Goal: Task Accomplishment & Management: Use online tool/utility

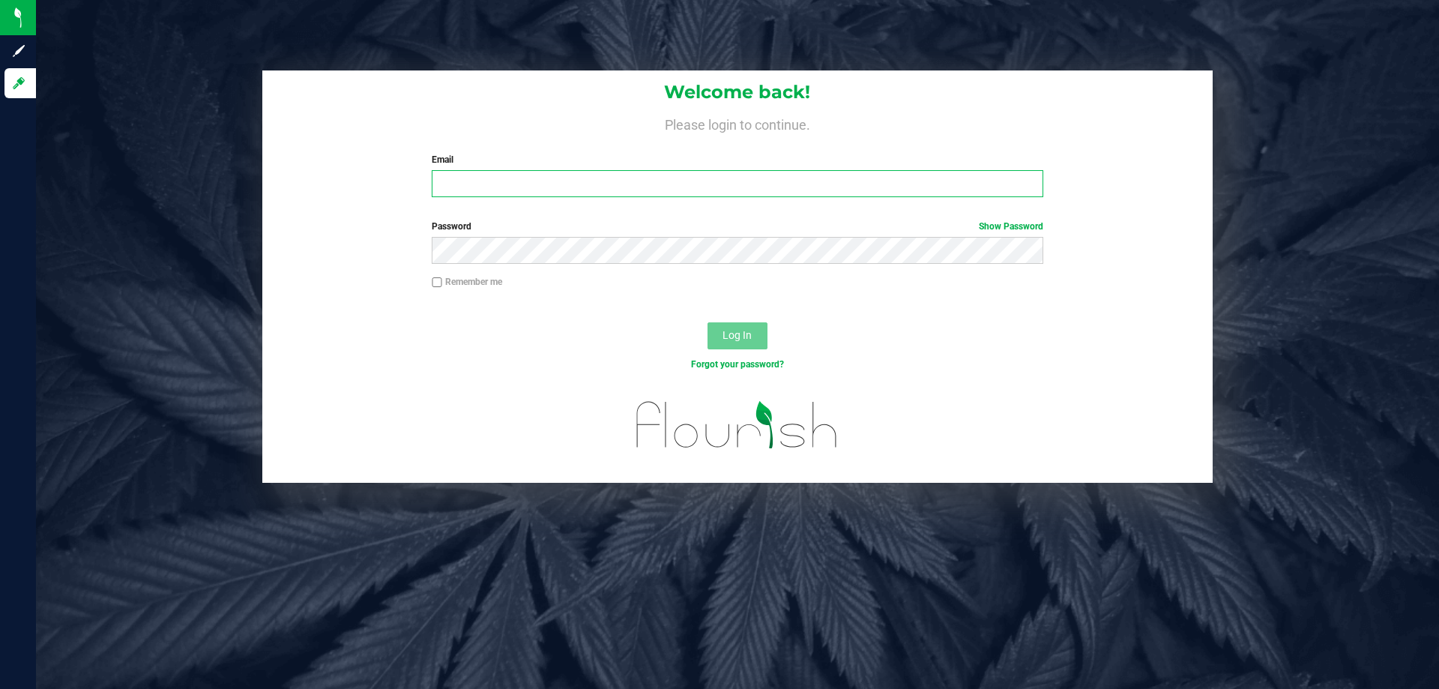
click at [488, 183] on input "Email" at bounding box center [737, 183] width 611 height 27
type input "[EMAIL_ADDRESS][DOMAIN_NAME]"
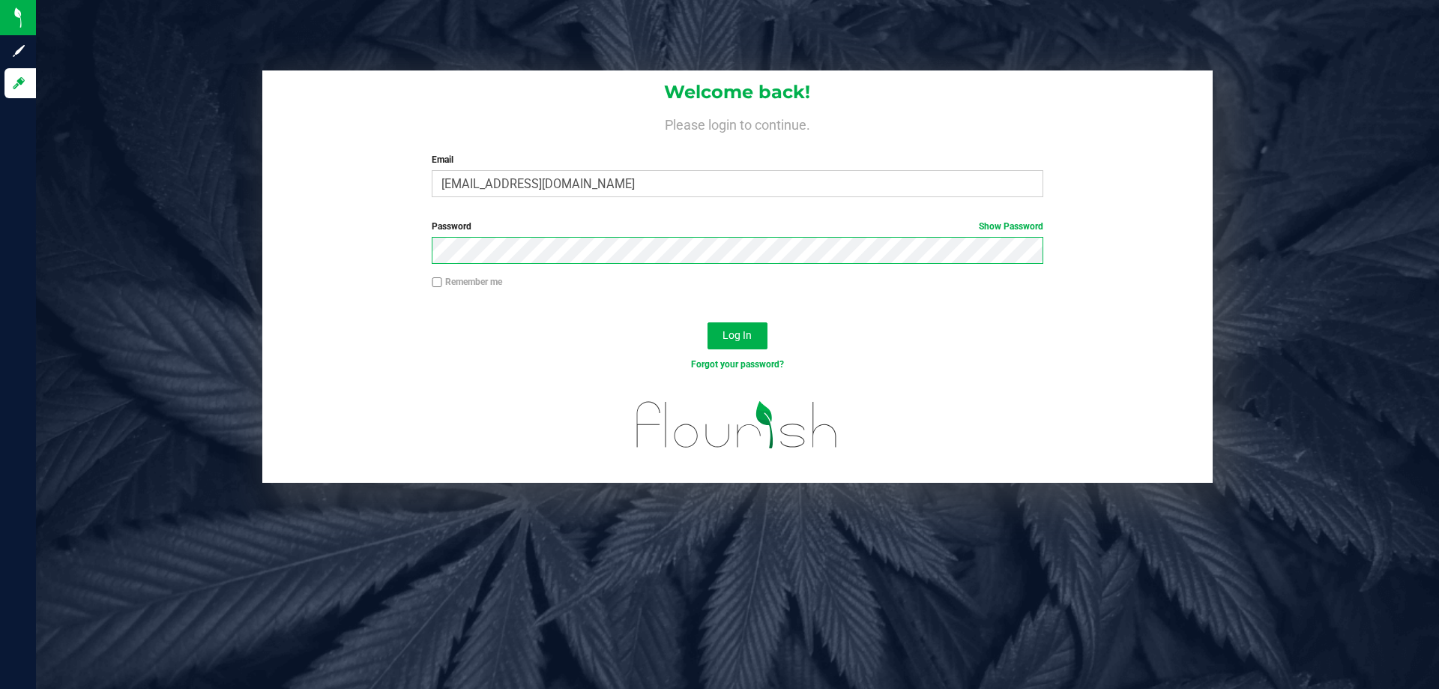
click at [707, 322] on button "Log In" at bounding box center [737, 335] width 60 height 27
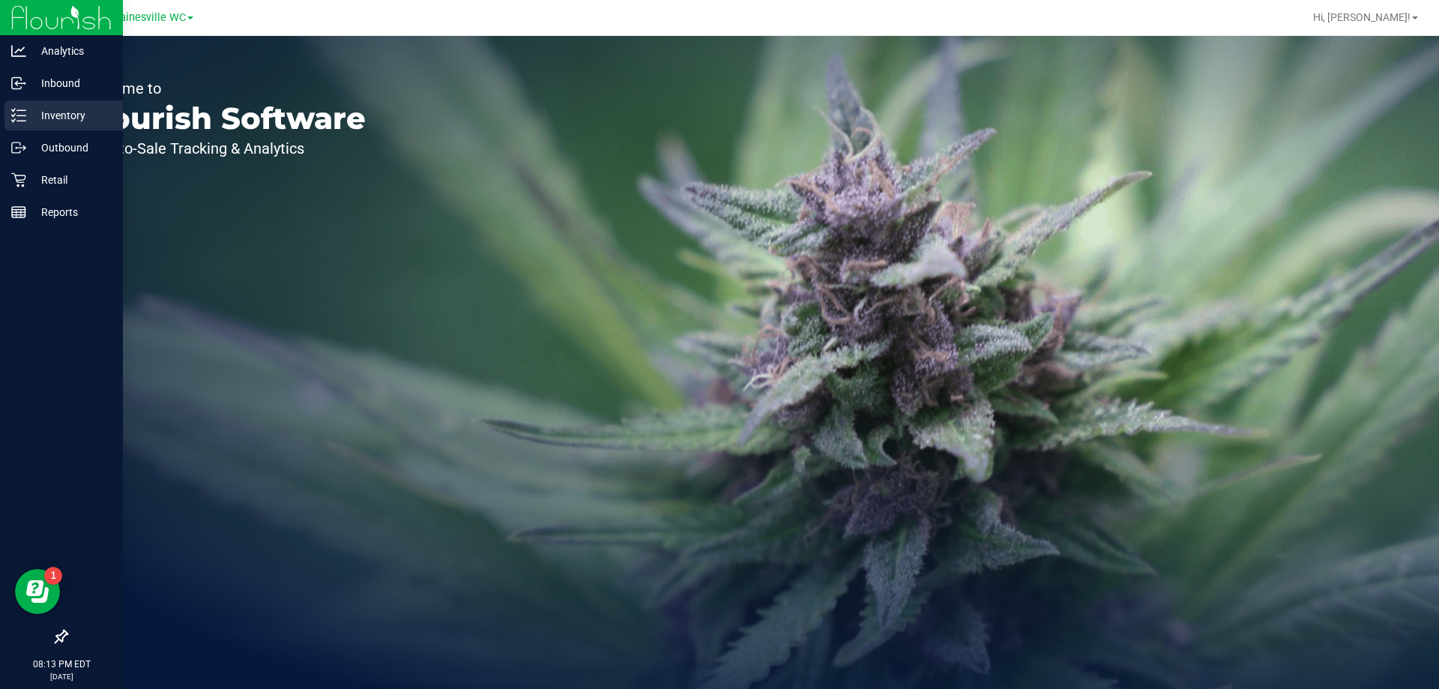
click at [66, 119] on p "Inventory" at bounding box center [71, 115] width 90 height 18
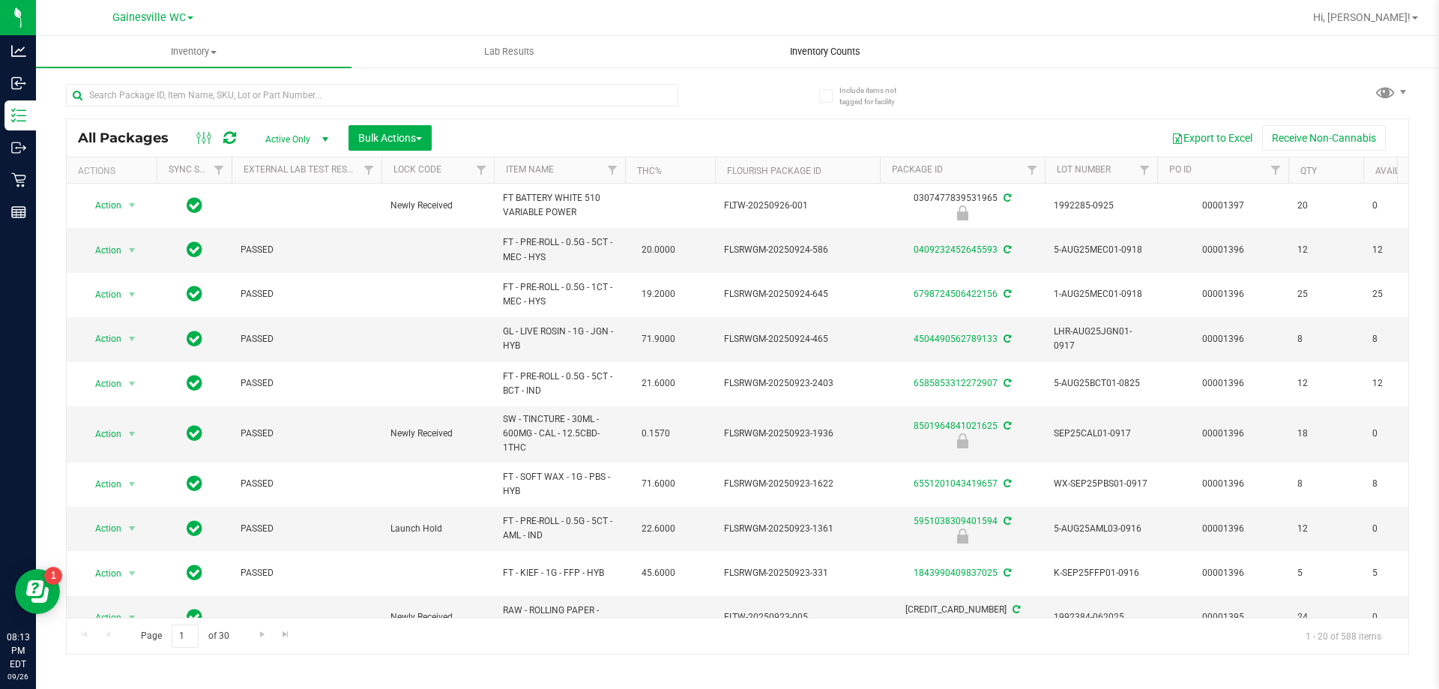
click at [832, 51] on span "Inventory Counts" at bounding box center [824, 51] width 111 height 13
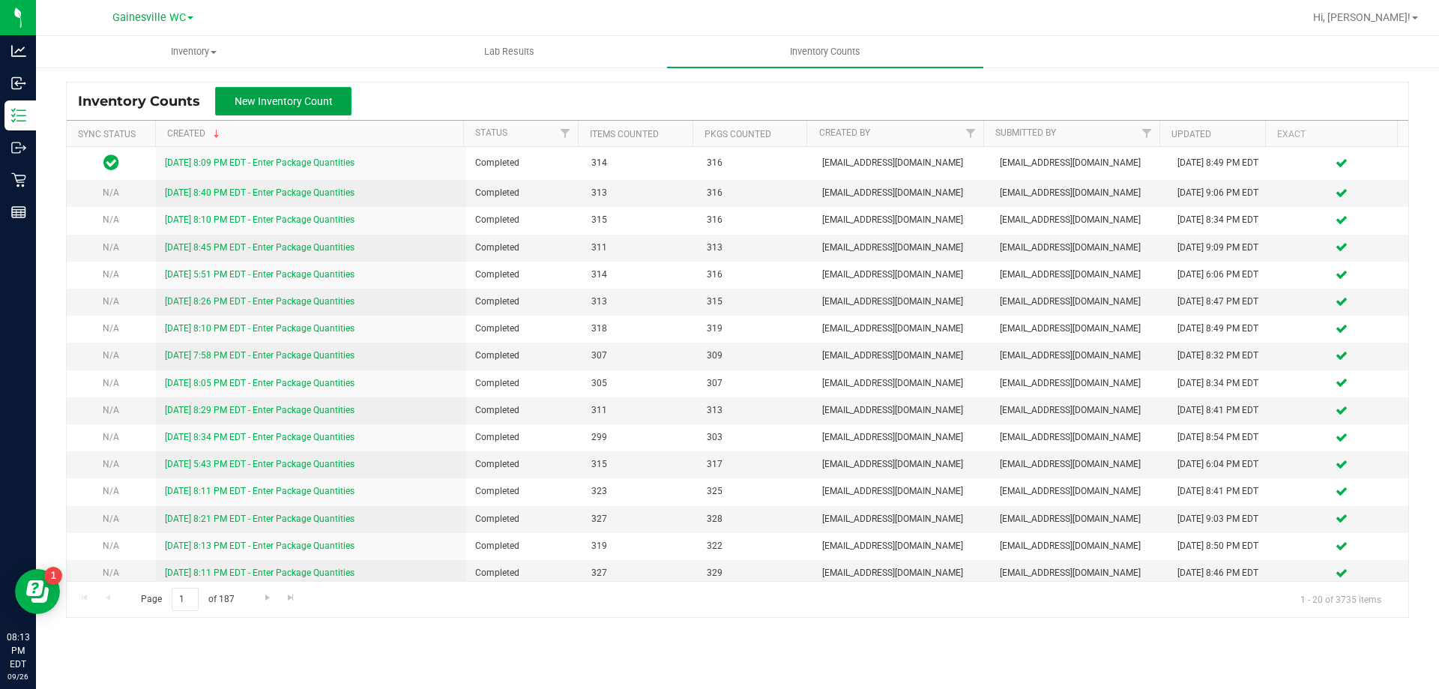
click at [288, 96] on span "New Inventory Count" at bounding box center [284, 101] width 98 height 12
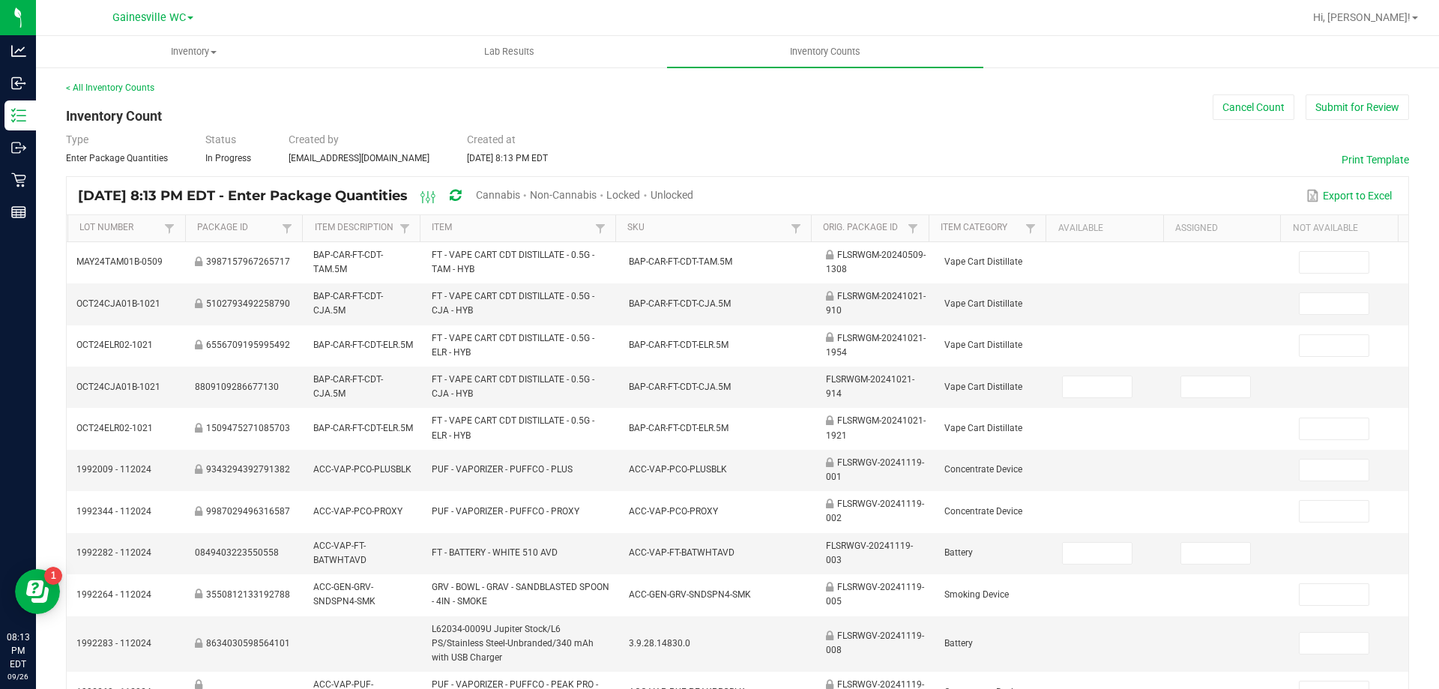
click at [693, 192] on span "Unlocked" at bounding box center [671, 195] width 43 height 12
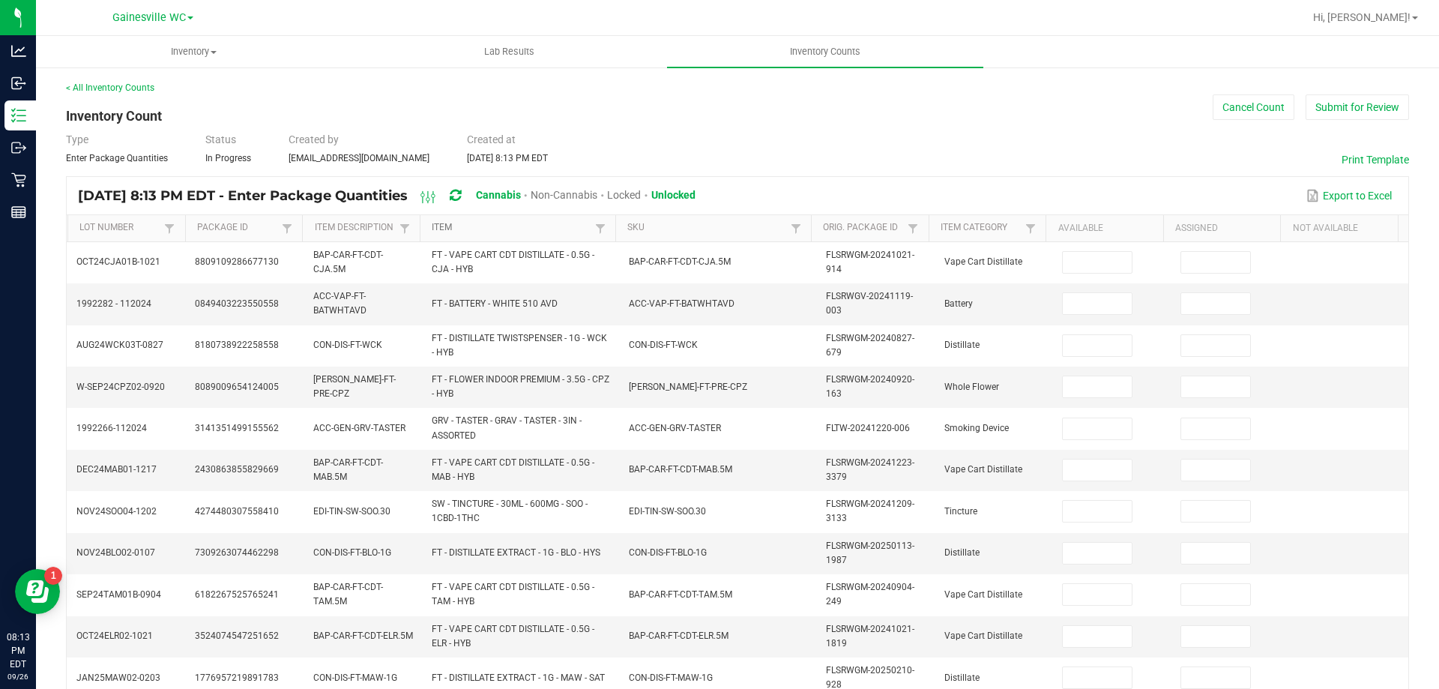
click at [435, 226] on link "Item" at bounding box center [511, 228] width 159 height 12
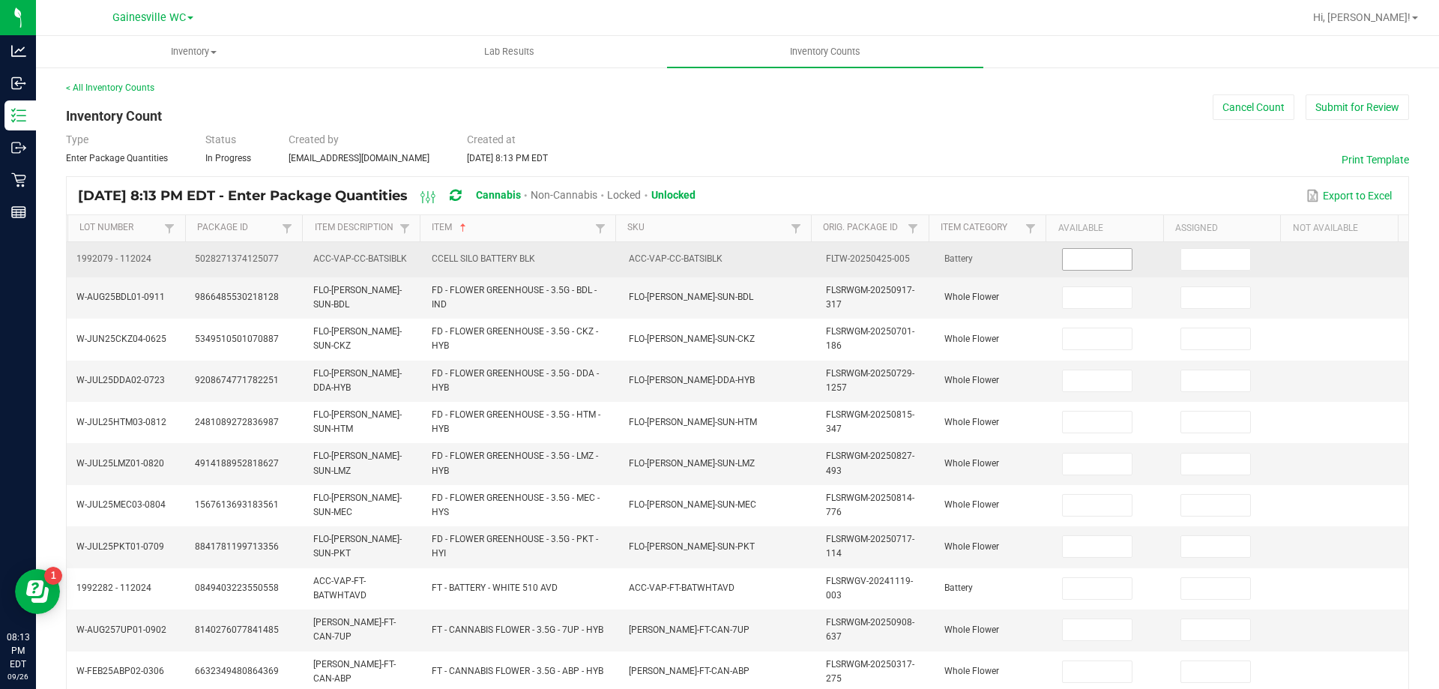
click at [1100, 254] on input at bounding box center [1096, 259] width 69 height 21
type input "6"
type input "14"
type input "19"
type input "4"
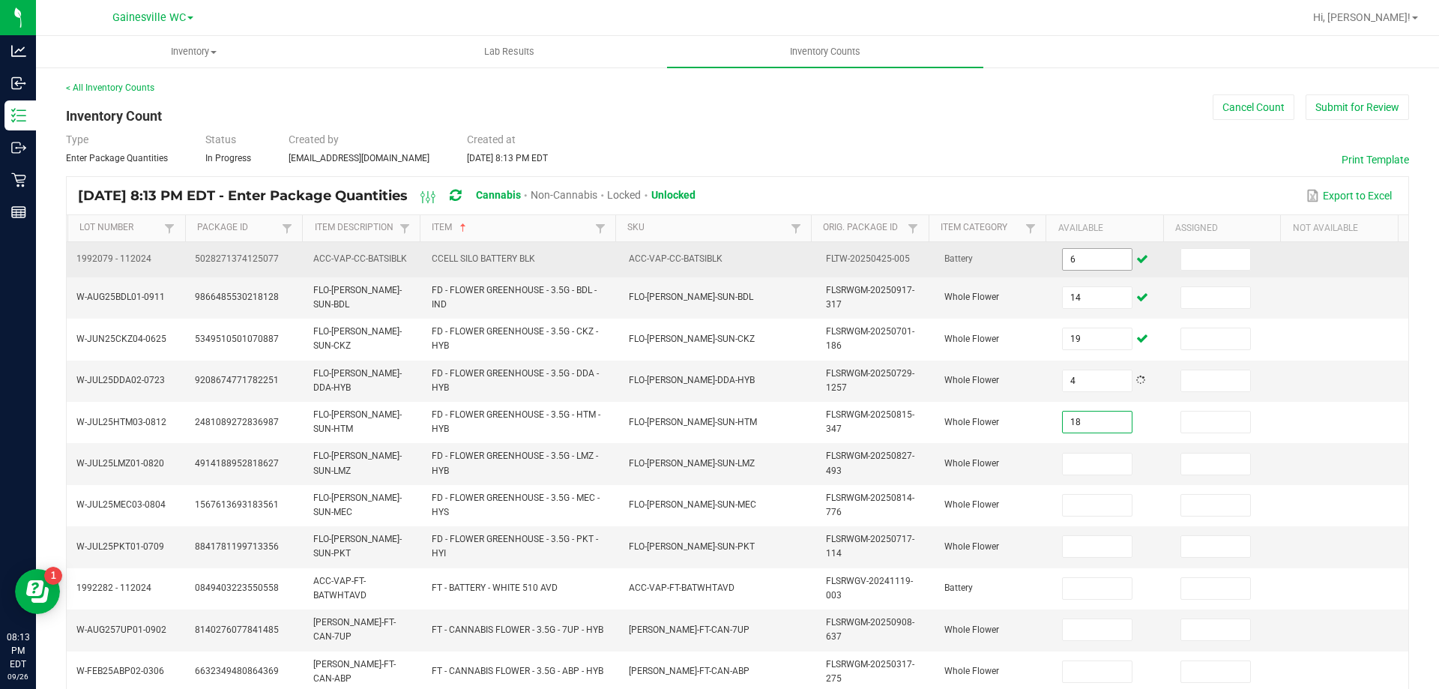
type input "18"
type input "17"
type input "9"
type input "4"
type input "14"
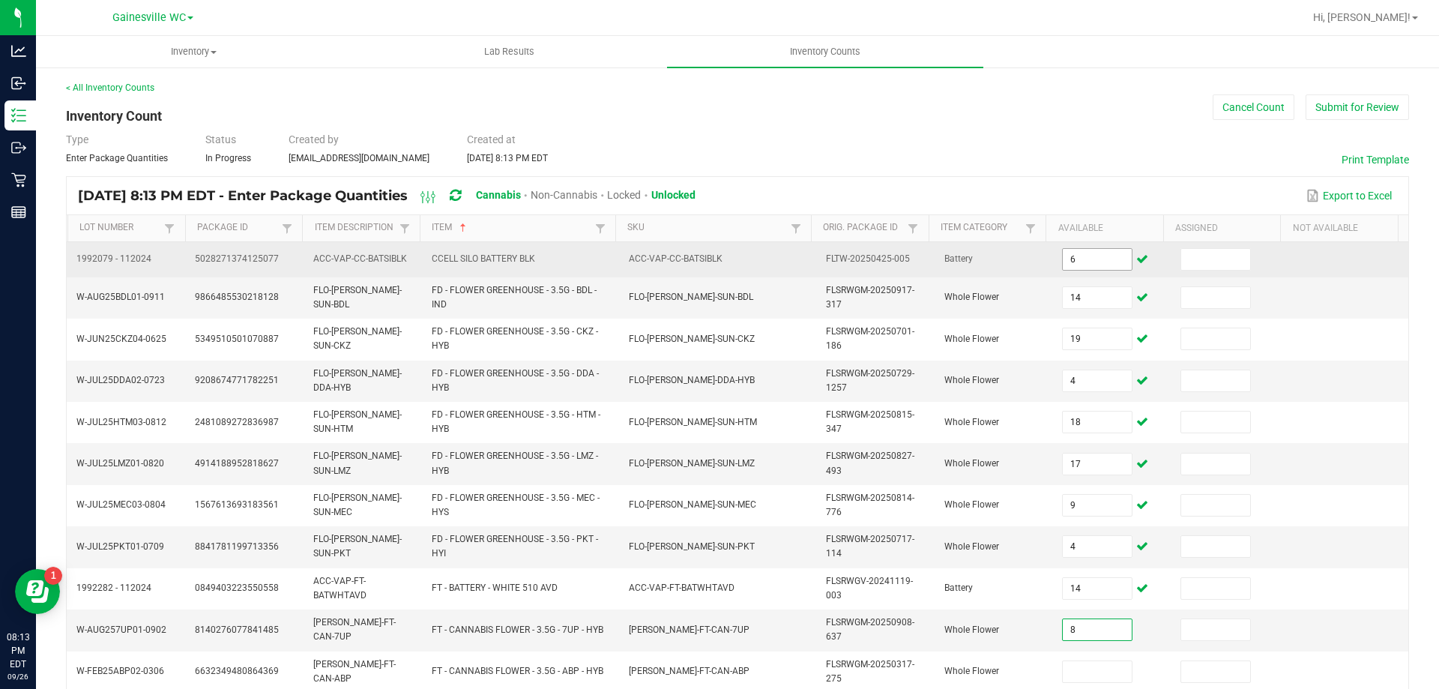
type input "8"
type input "13"
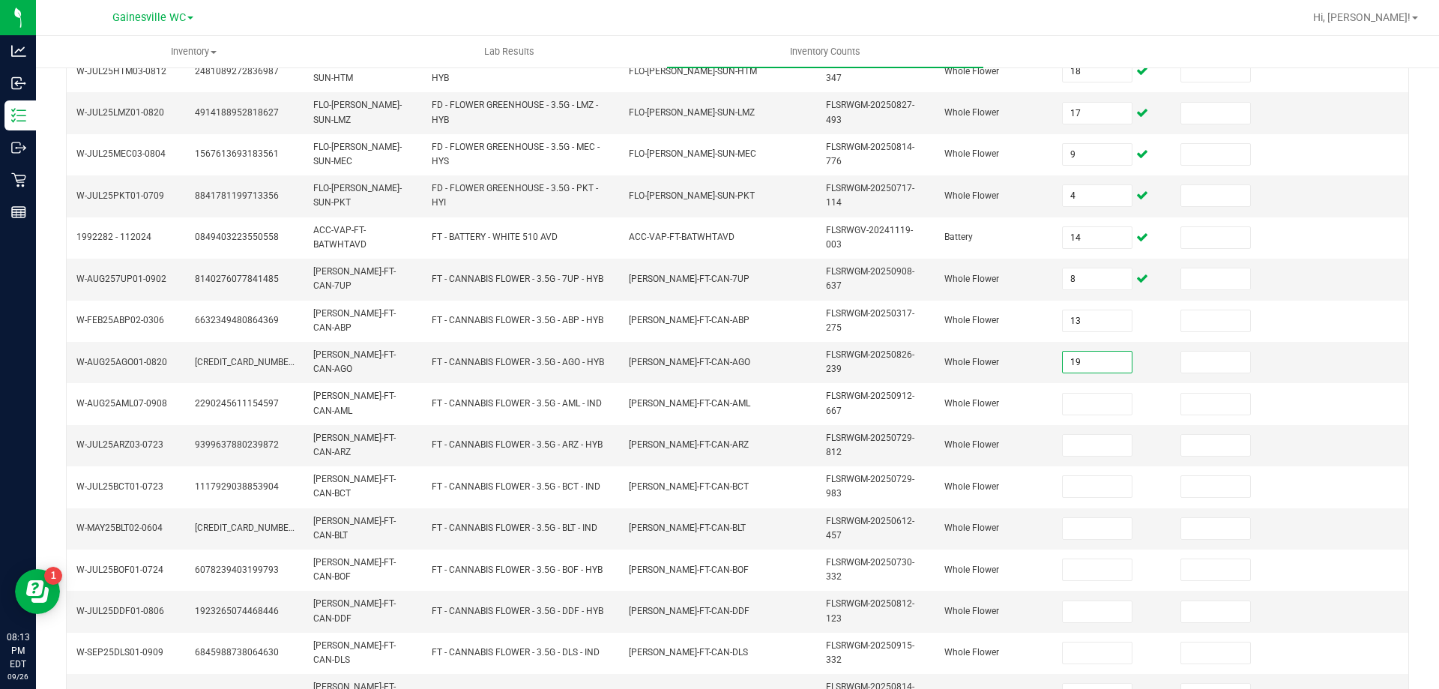
type input "19"
type input "1"
type input "6"
type input "14"
type input "15"
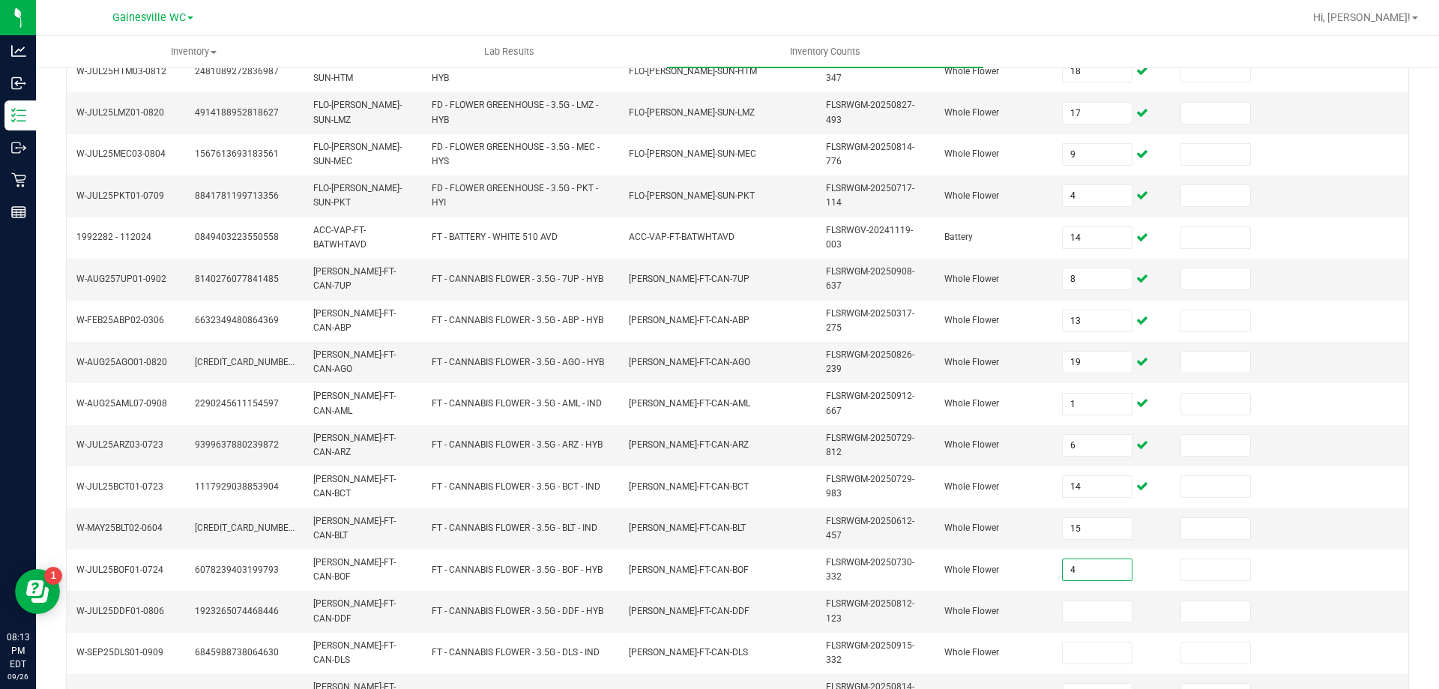
type input "4"
type input "19"
type input "18"
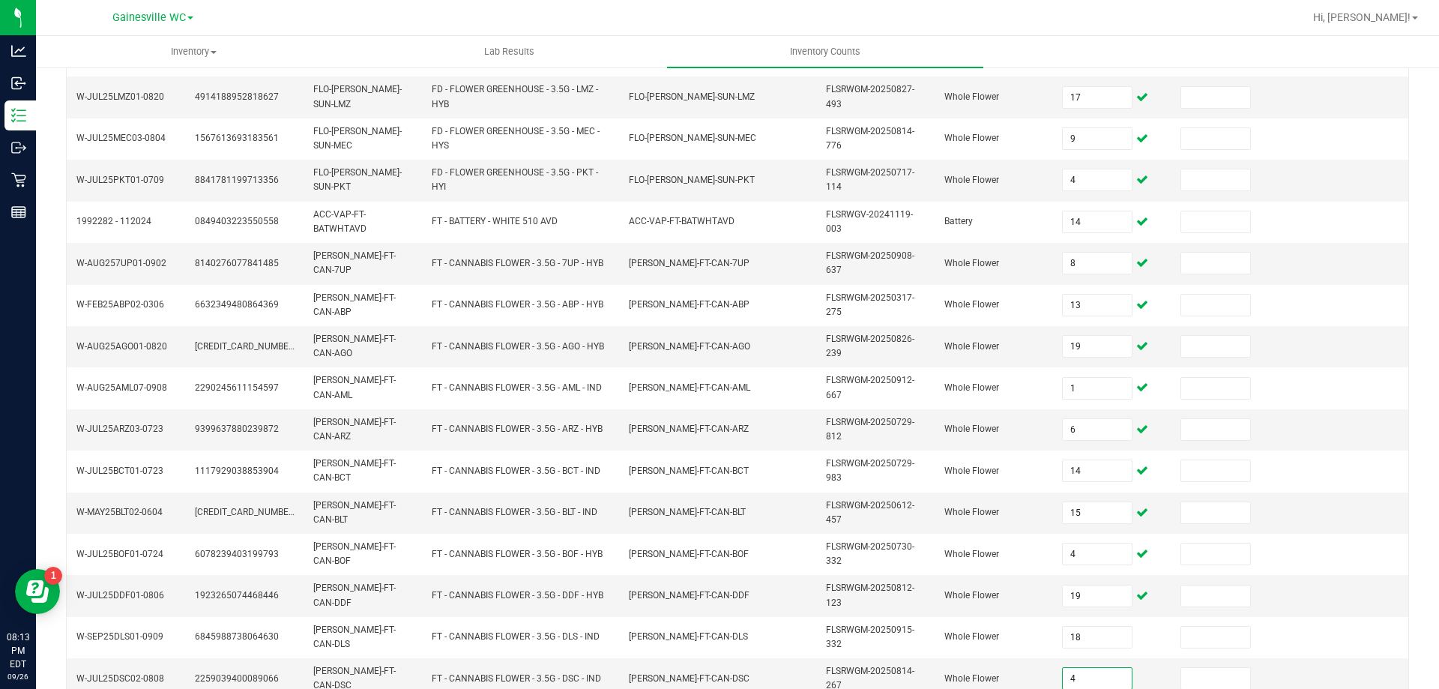
type input "4"
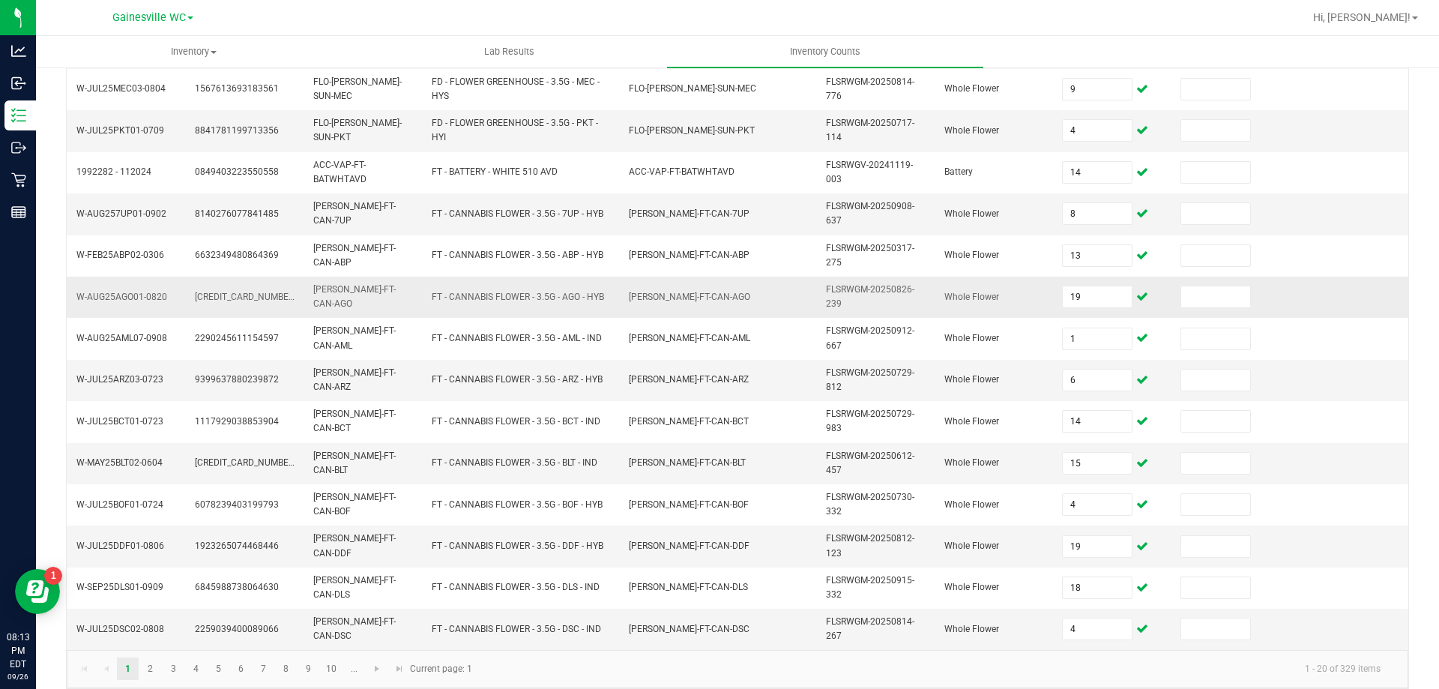
scroll to position [431, 0]
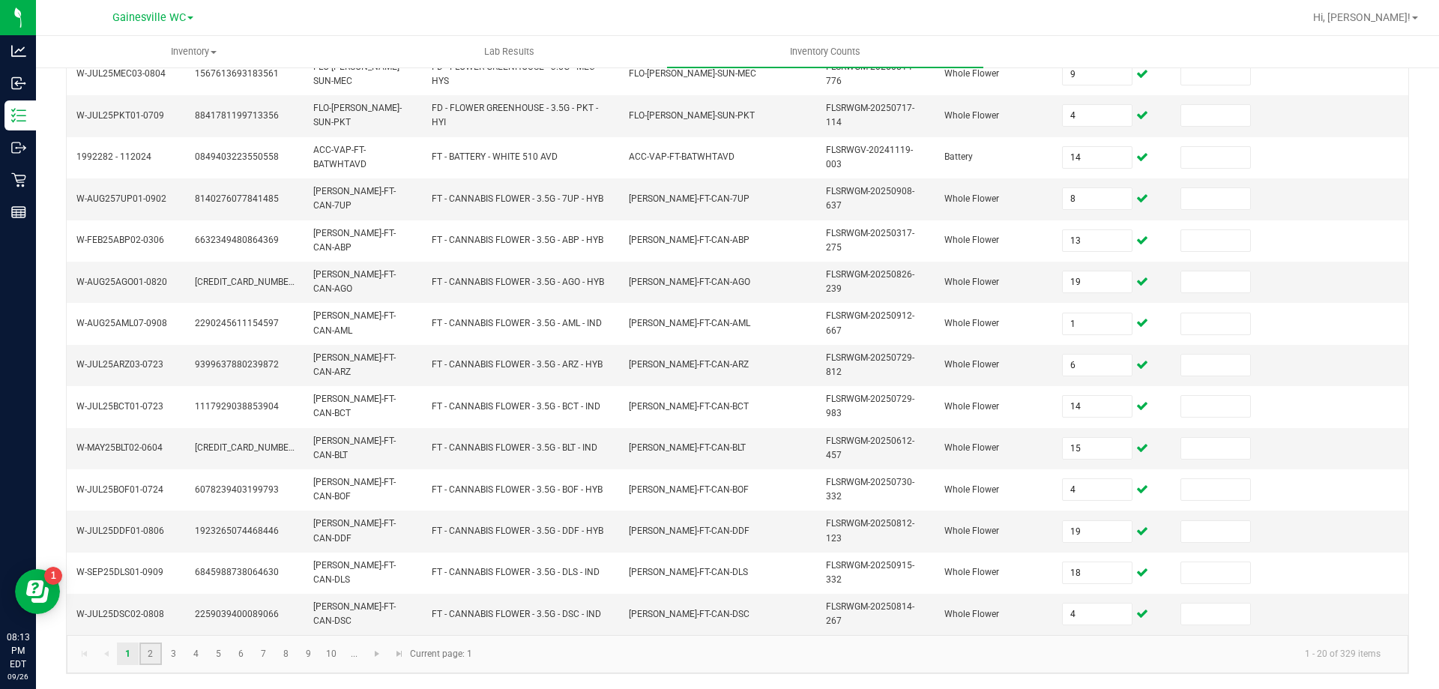
click at [148, 656] on link "2" at bounding box center [150, 653] width 22 height 22
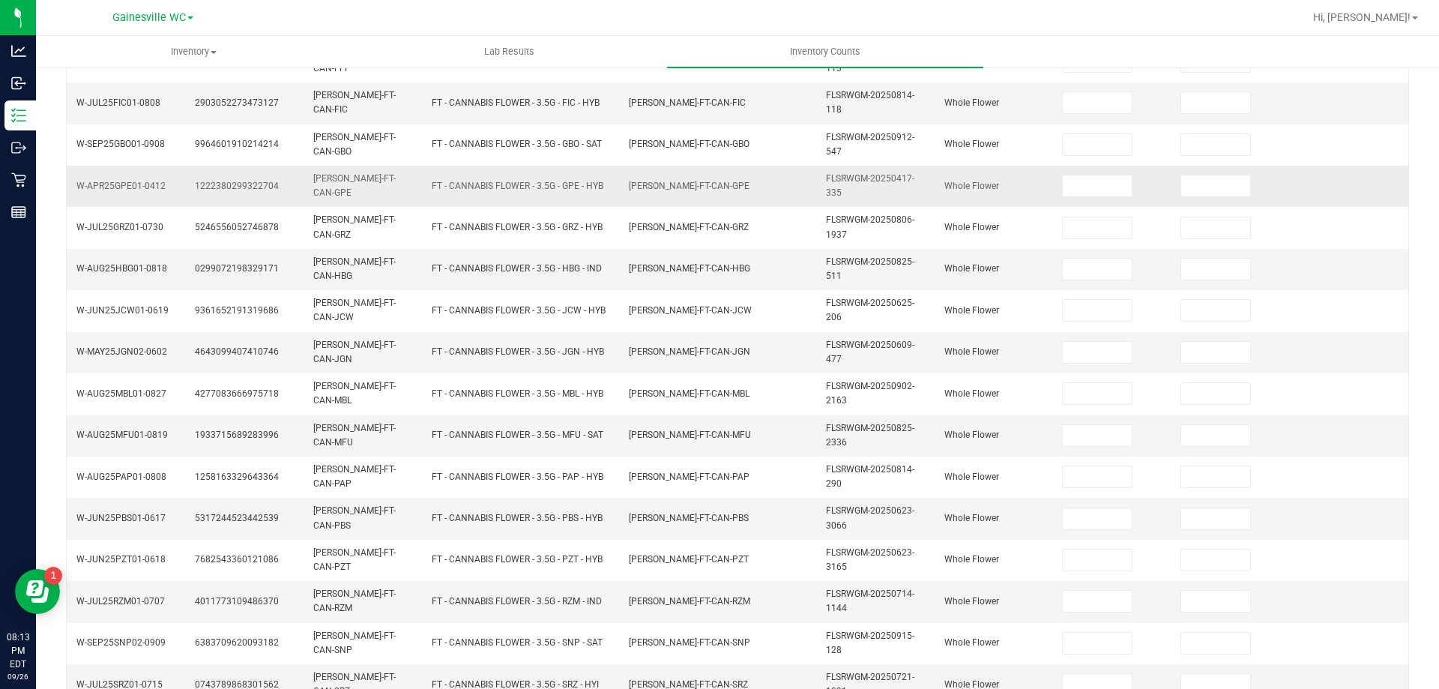
scroll to position [56, 0]
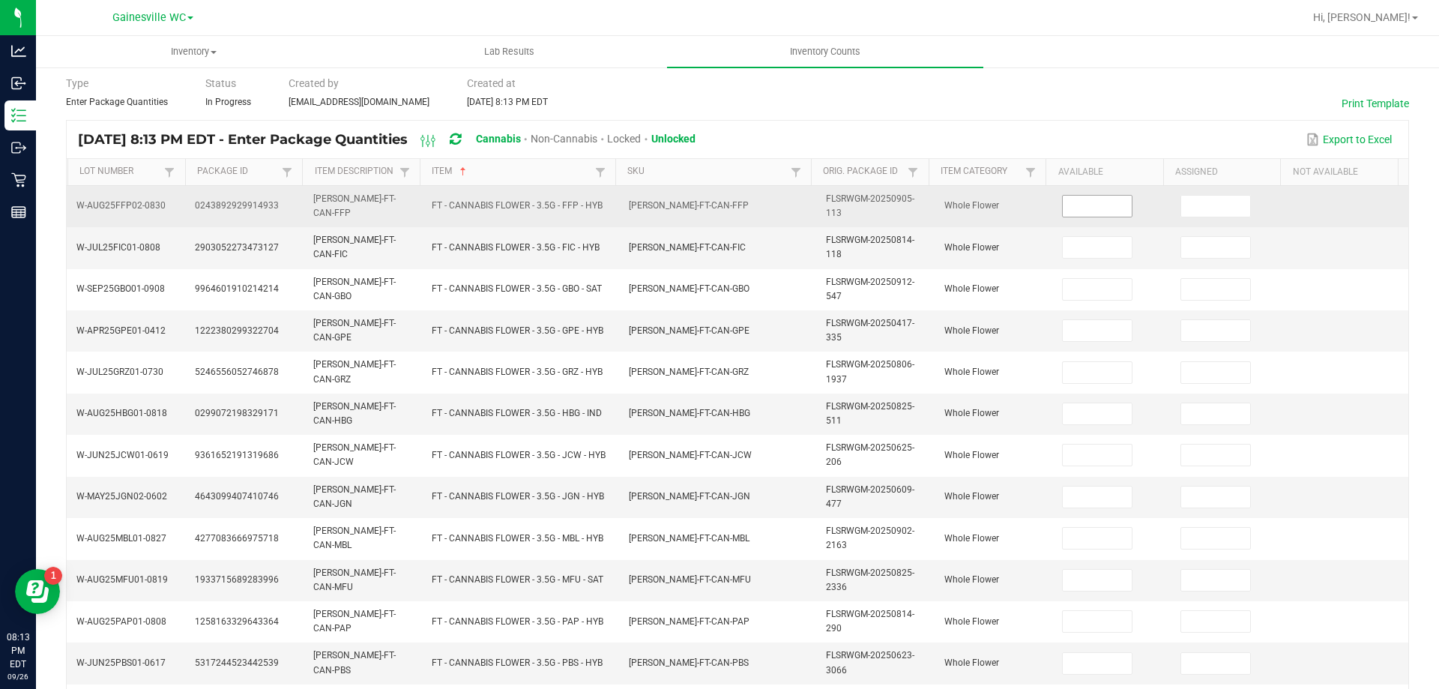
click at [1070, 217] on span at bounding box center [1097, 206] width 70 height 22
click at [1067, 202] on input at bounding box center [1096, 206] width 69 height 21
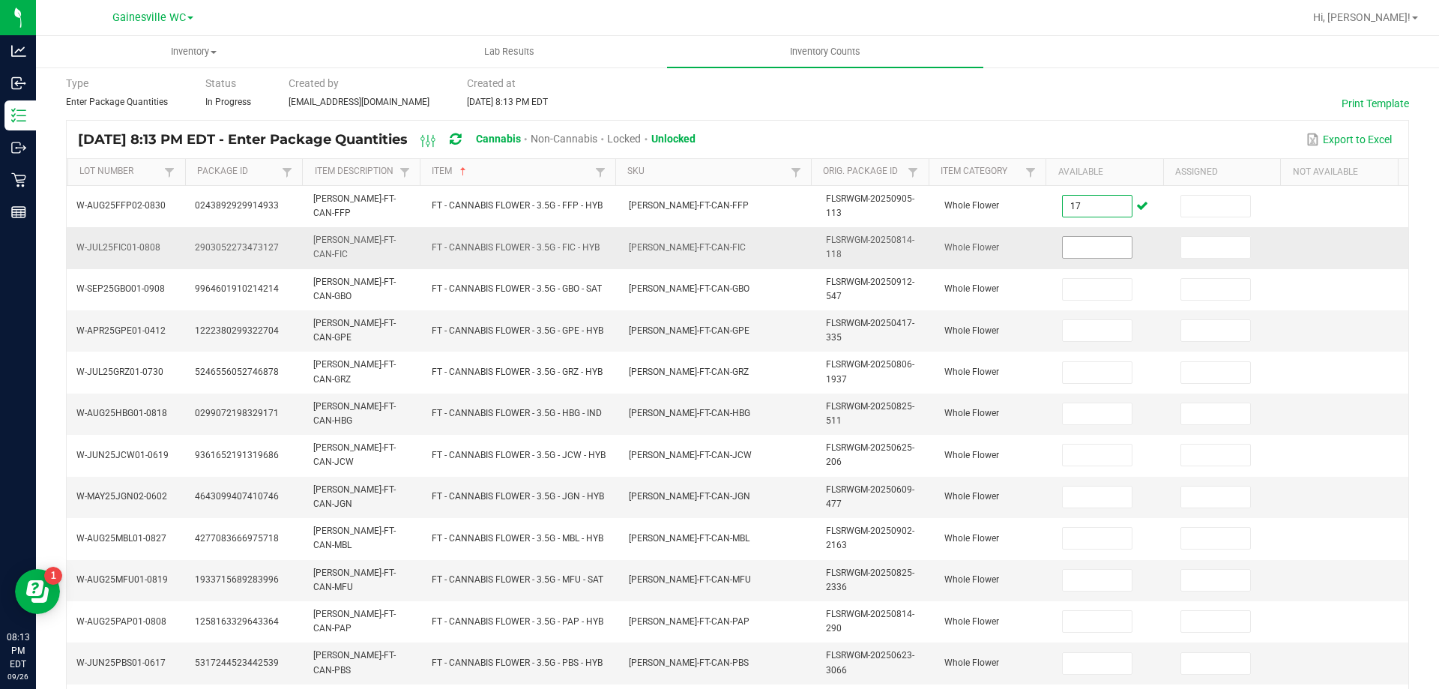
type input "17"
type input "2"
type input "17"
type input "11"
type input "5"
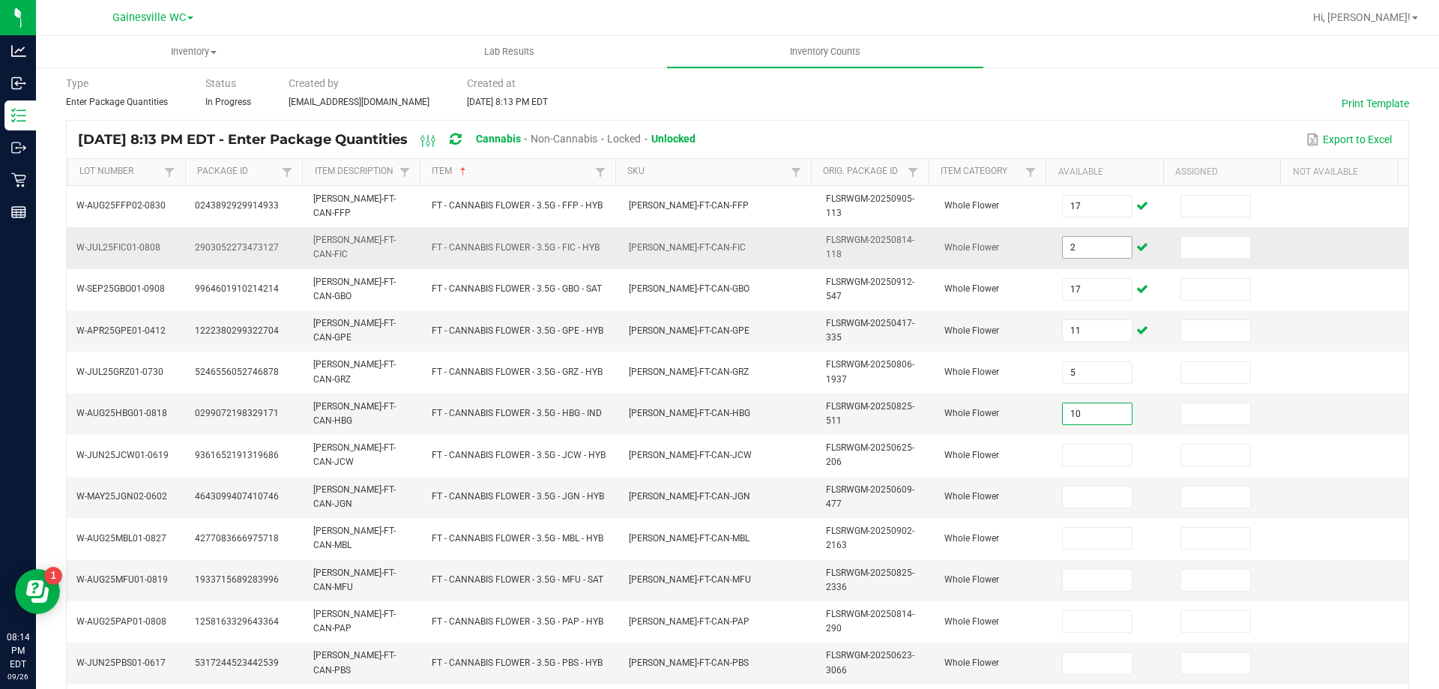
type input "10"
type input "8"
type input "4"
type input "1"
type input "15"
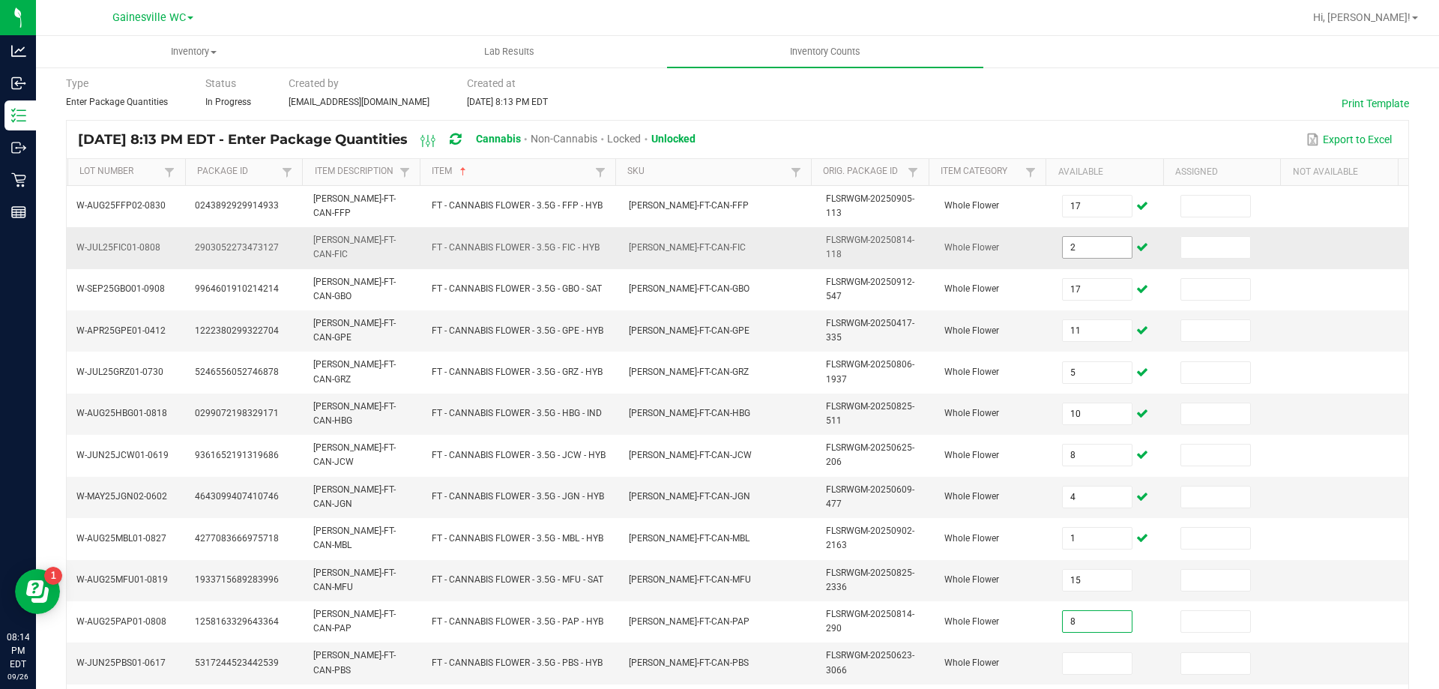
type input "8"
type input "4"
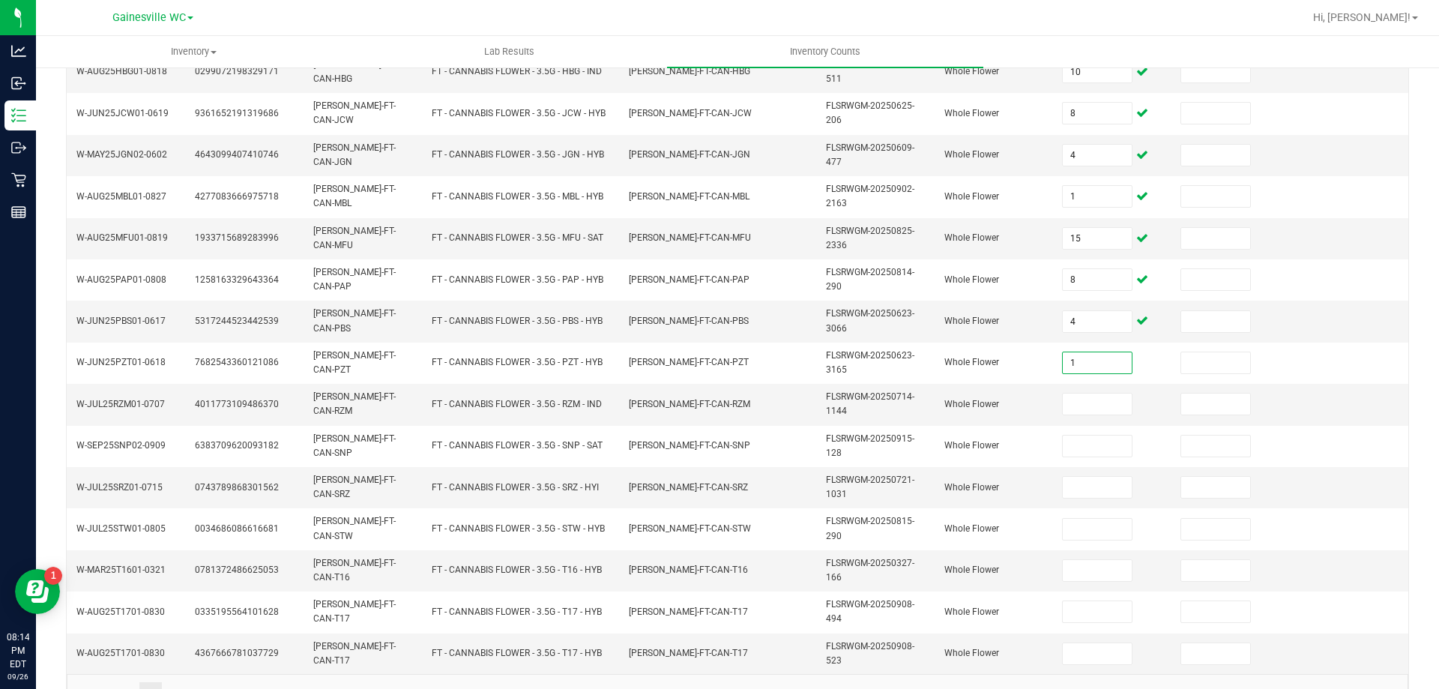
type input "1"
type input "8"
type input "11"
type input "2"
type input "20"
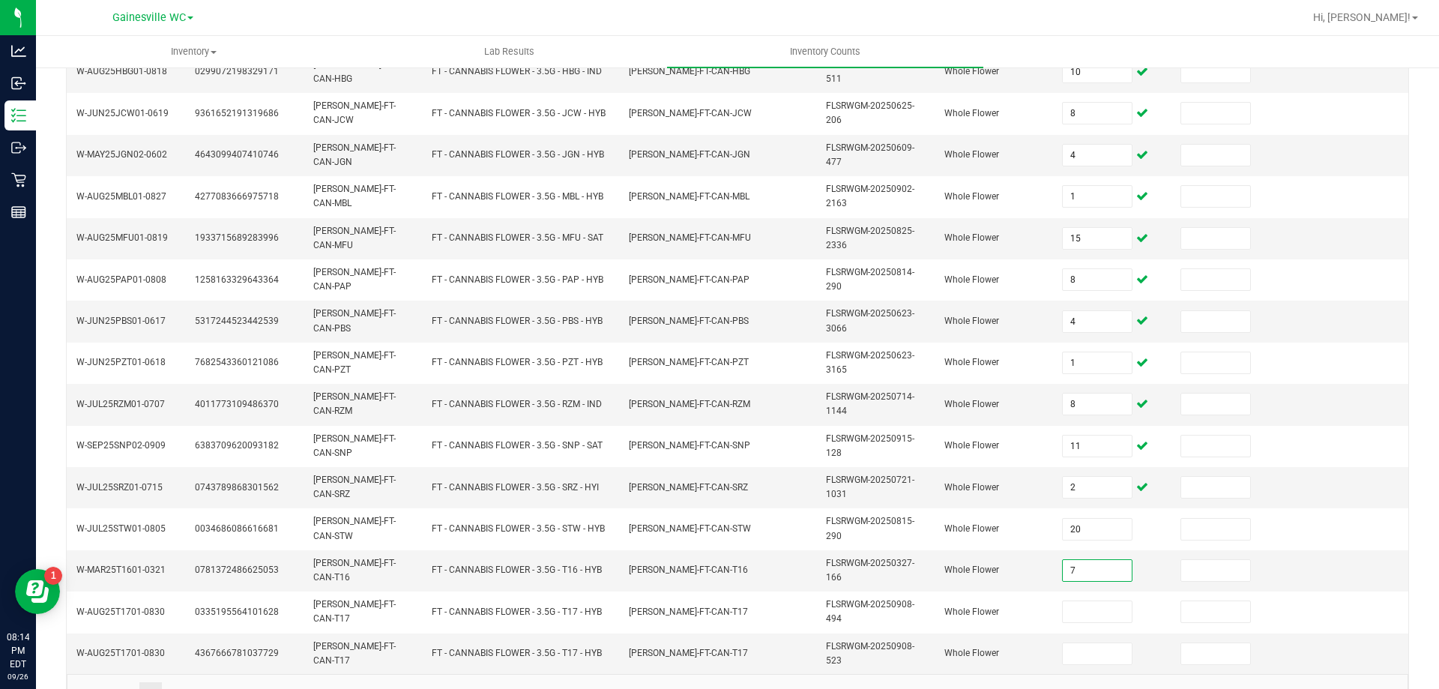
type input "7"
type input "26"
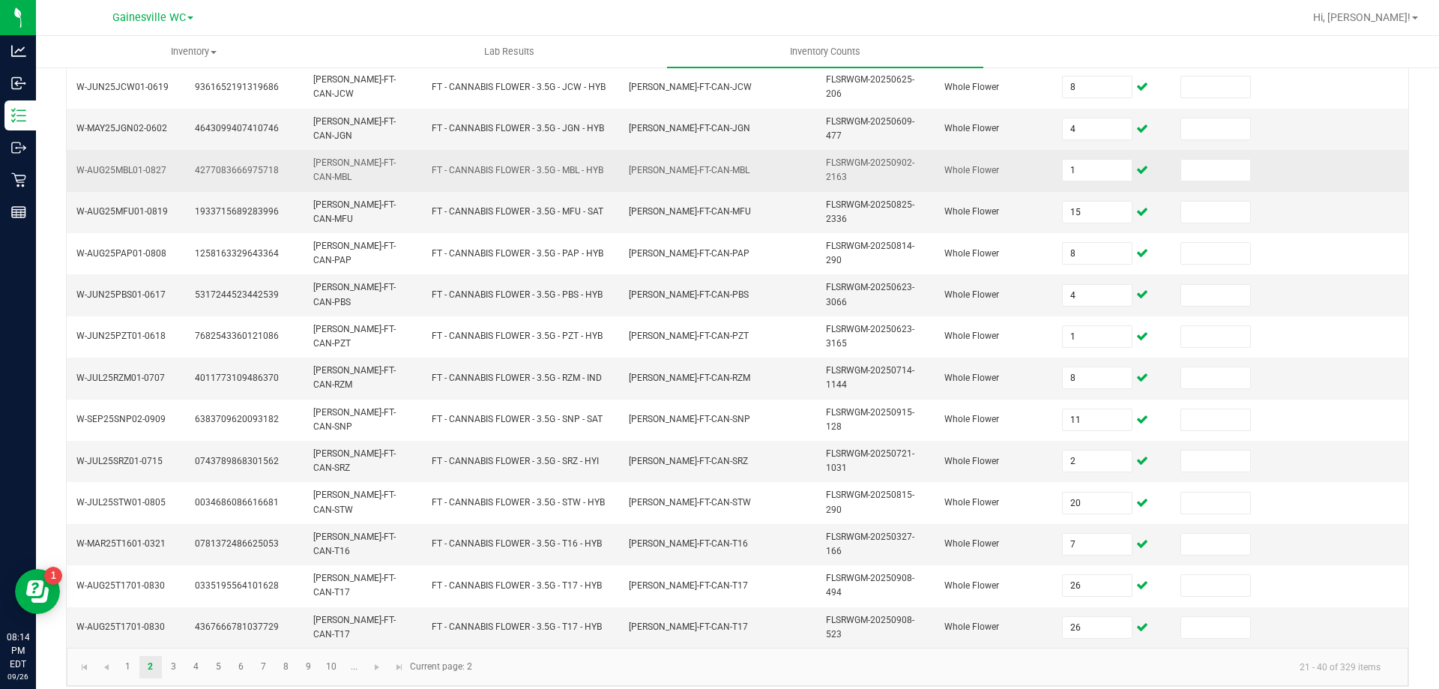
scroll to position [437, 0]
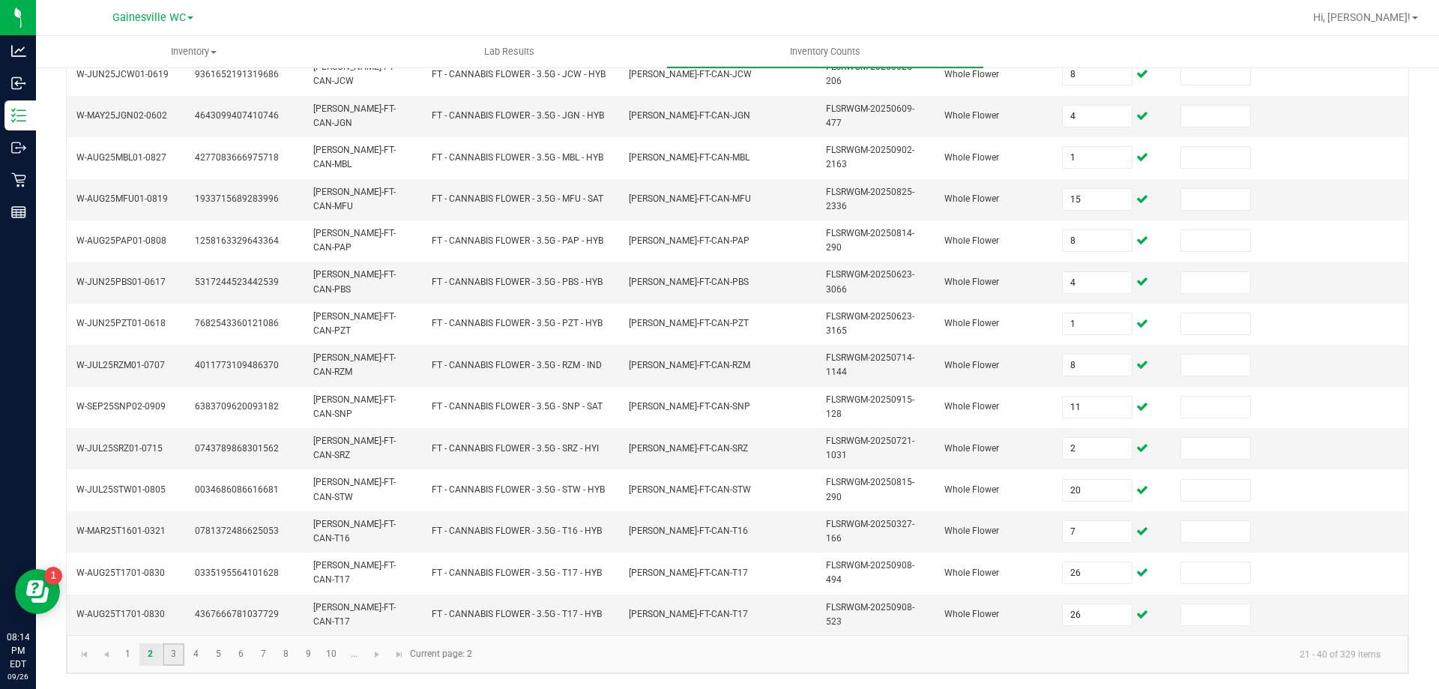
click at [177, 656] on link "3" at bounding box center [174, 654] width 22 height 22
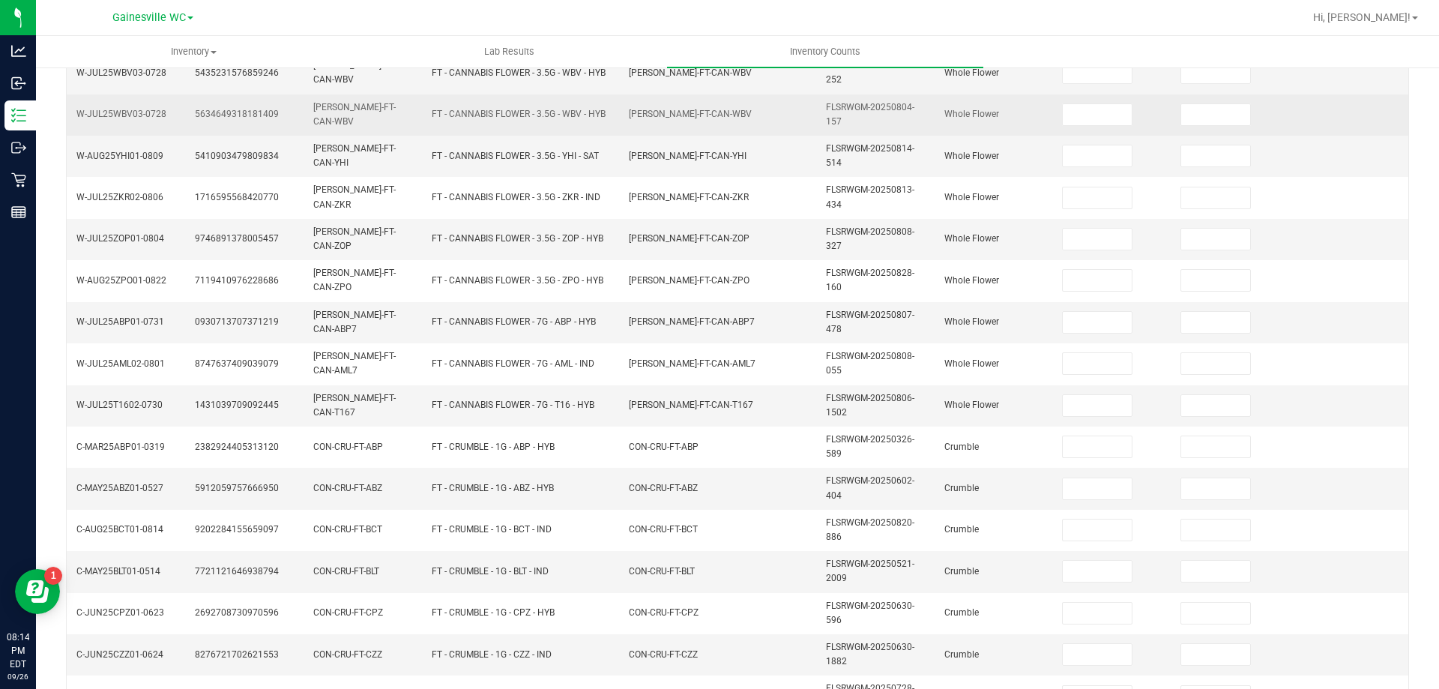
scroll to position [0, 0]
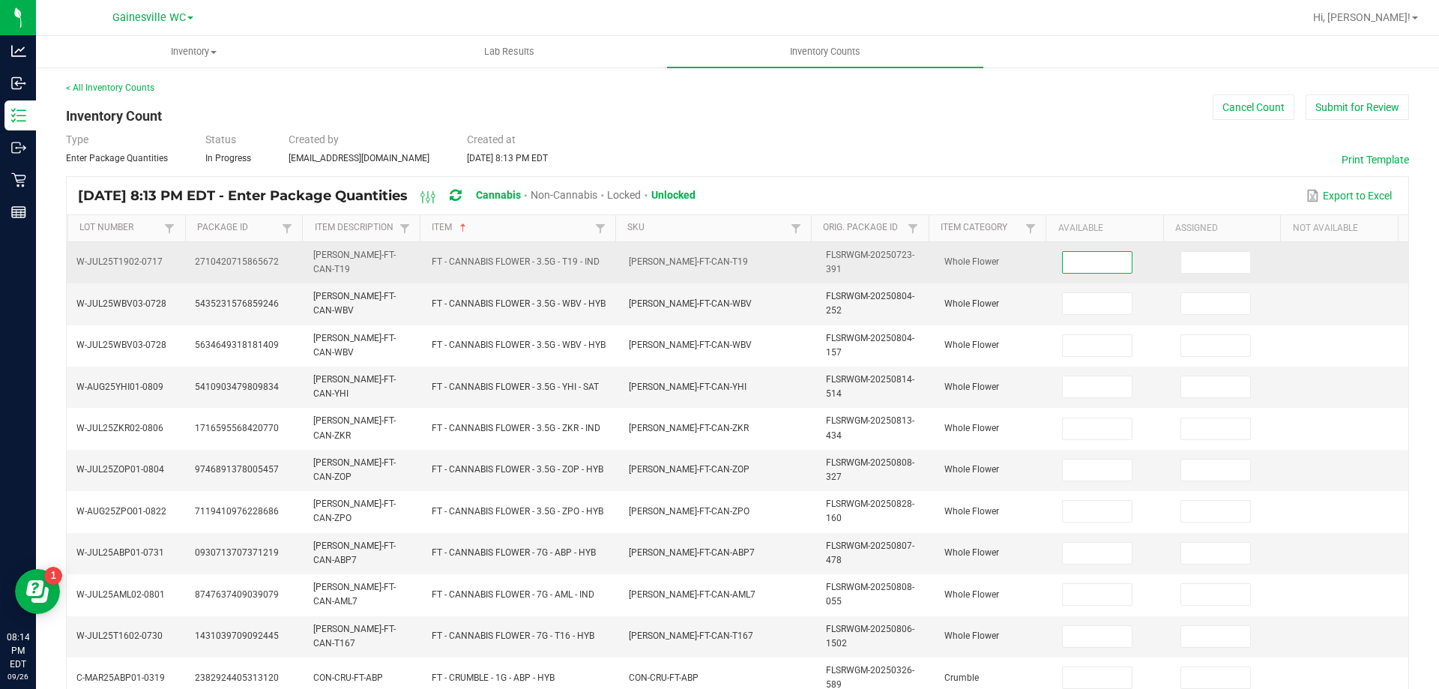
click at [1109, 264] on input at bounding box center [1096, 262] width 69 height 21
type input "11"
type input "13"
type input "5"
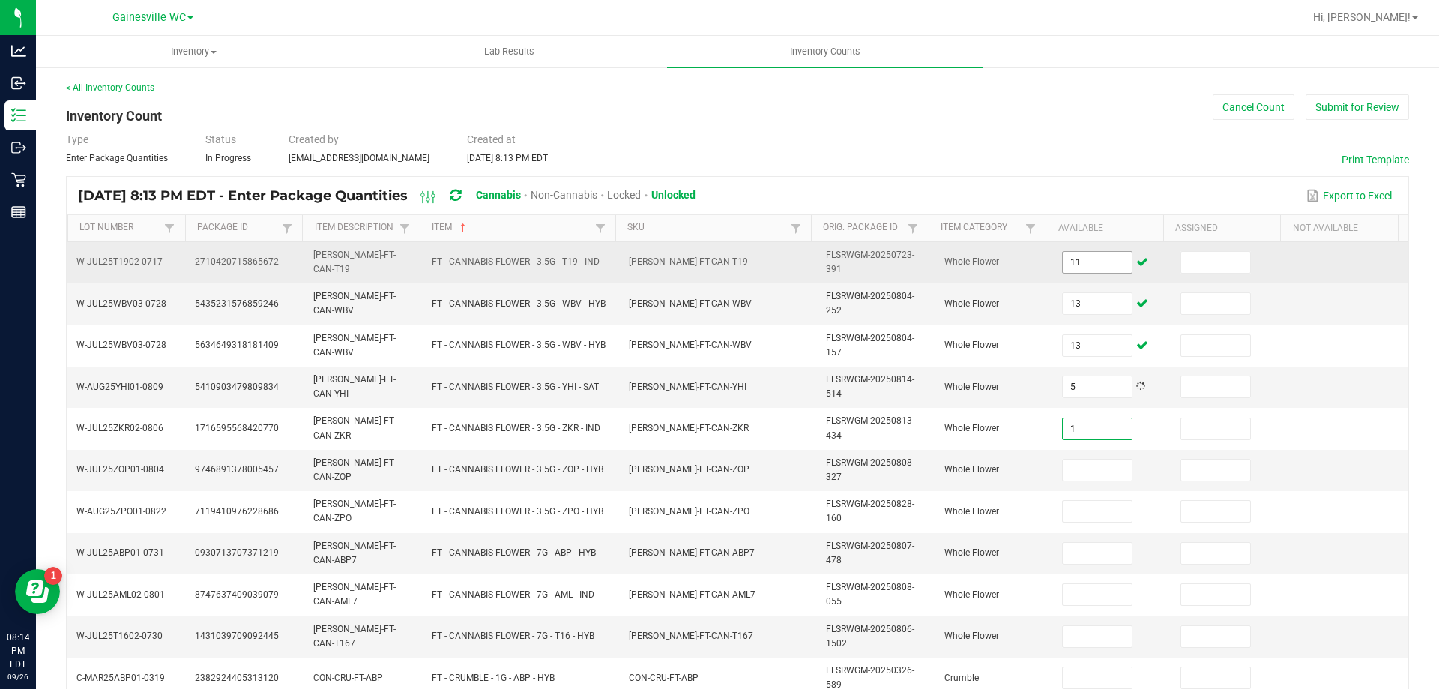
type input "1"
type input "16"
type input "21"
type input "15"
type input "4"
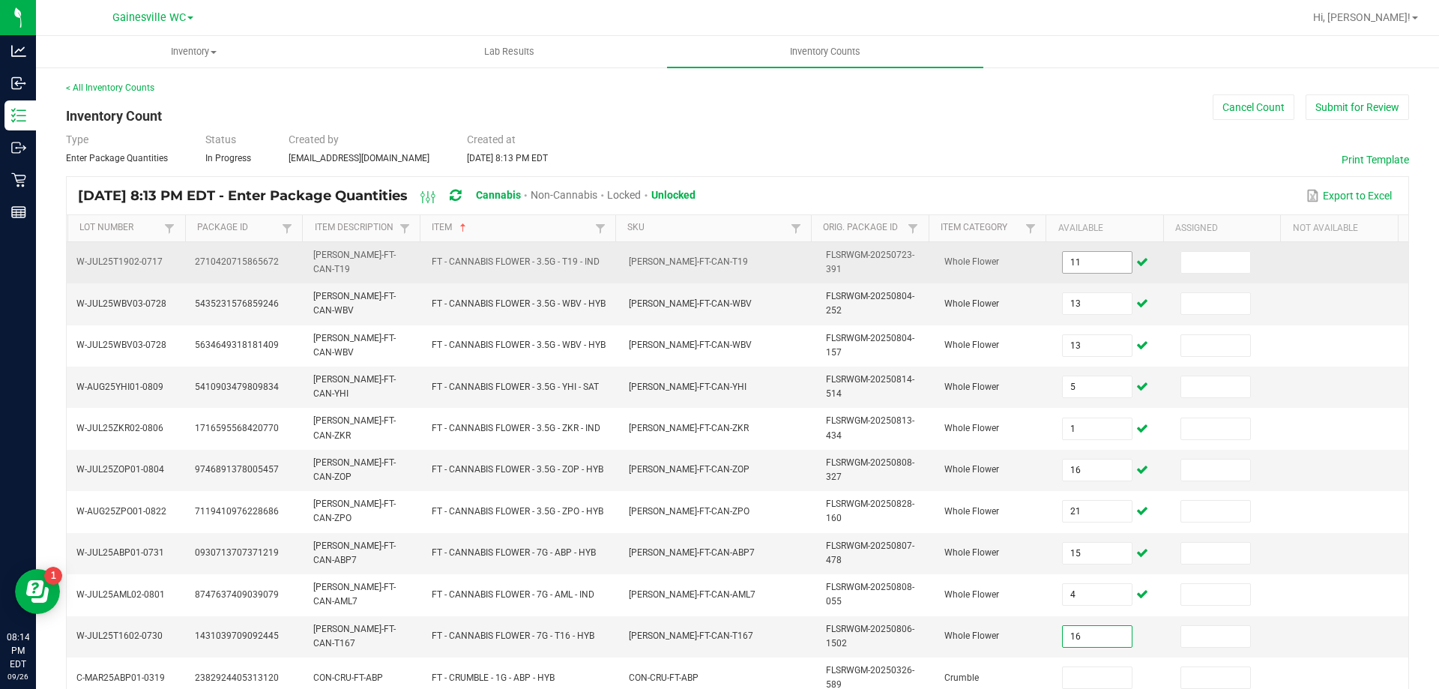
type input "16"
type input "2"
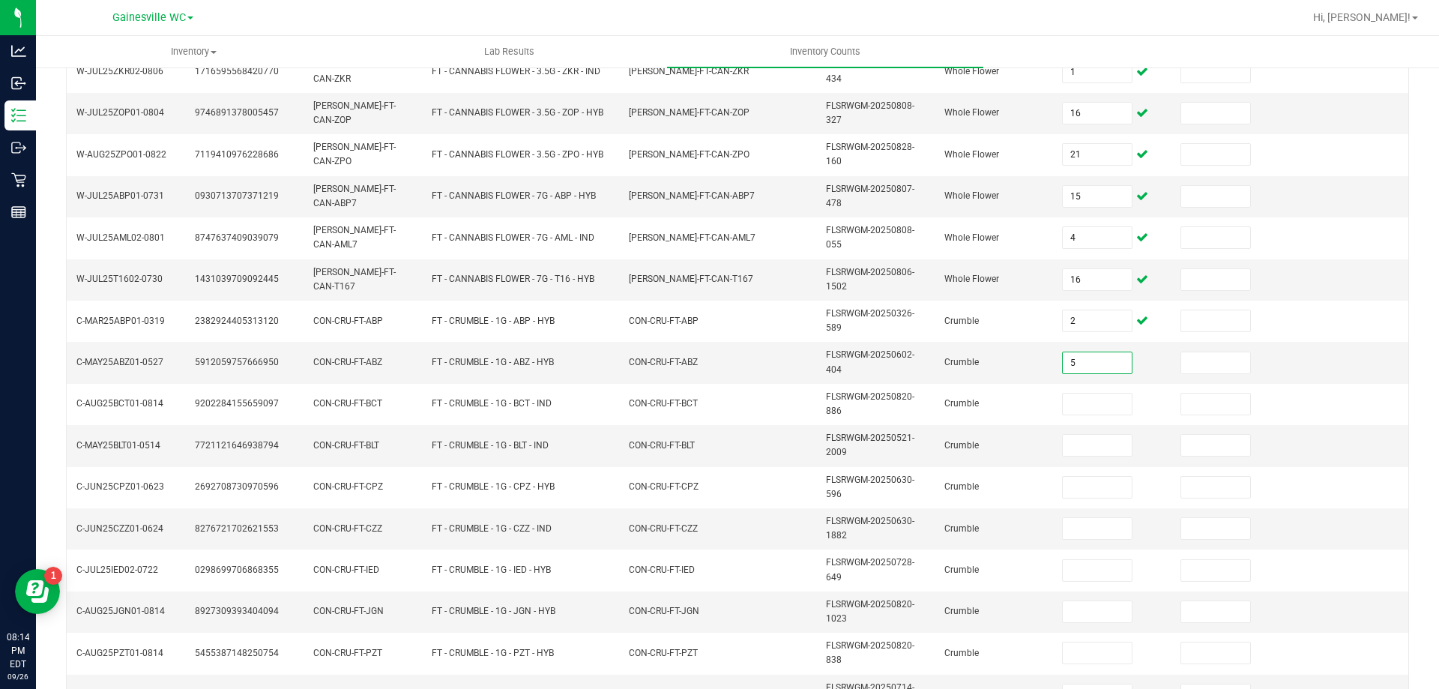
type input "5"
type input "3"
type input "1"
type input "8"
type input "3"
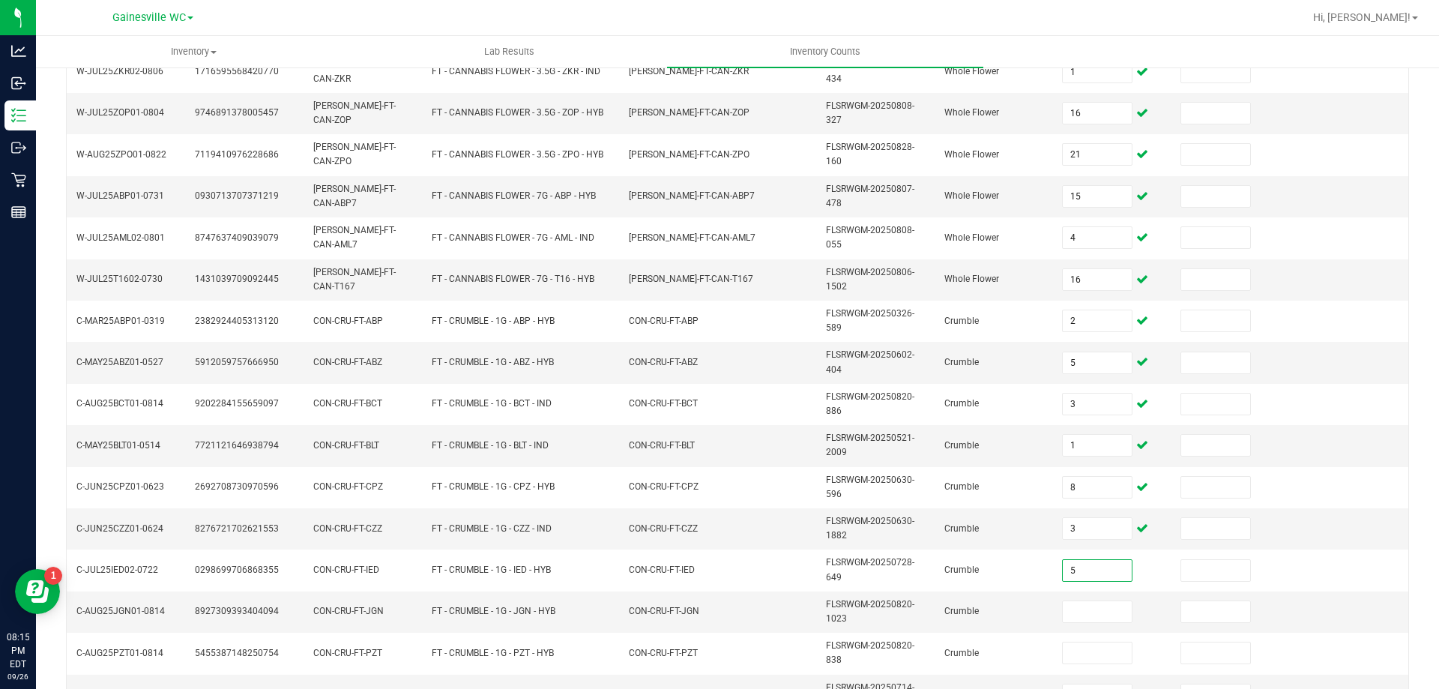
type input "5"
type input "1"
type input "3"
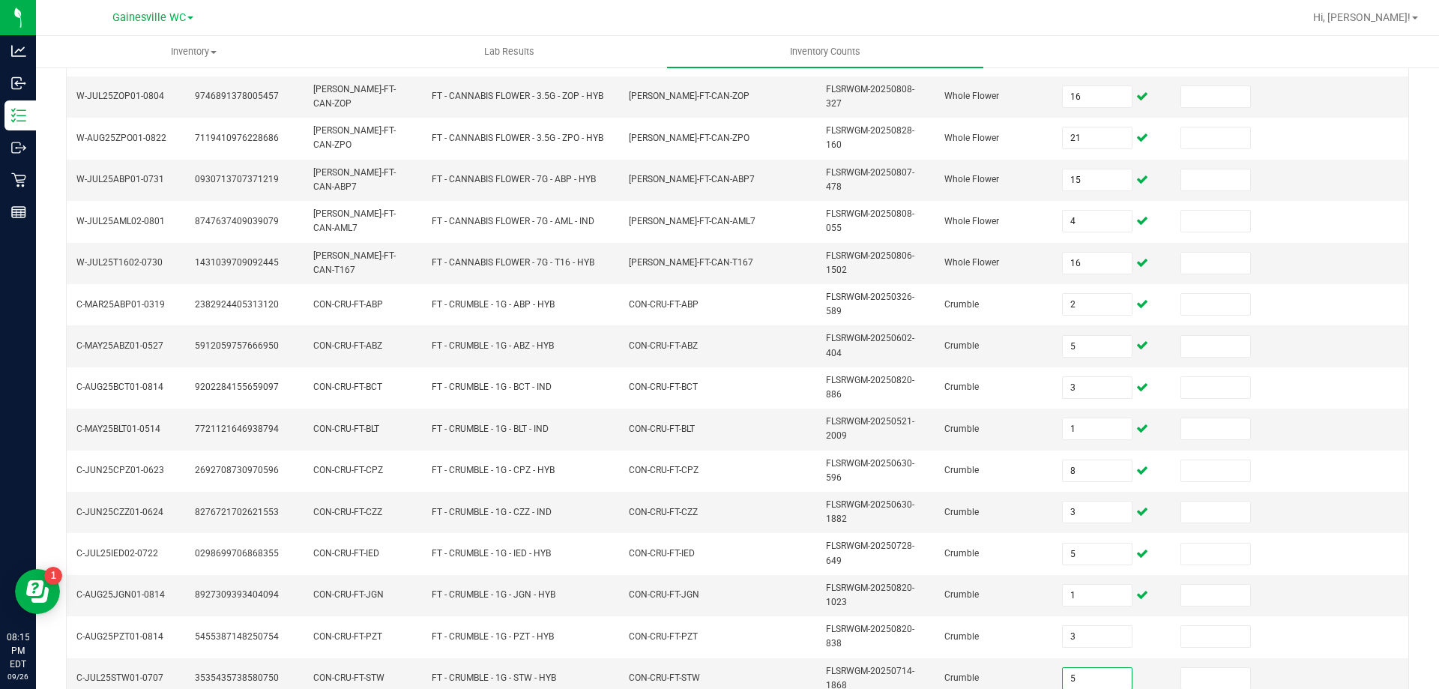
type input "5"
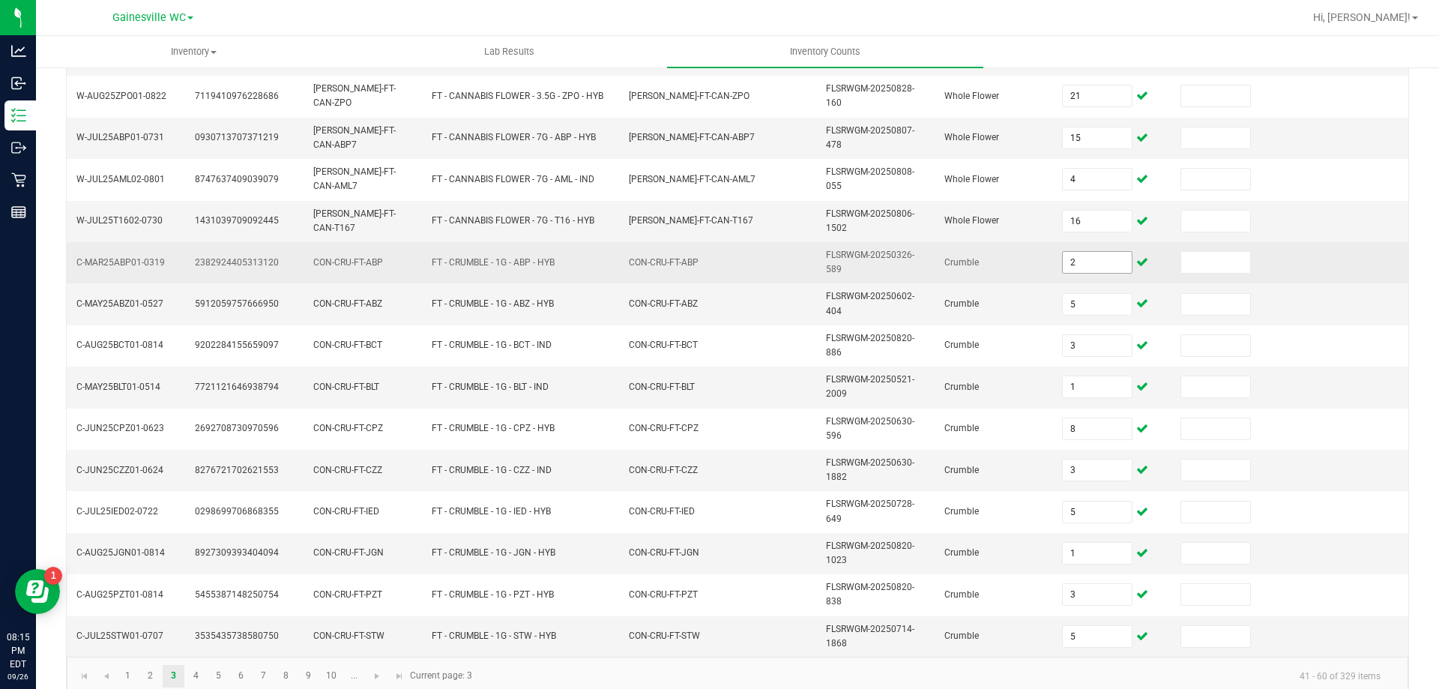
scroll to position [437, 0]
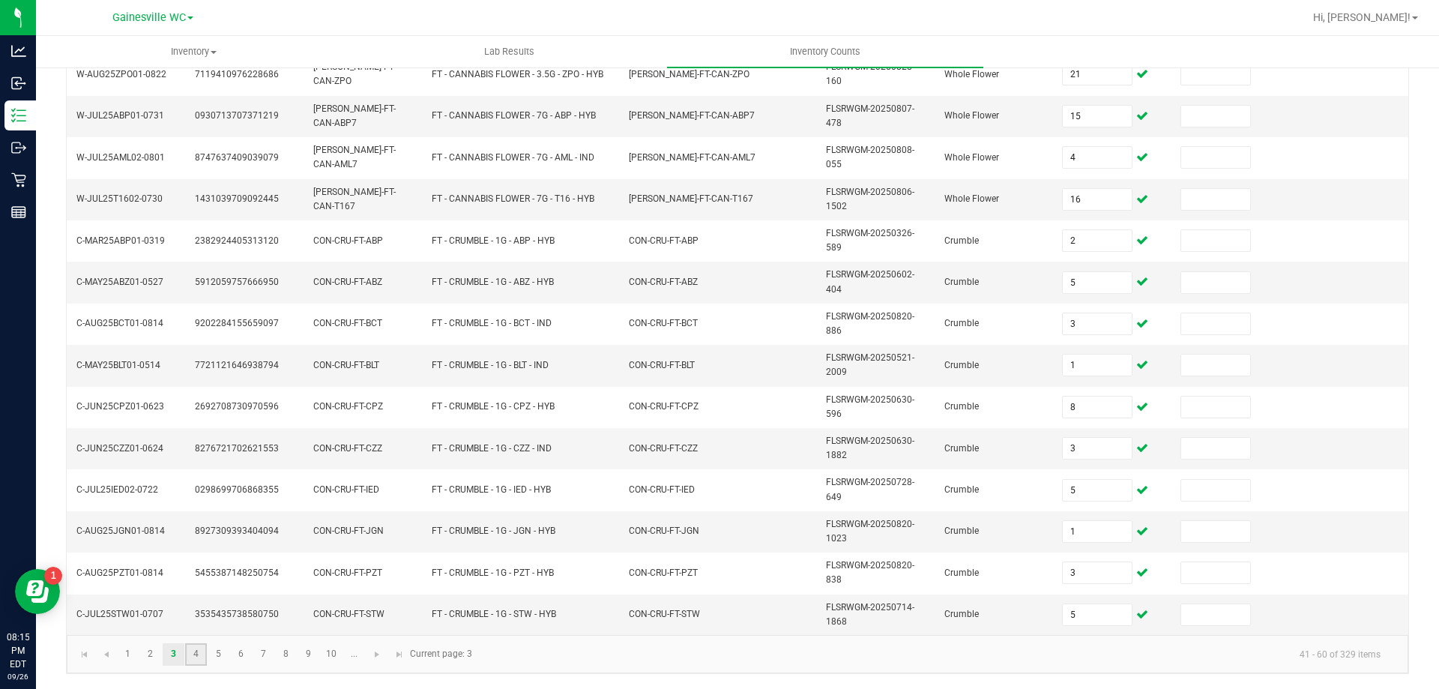
click at [189, 650] on link "4" at bounding box center [196, 654] width 22 height 22
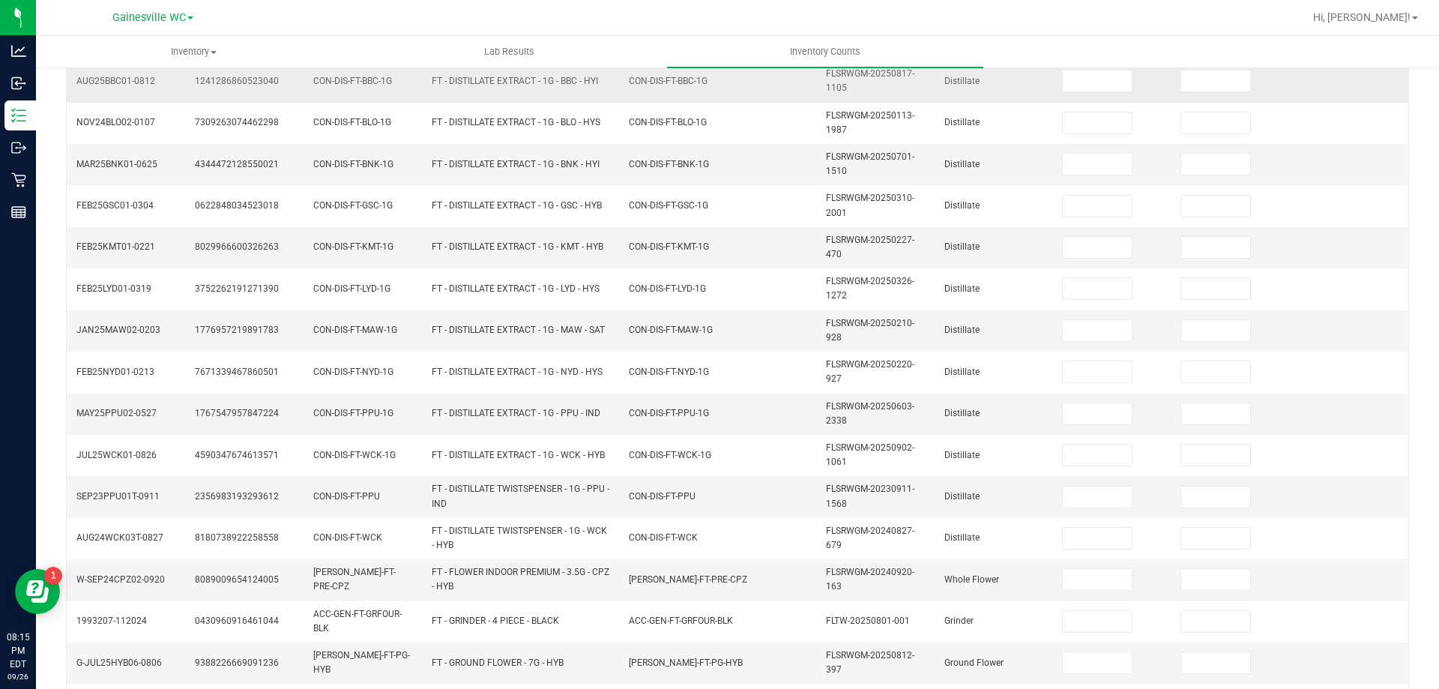
scroll to position [0, 0]
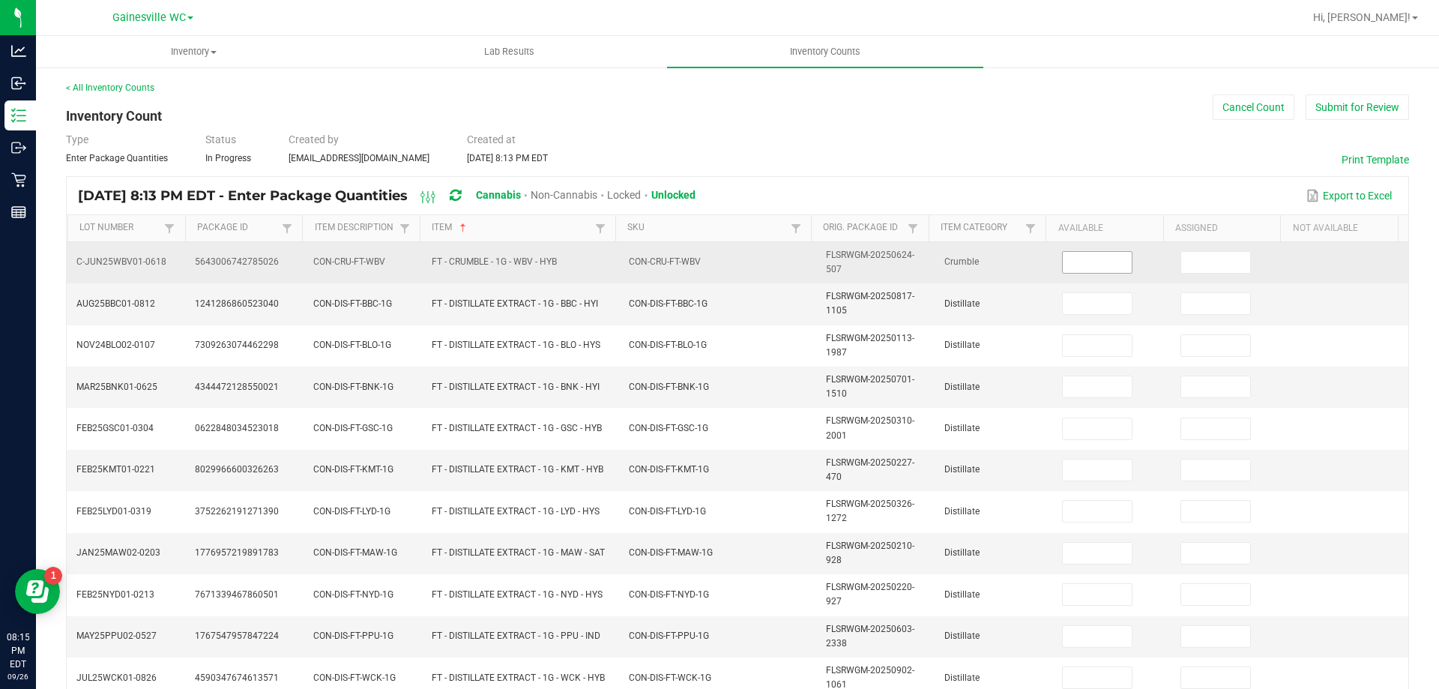
click at [1065, 257] on input at bounding box center [1096, 262] width 69 height 21
type input "3"
type input "8"
type input "6"
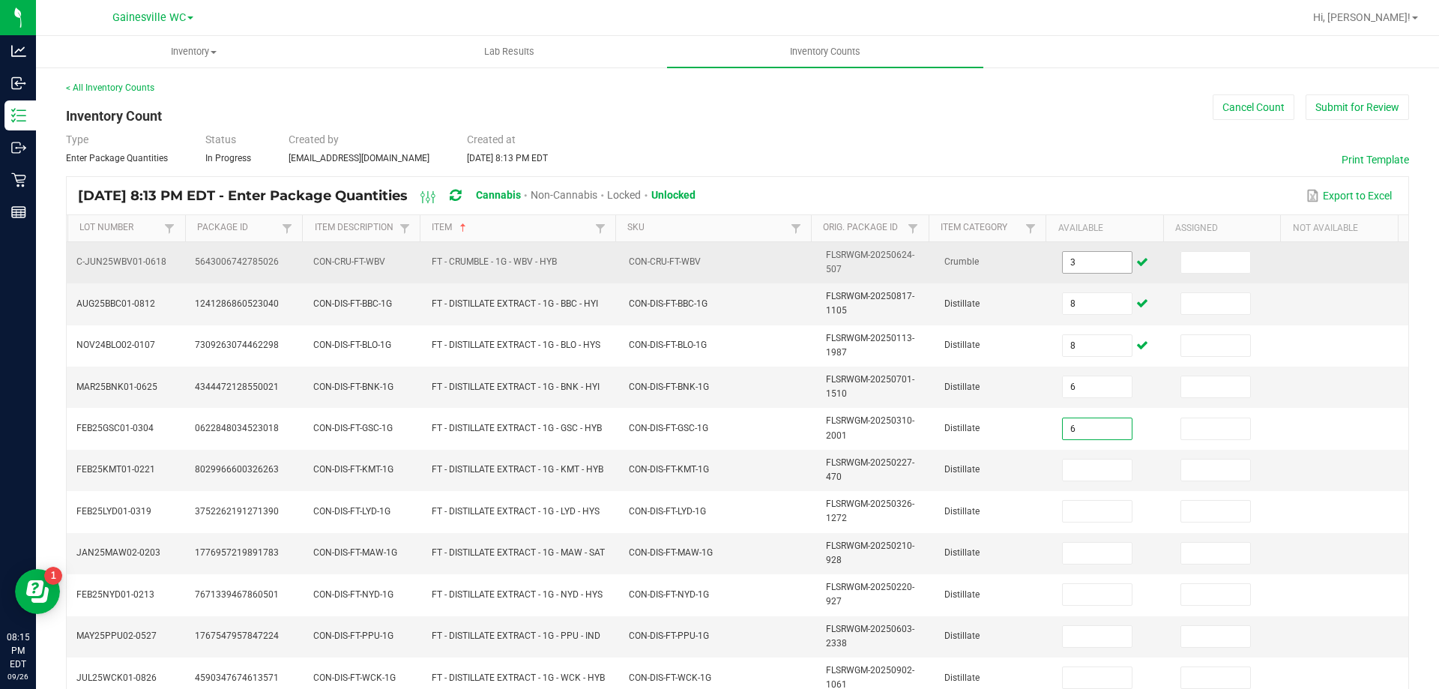
type input "6"
type input "5"
type input "11"
type input "5"
type input "4"
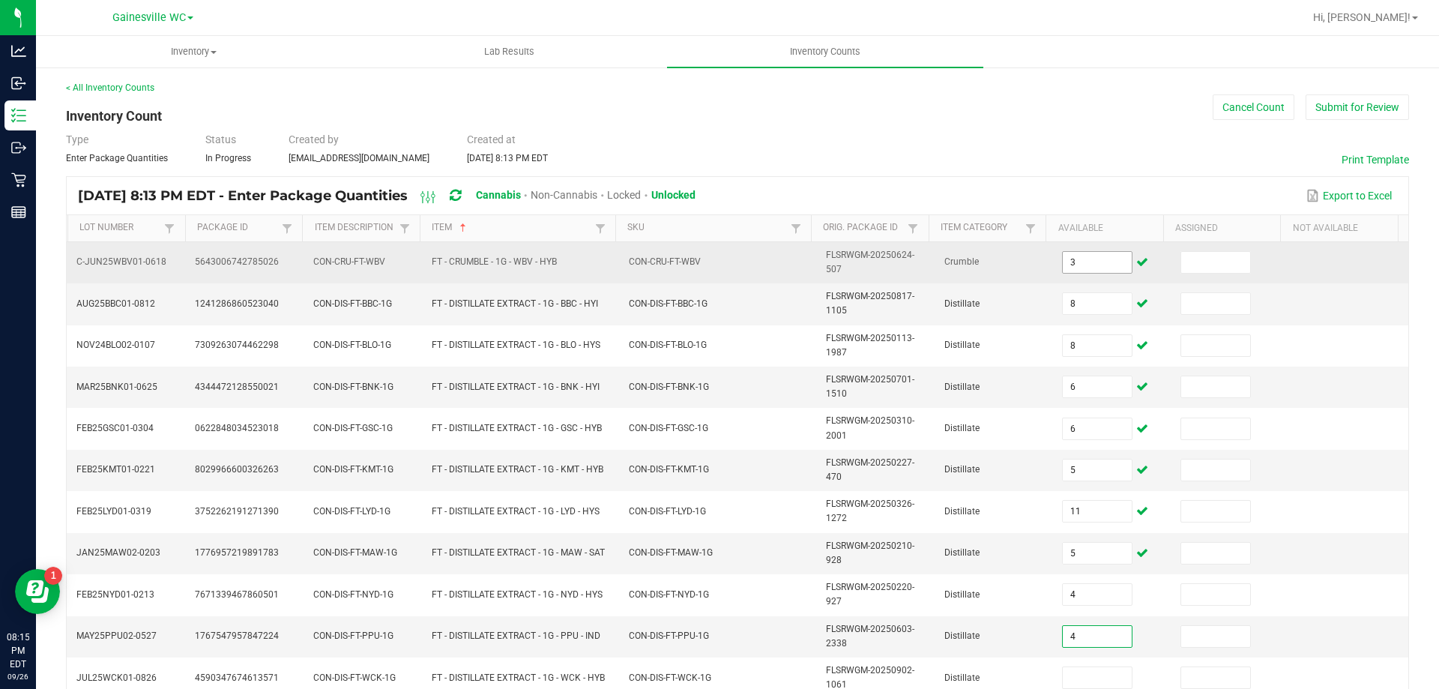
type input "4"
type input "7"
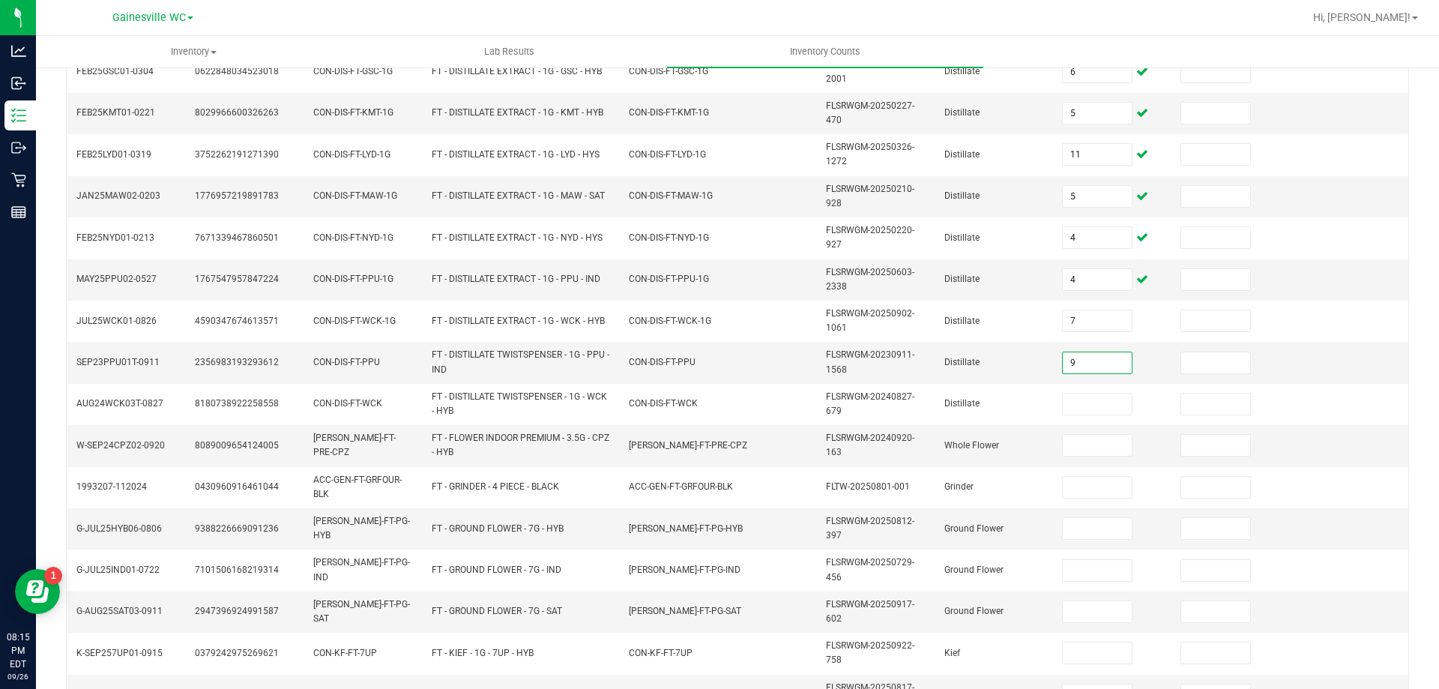
type input "9"
type input "1"
type input "3"
type input "2"
type input "12"
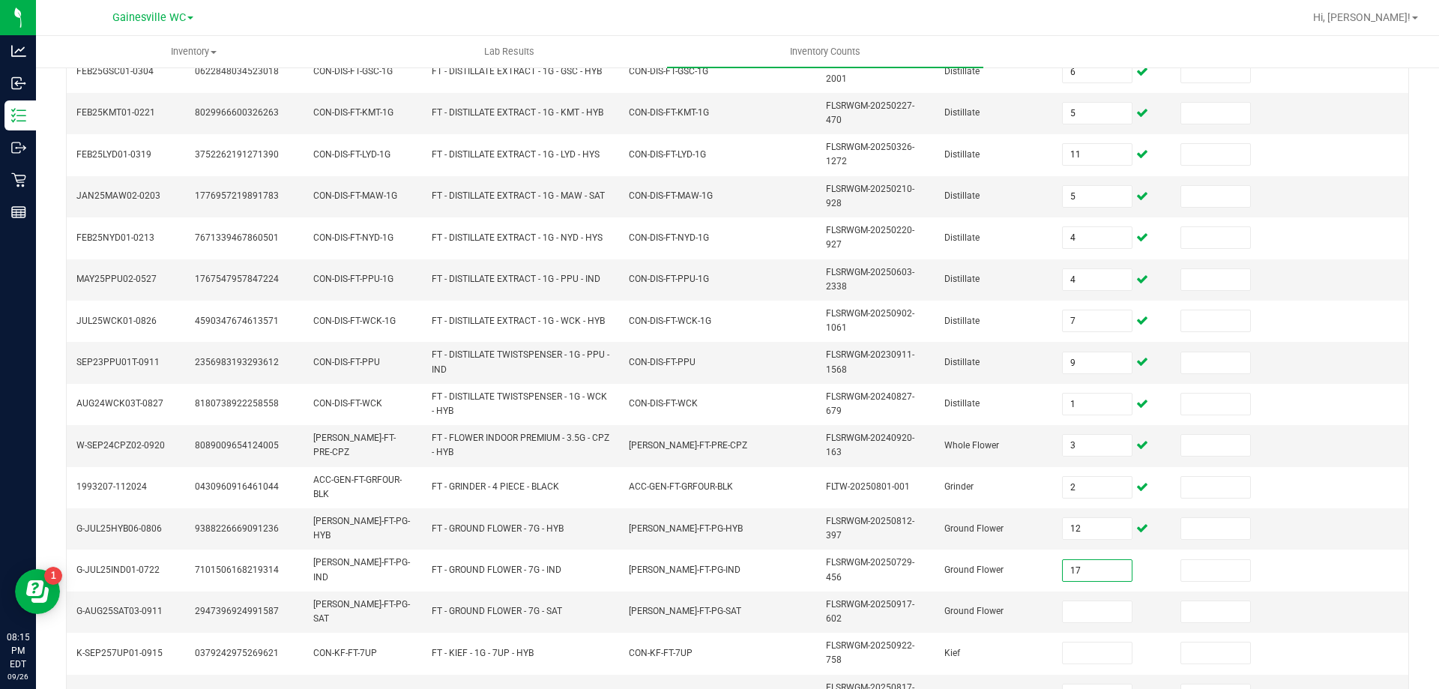
type input "17"
type input "16"
type input "8"
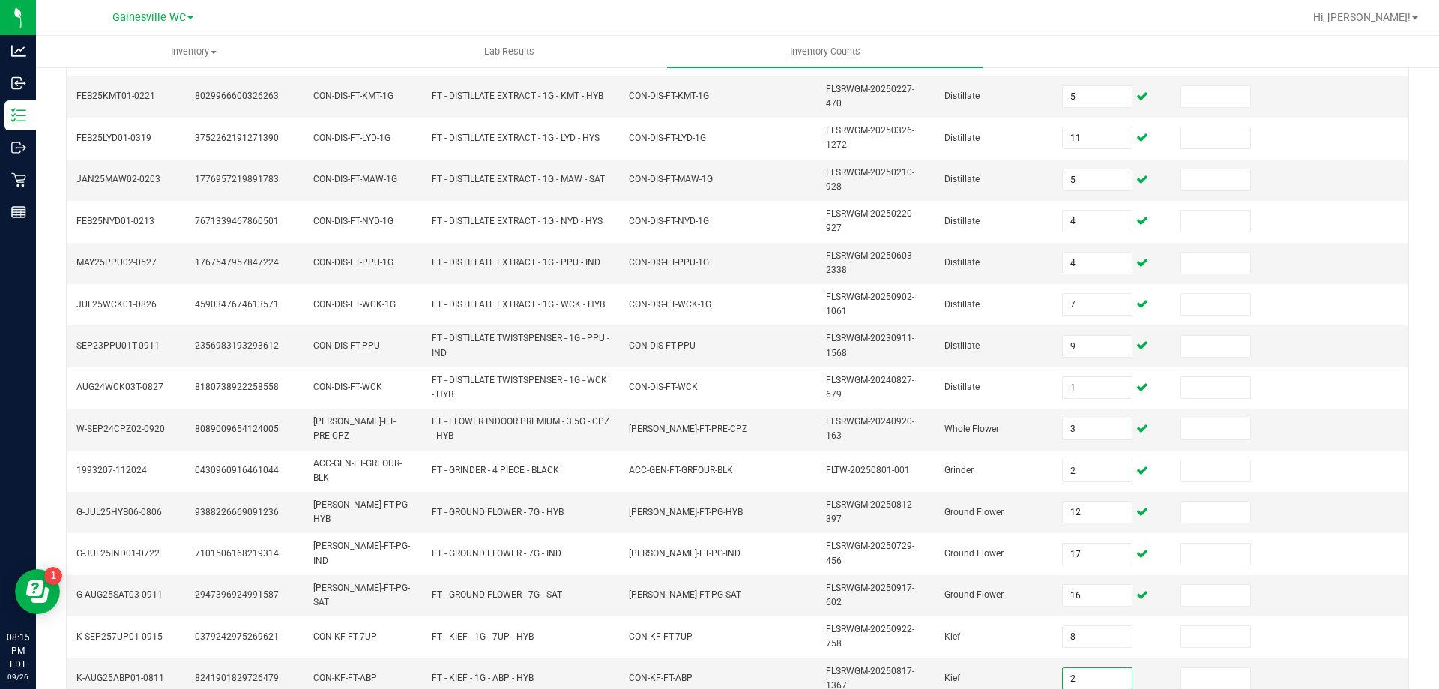
type input "2"
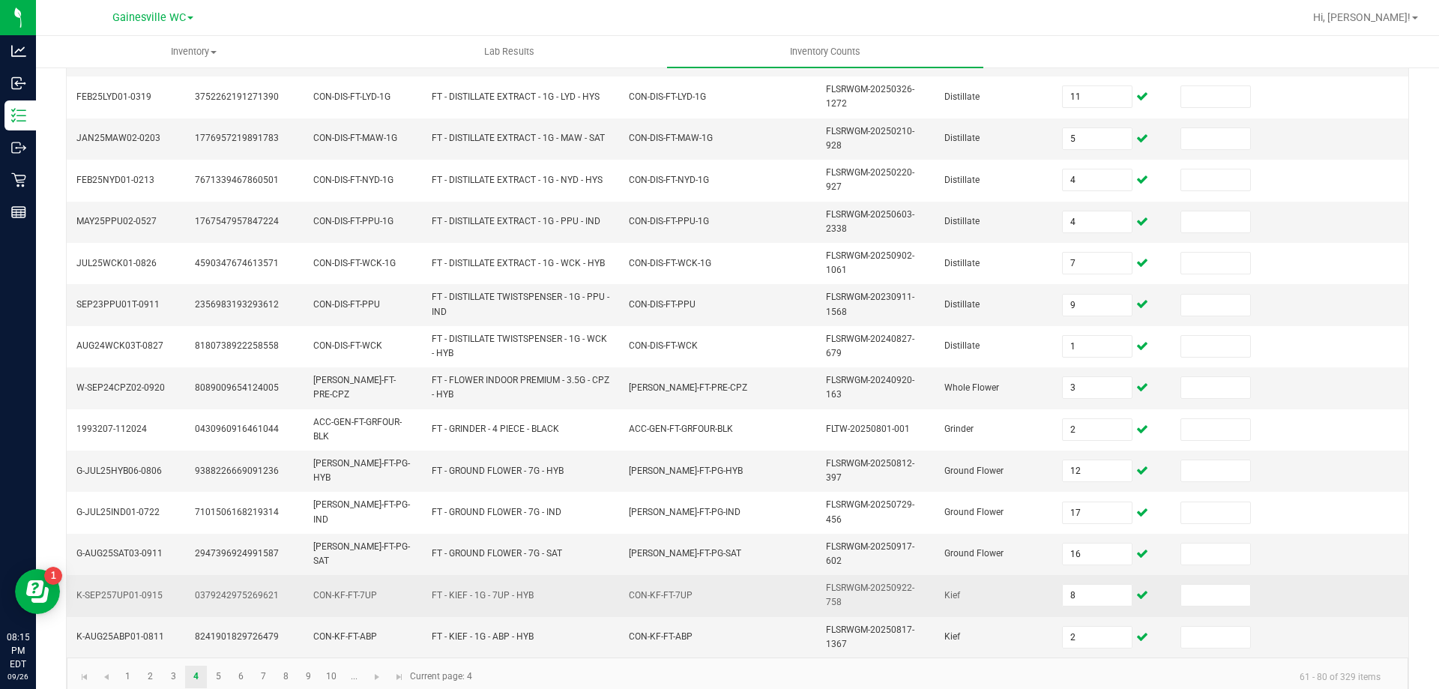
scroll to position [437, 0]
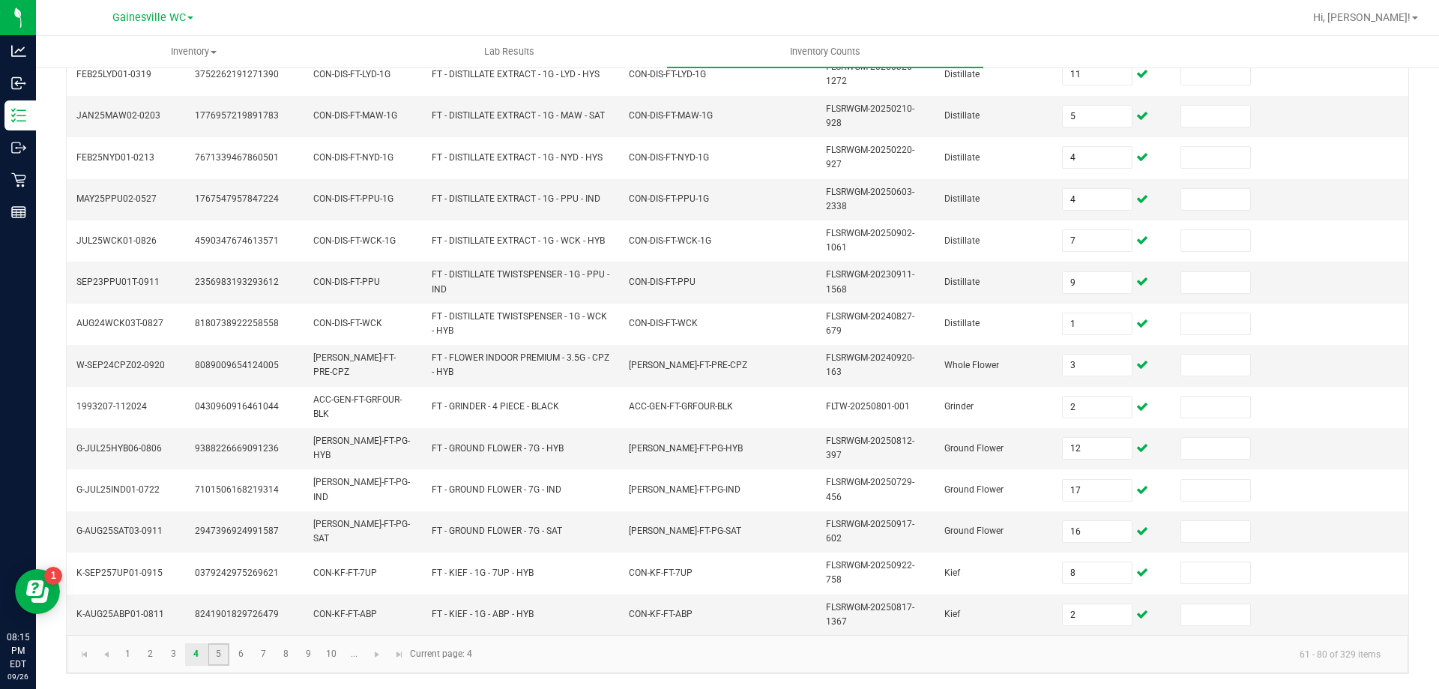
click at [221, 660] on link "5" at bounding box center [219, 654] width 22 height 22
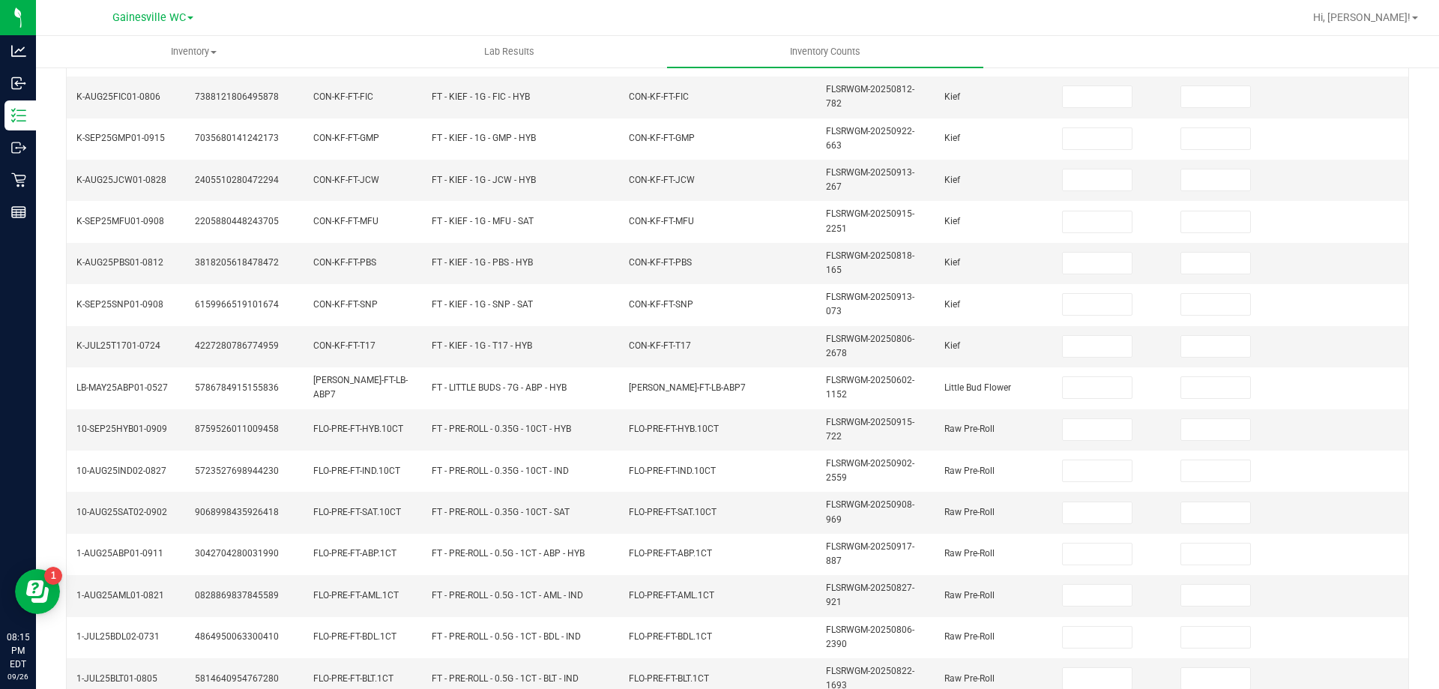
scroll to position [0, 0]
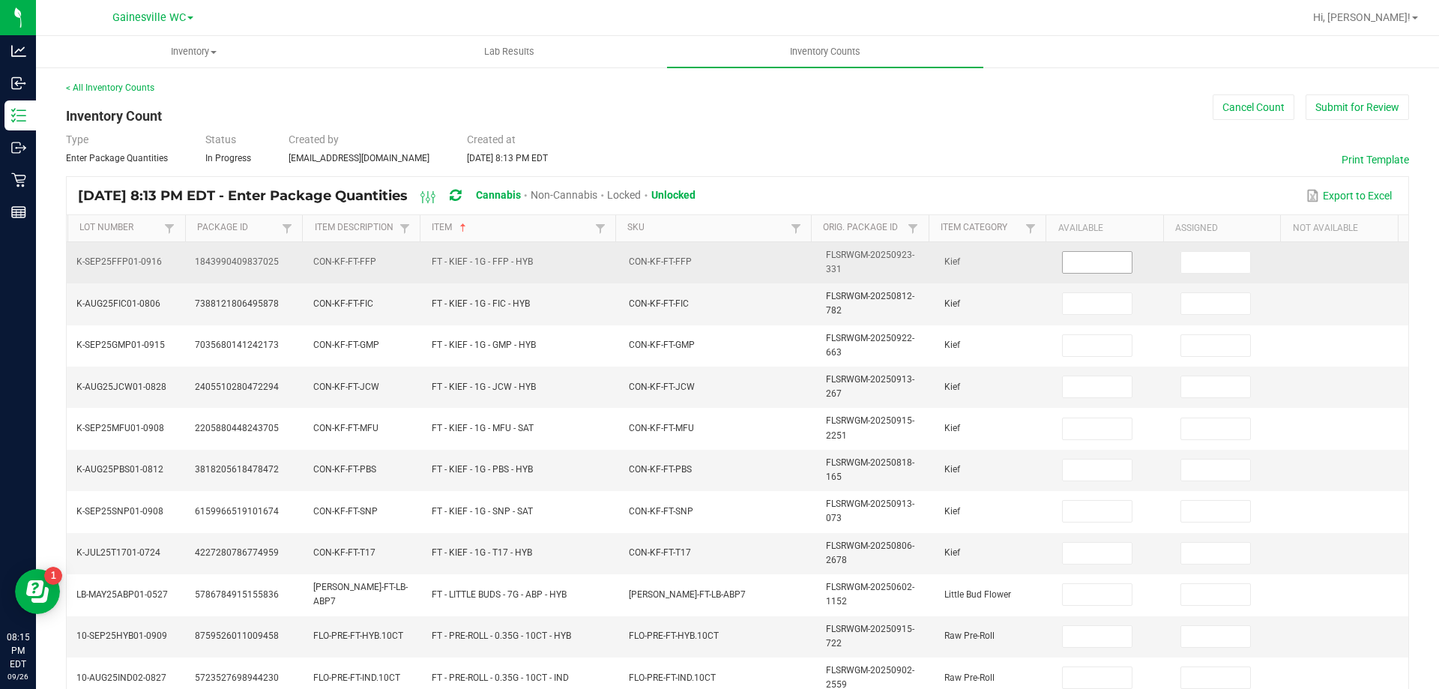
drag, startPoint x: 1080, startPoint y: 267, endPoint x: 1066, endPoint y: 267, distance: 13.5
click at [1079, 267] on input at bounding box center [1096, 262] width 69 height 21
type input "5"
type input "7"
type input "6"
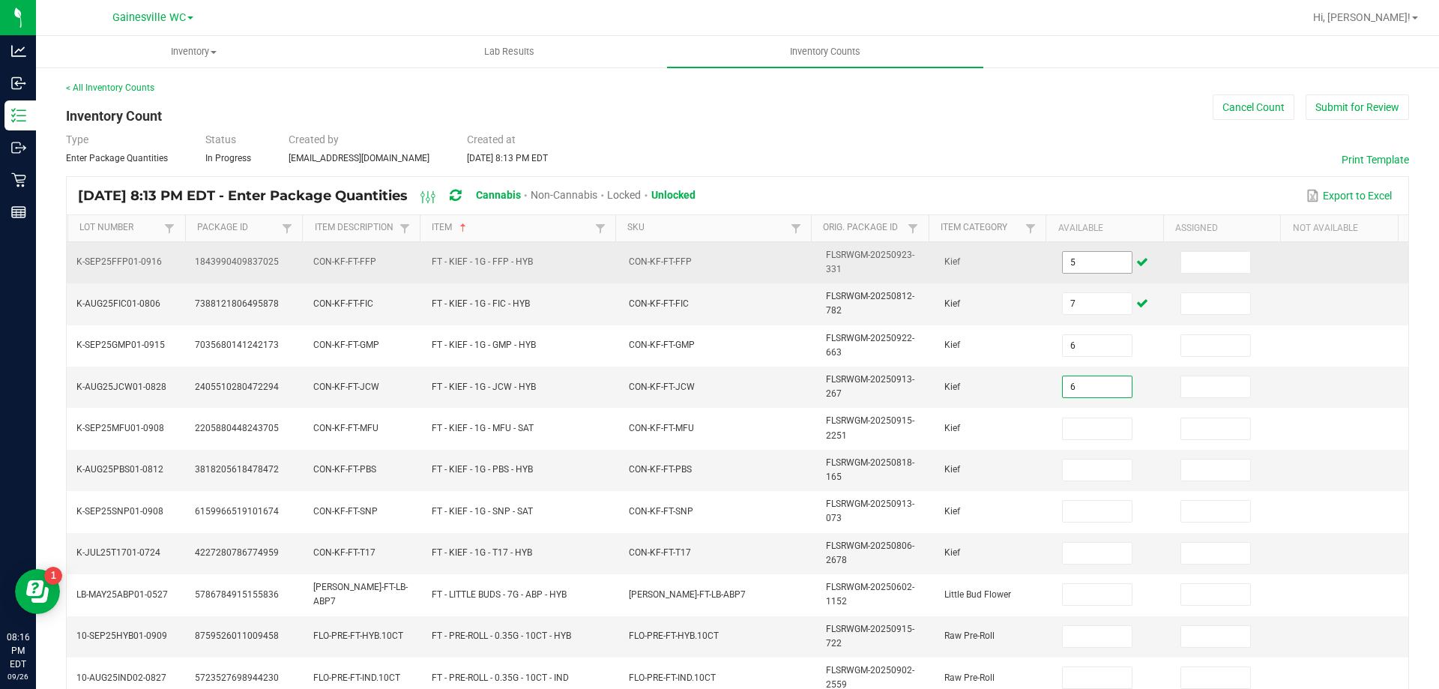
type input "6"
type input "3"
type input "1"
type input "8"
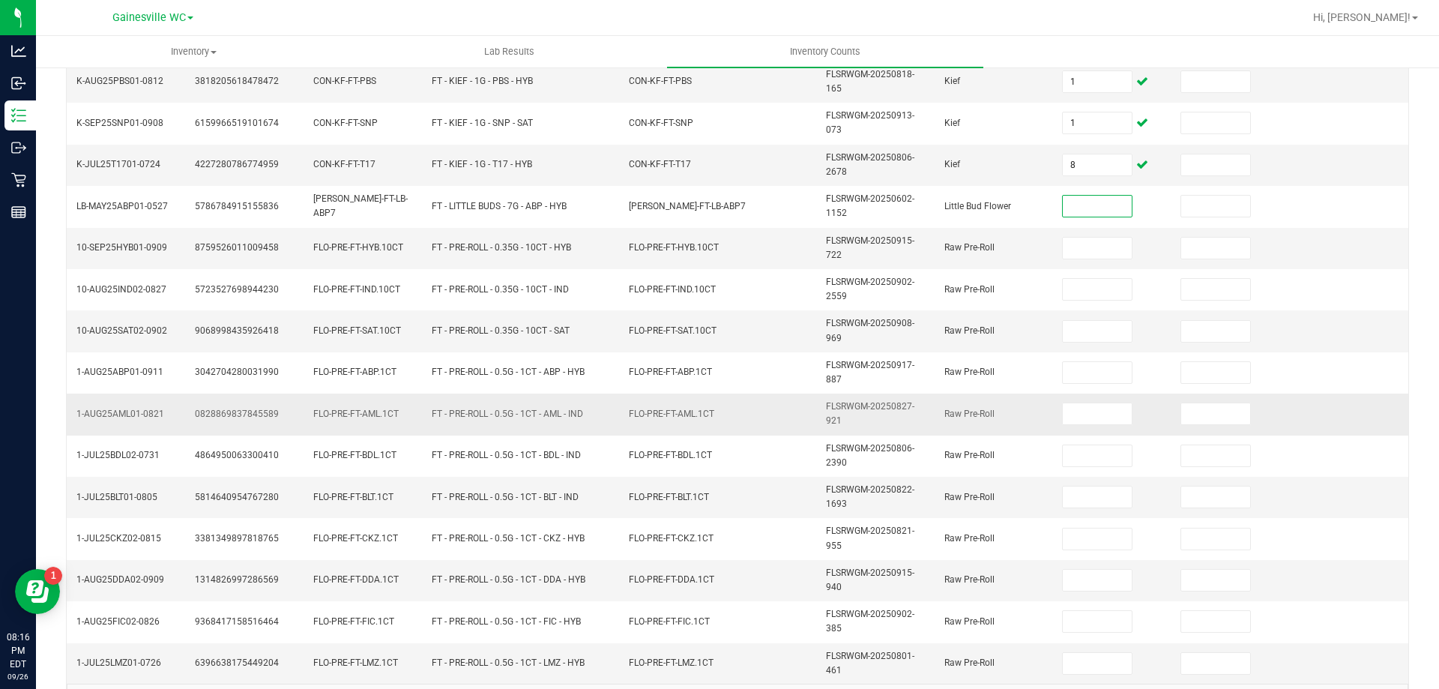
scroll to position [437, 0]
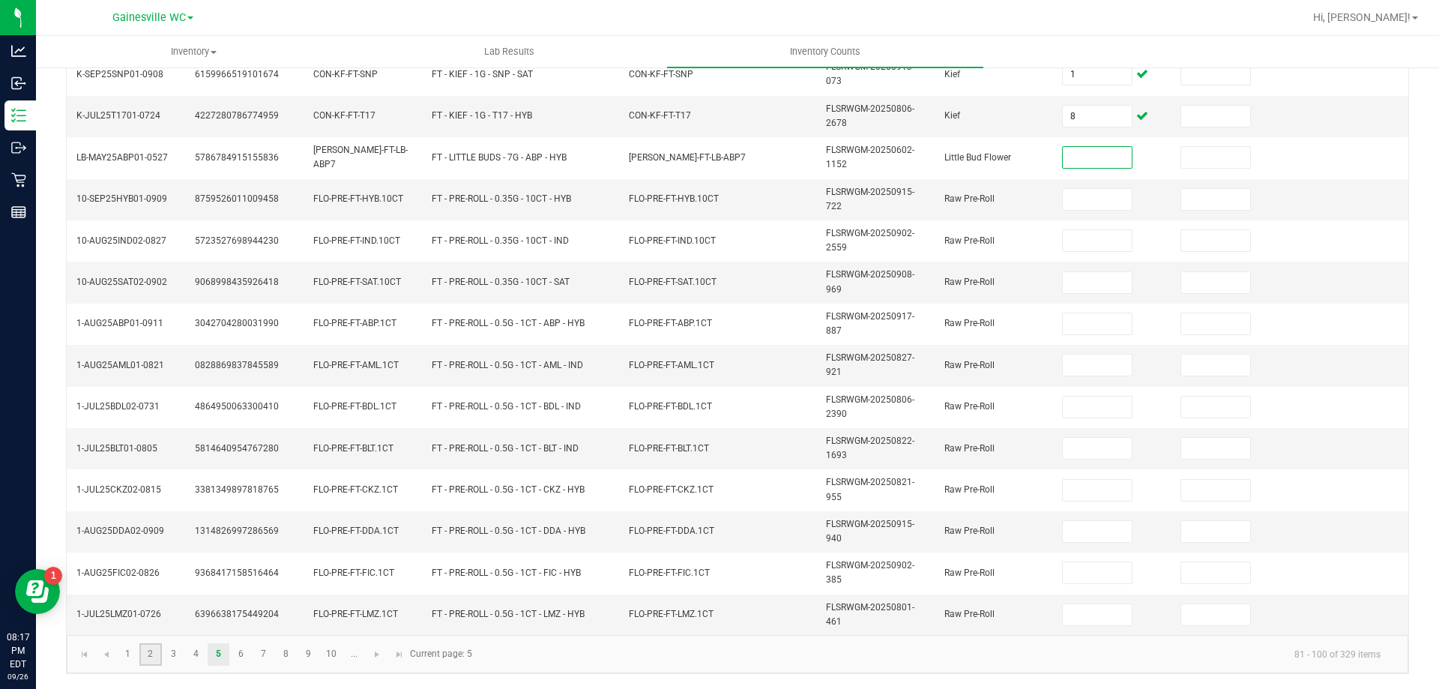
click at [148, 662] on link "2" at bounding box center [150, 654] width 22 height 22
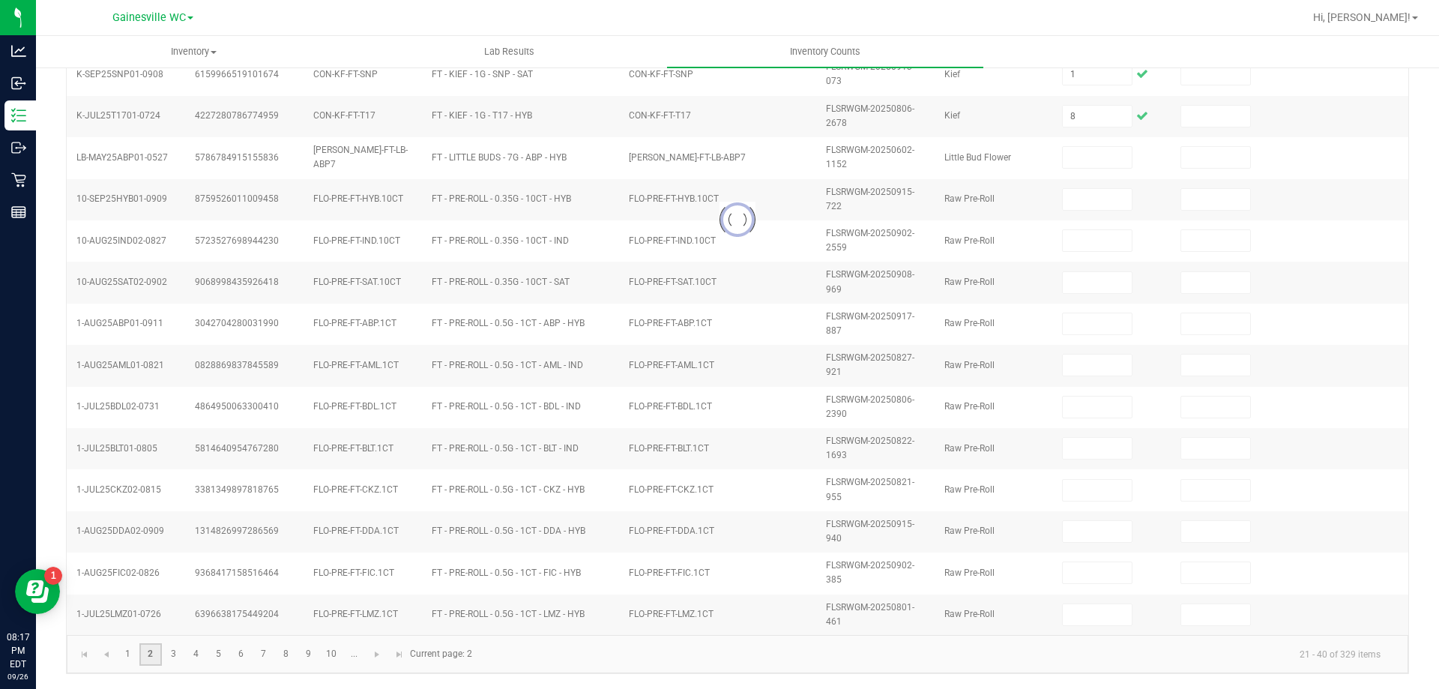
type input "11"
type input "4"
type input "26"
type input "17"
type input "2"
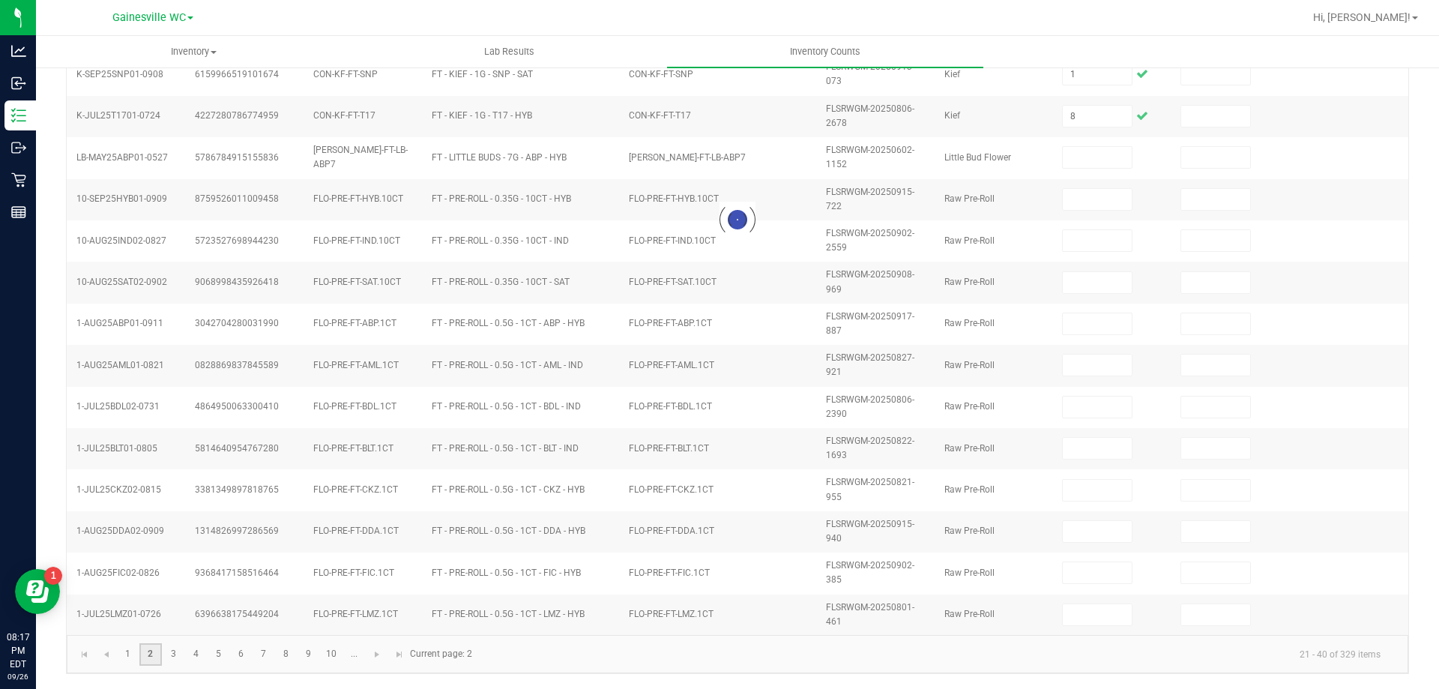
type input "17"
type input "5"
type input "10"
type input "8"
type input "1"
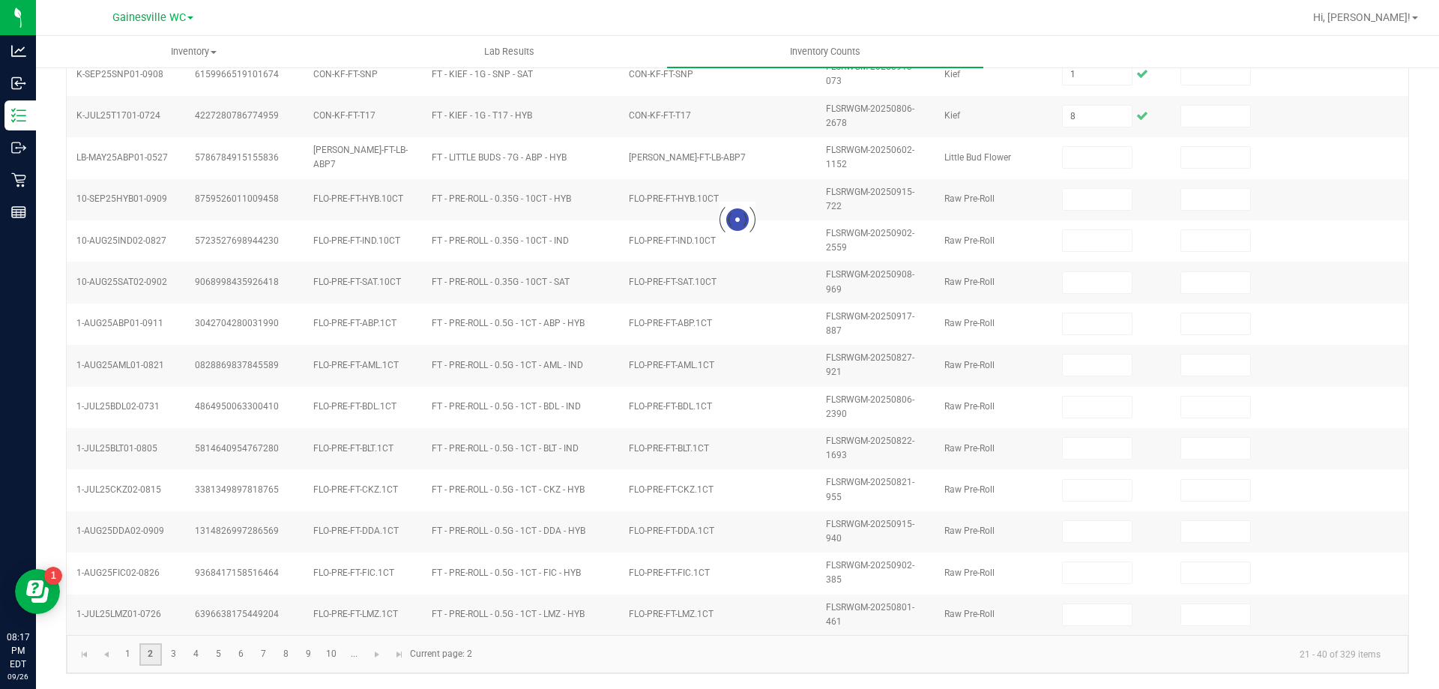
type input "15"
type input "8"
type input "4"
type input "1"
type input "8"
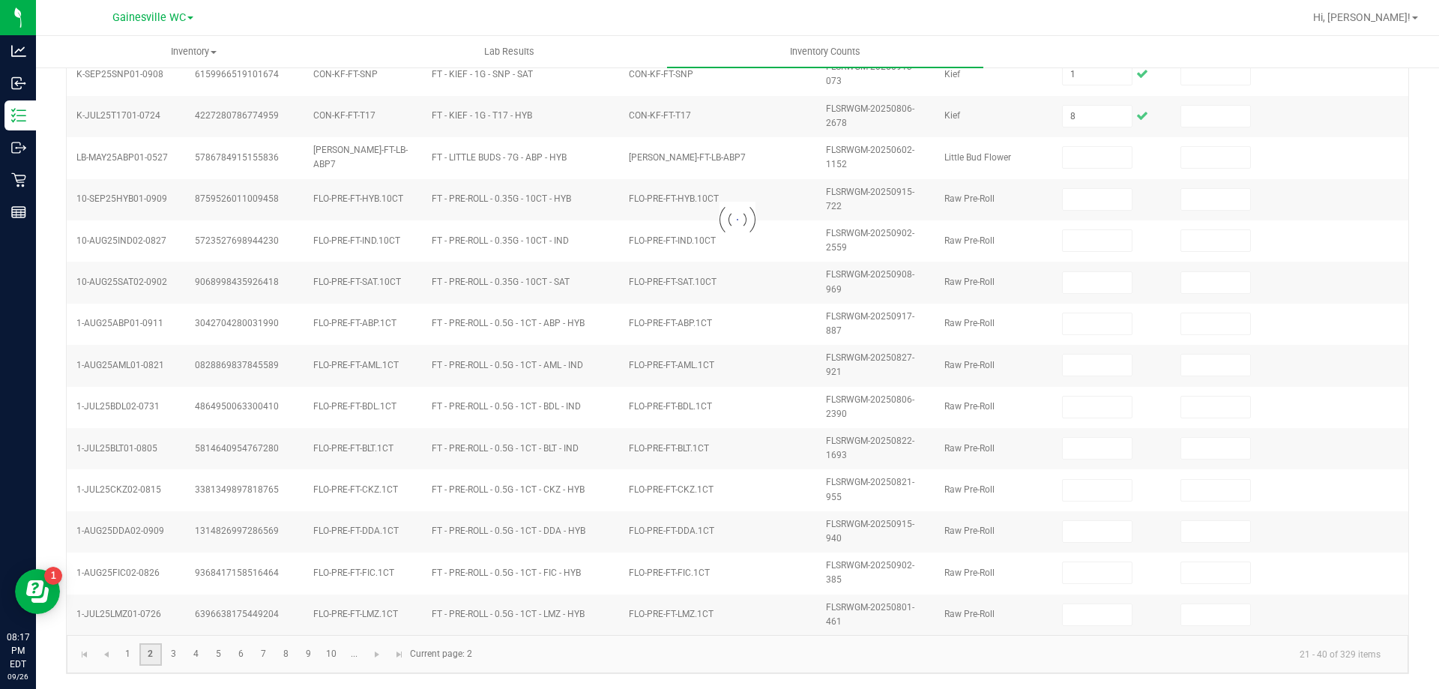
type input "11"
type input "2"
type input "20"
type input "7"
type input "26"
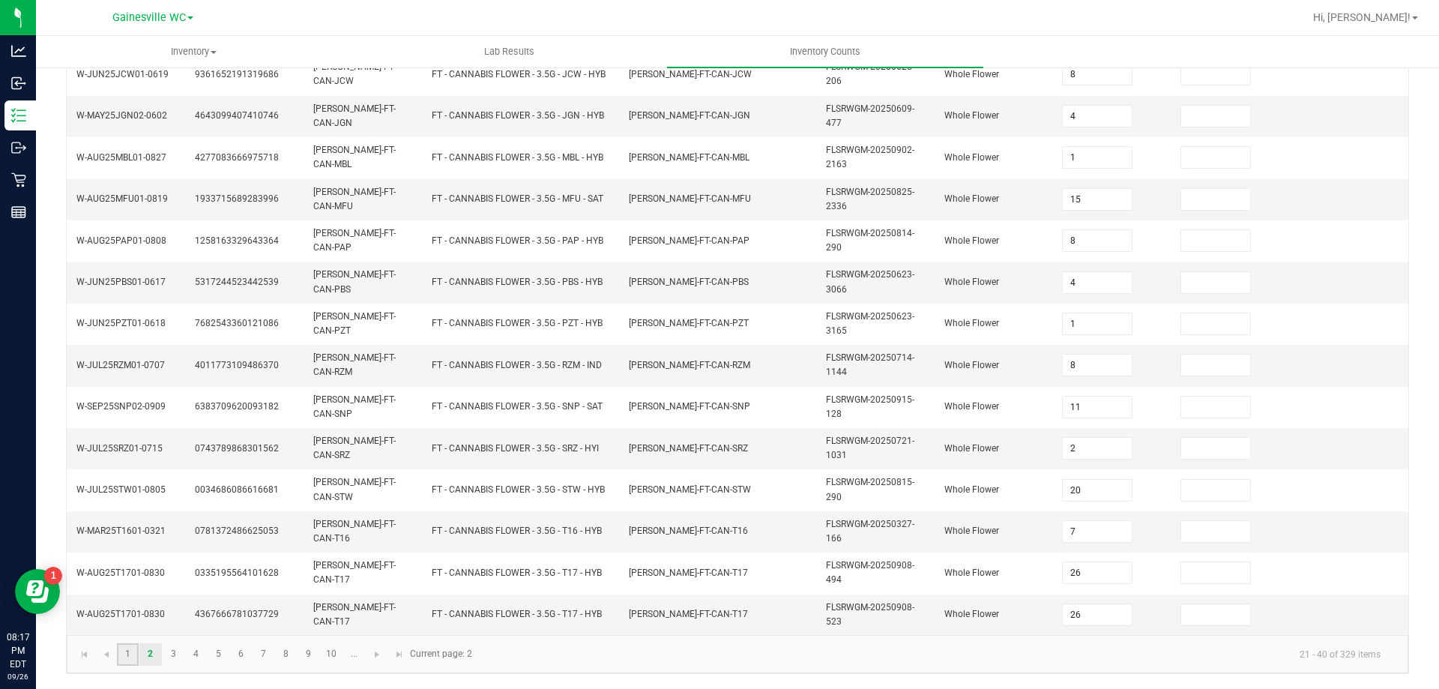
click at [124, 659] on link "1" at bounding box center [128, 654] width 22 height 22
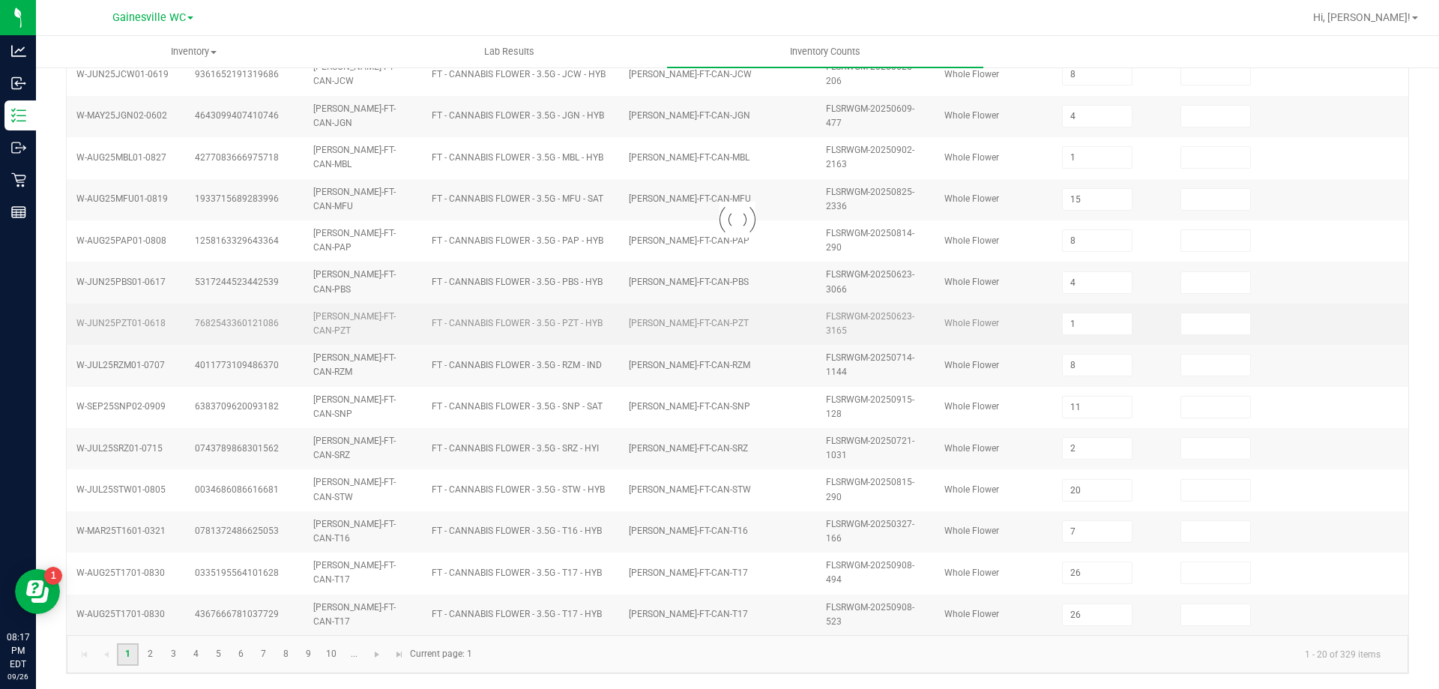
type input "4"
type input "6"
type input "14"
type input "19"
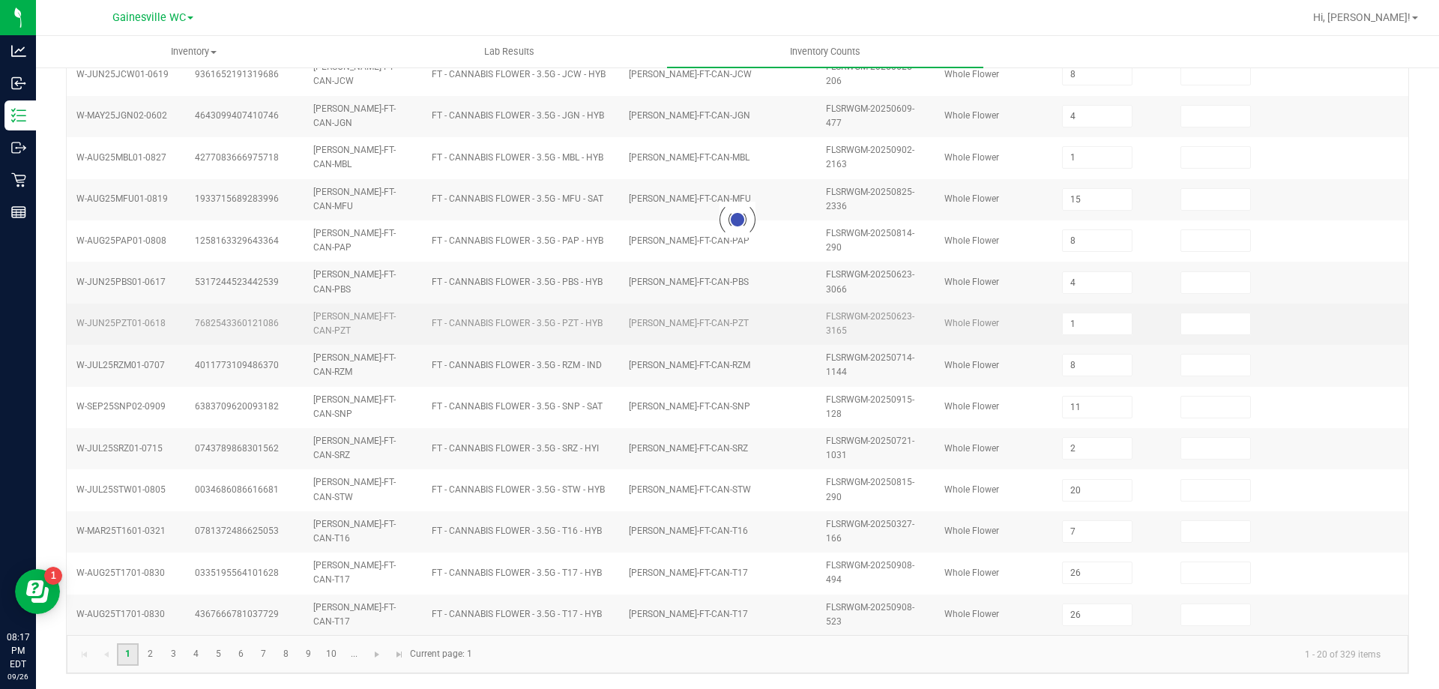
type input "18"
type input "17"
type input "9"
type input "14"
type input "8"
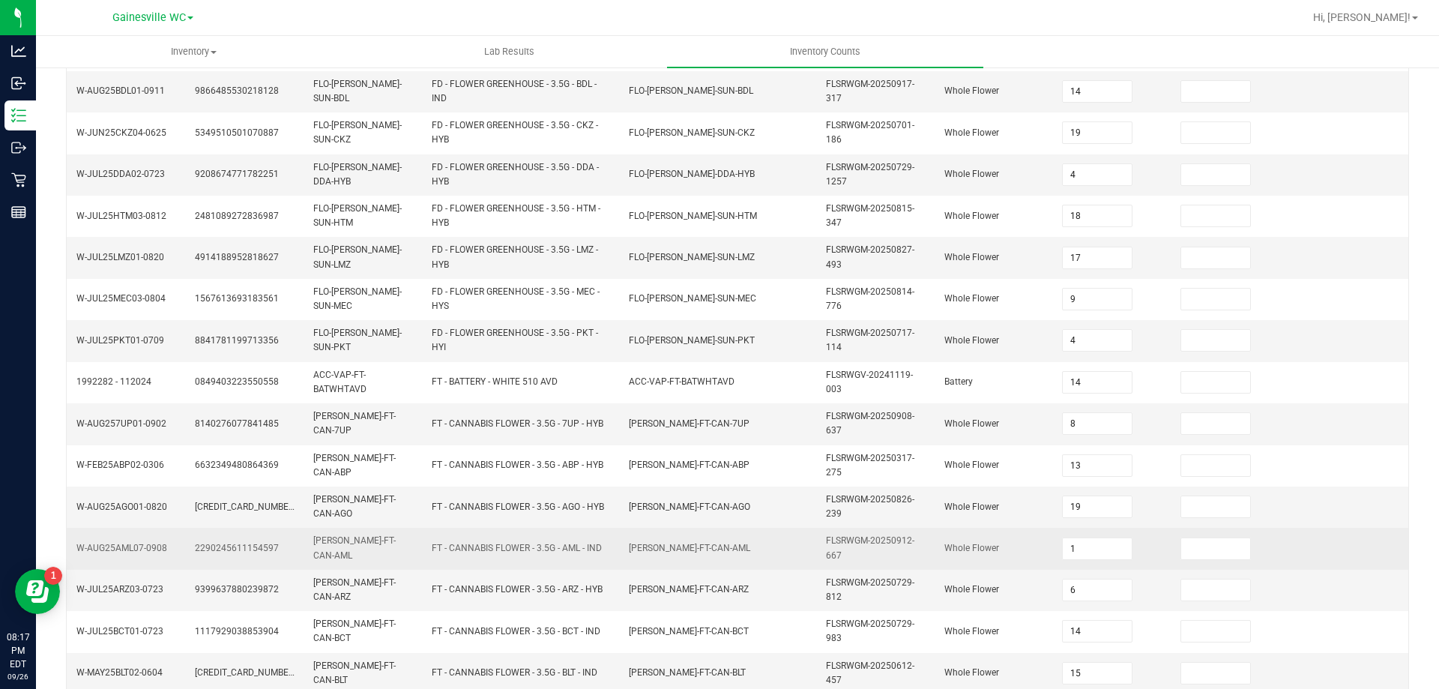
scroll to position [131, 0]
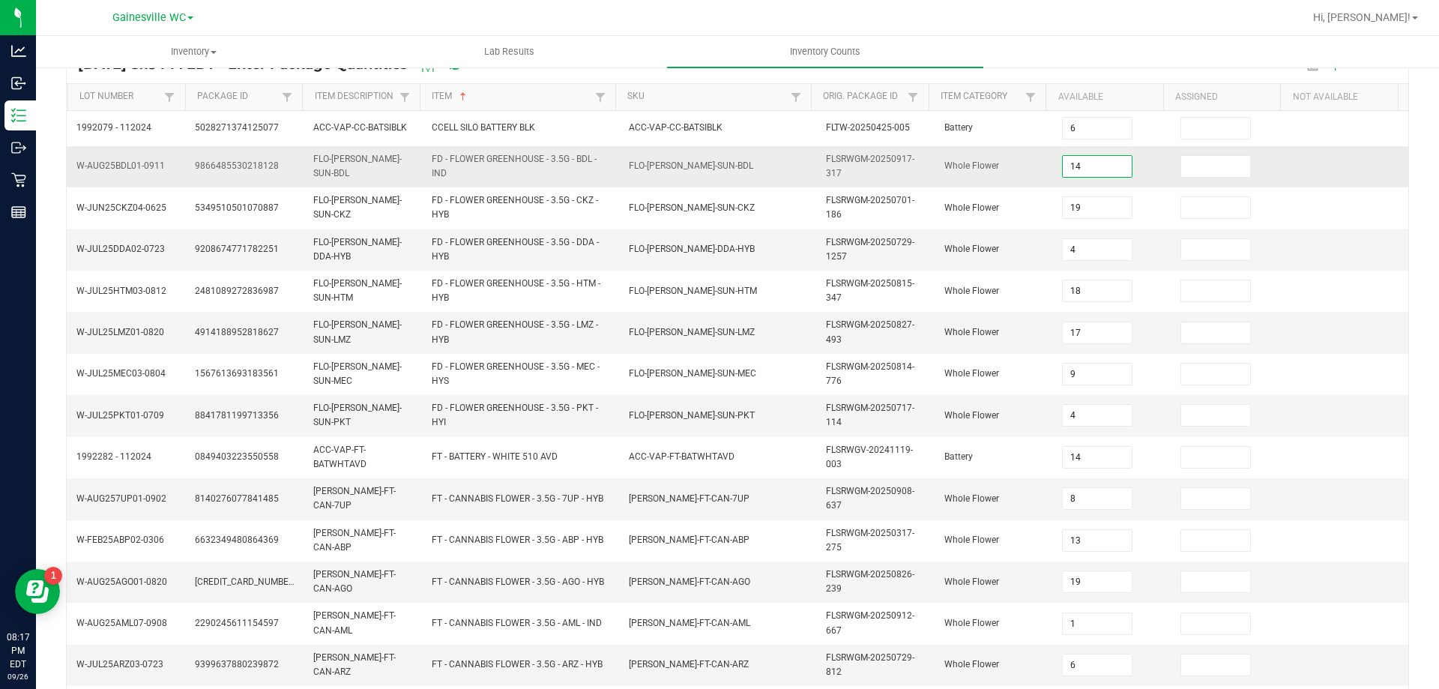
click at [1100, 166] on input "14" at bounding box center [1096, 166] width 69 height 21
click at [1099, 255] on input "4" at bounding box center [1096, 249] width 69 height 21
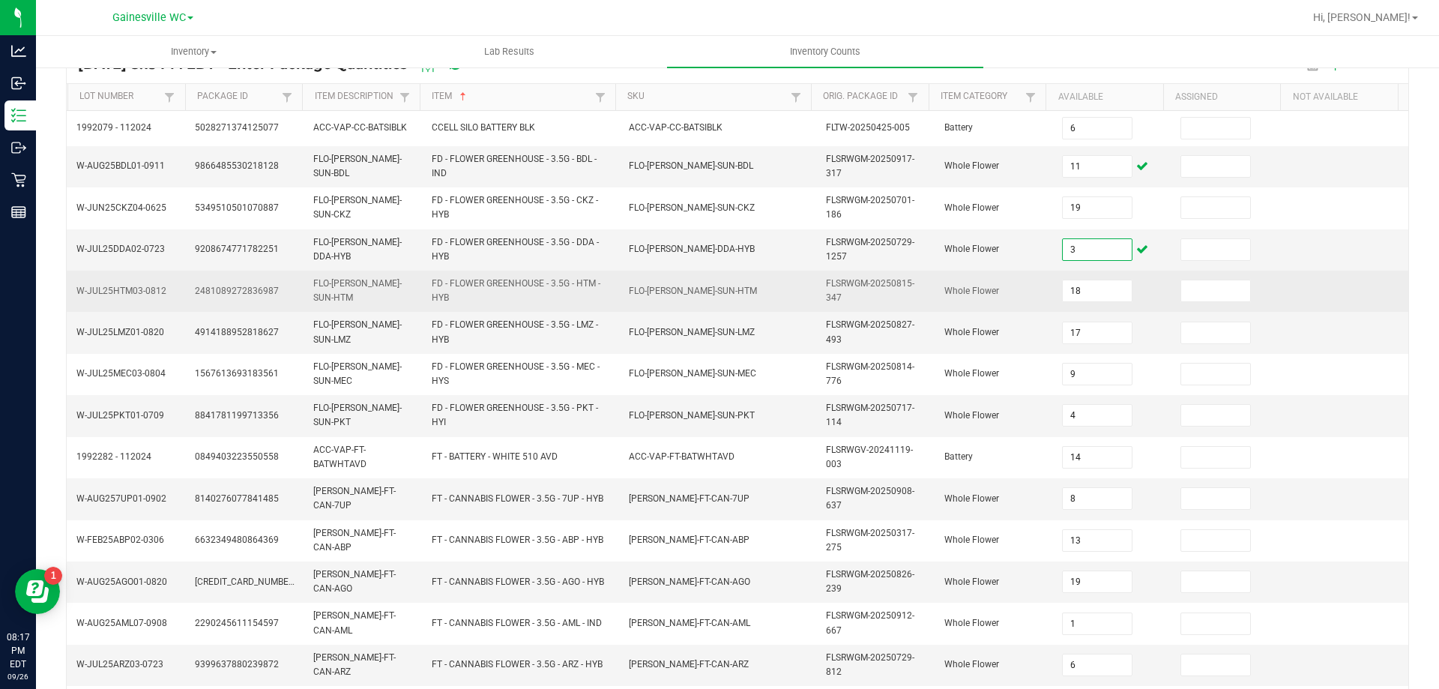
click at [1132, 306] on td "18" at bounding box center [1112, 290] width 118 height 41
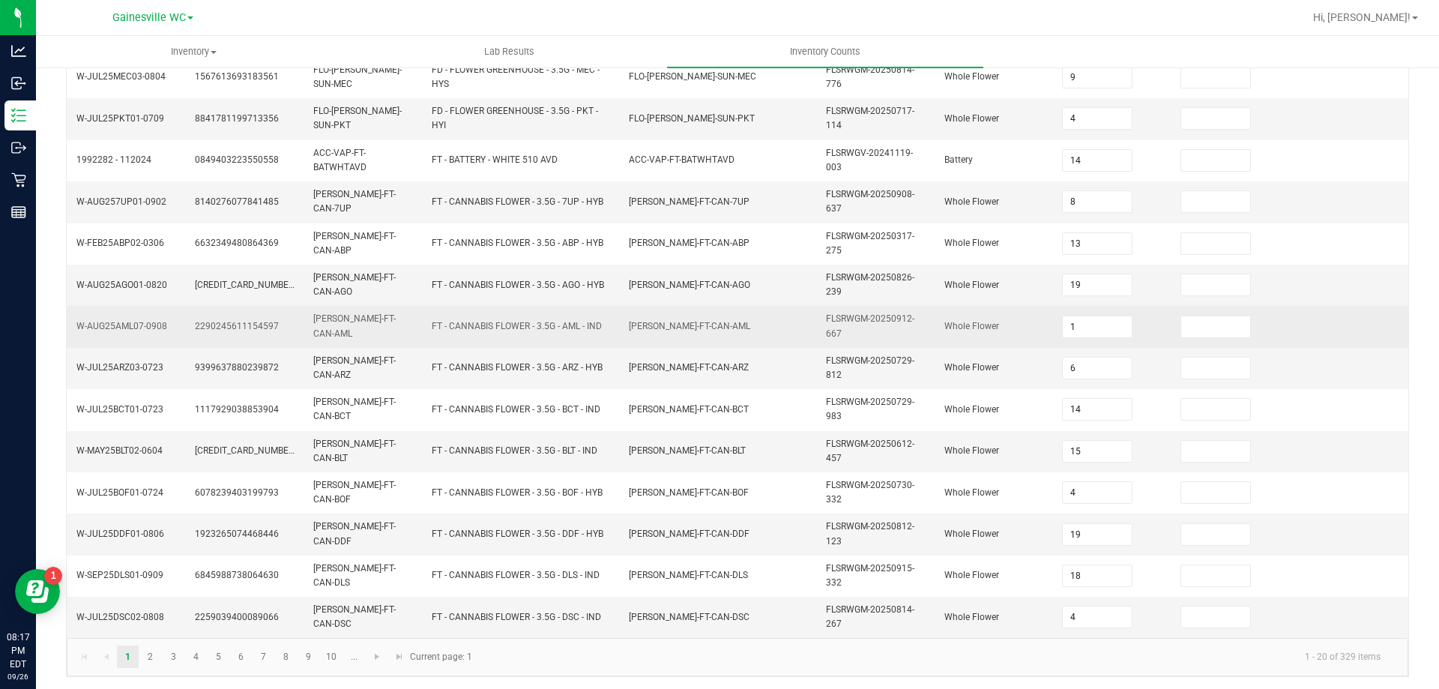
scroll to position [431, 0]
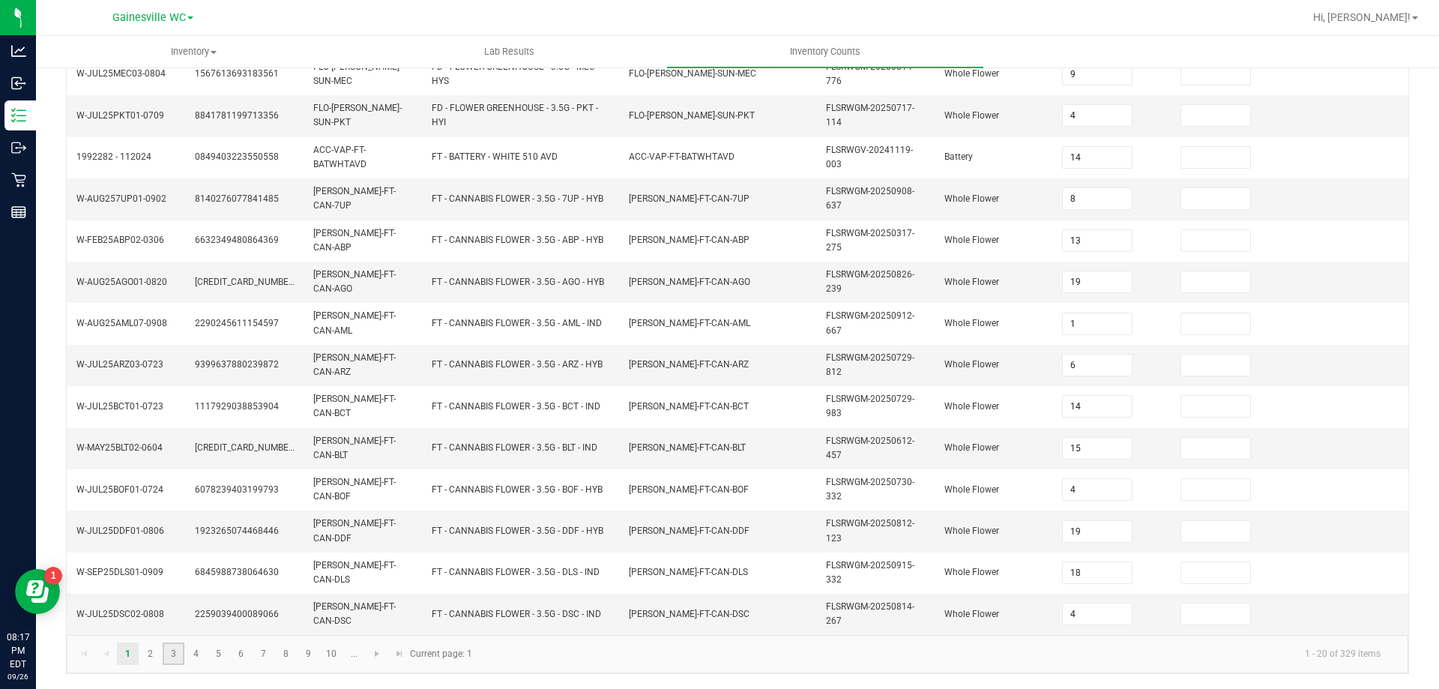
click at [175, 655] on link "3" at bounding box center [174, 653] width 22 height 22
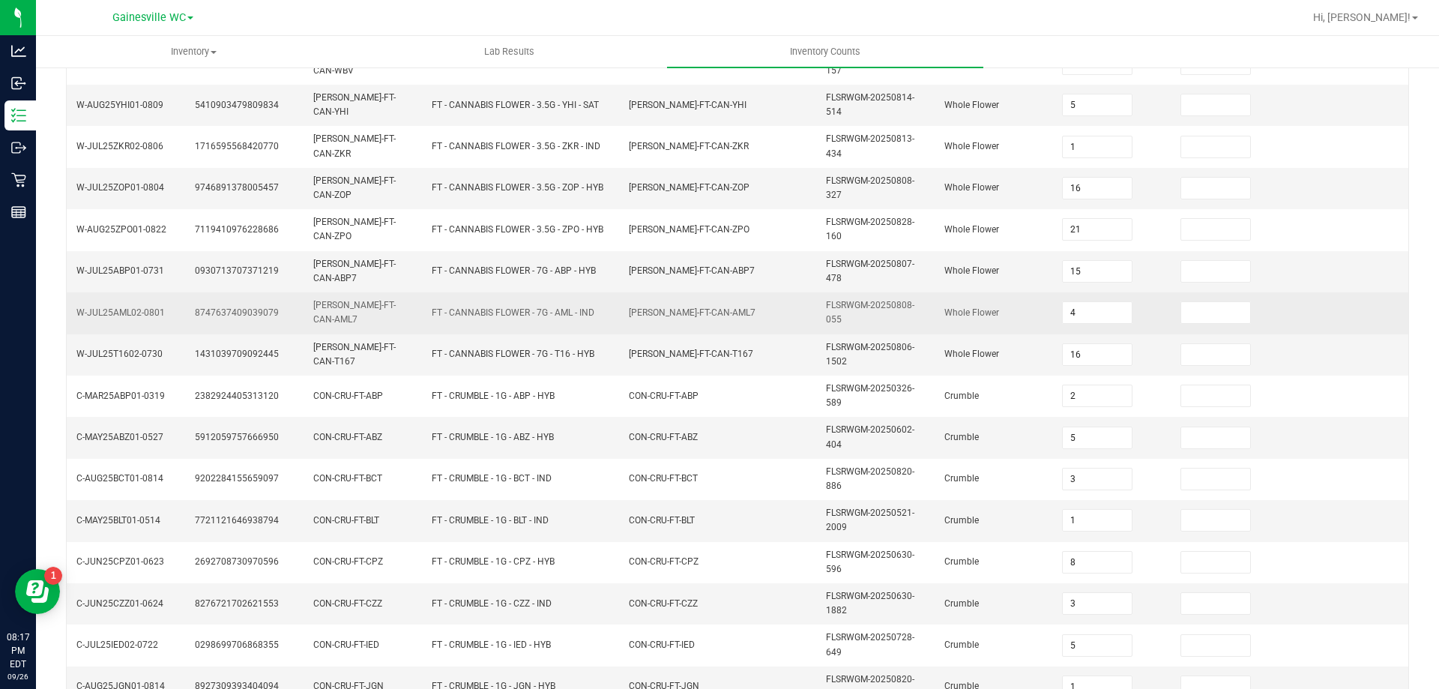
scroll to position [437, 0]
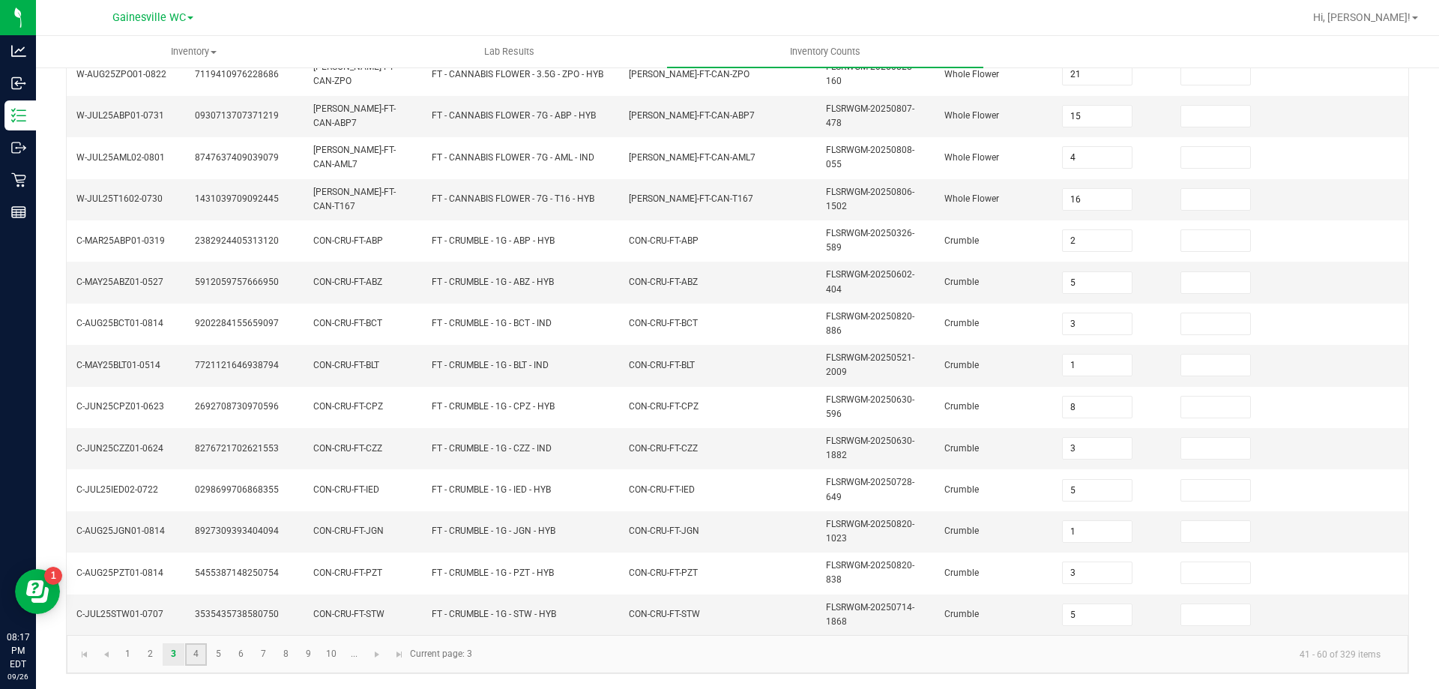
click at [193, 653] on link "4" at bounding box center [196, 654] width 22 height 22
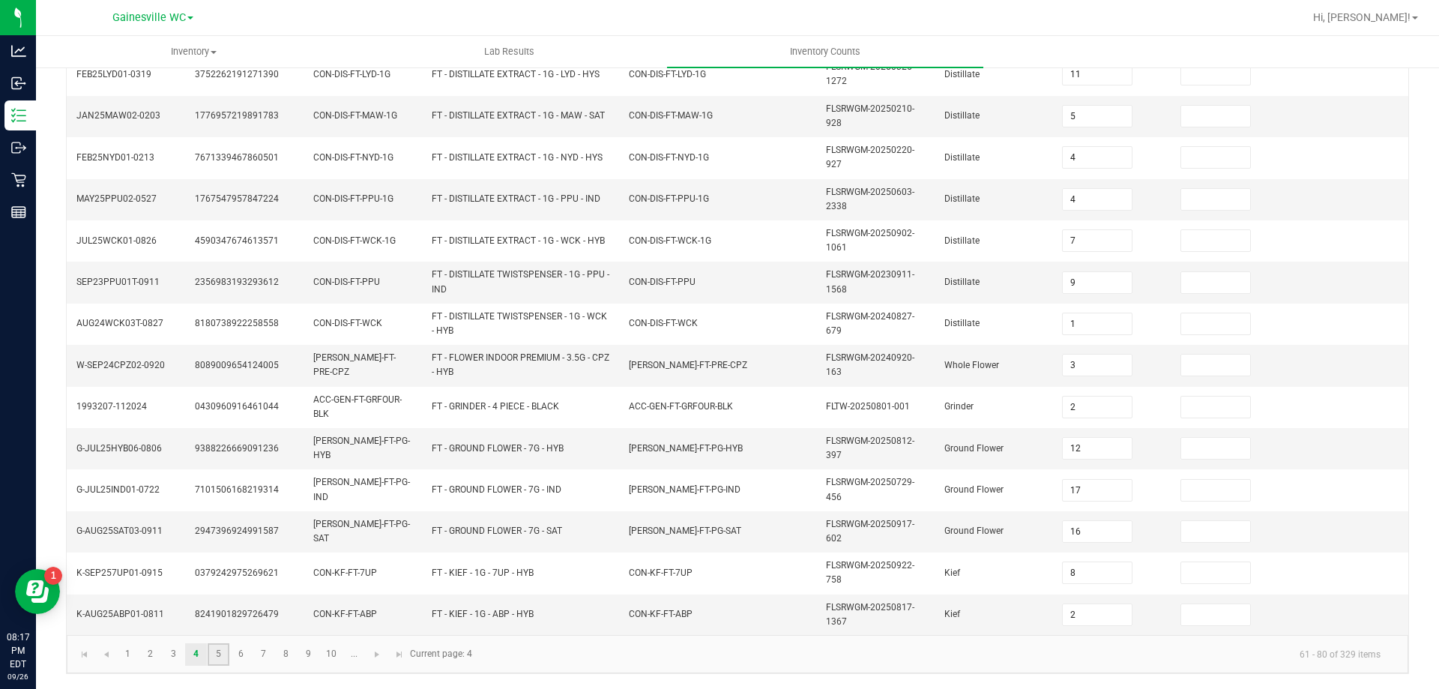
click at [226, 653] on link "5" at bounding box center [219, 654] width 22 height 22
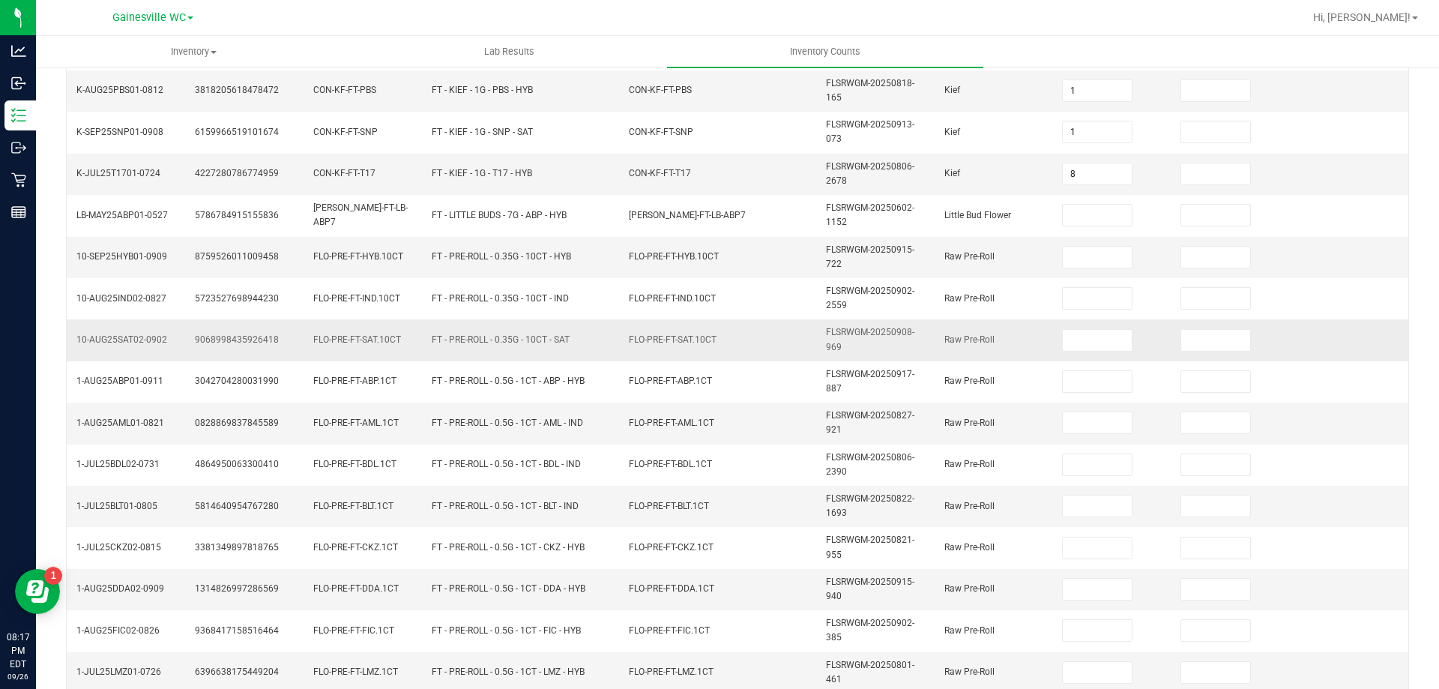
scroll to position [362, 0]
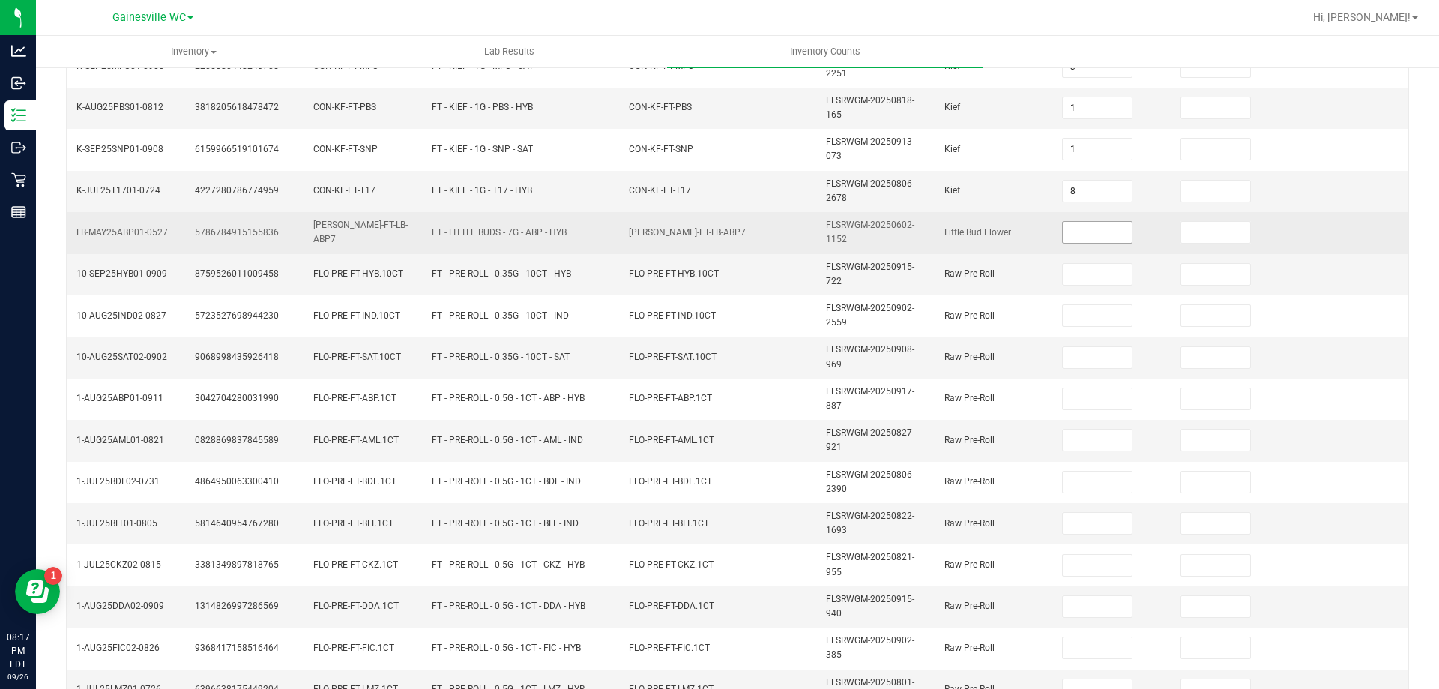
click at [1087, 234] on input at bounding box center [1096, 232] width 69 height 21
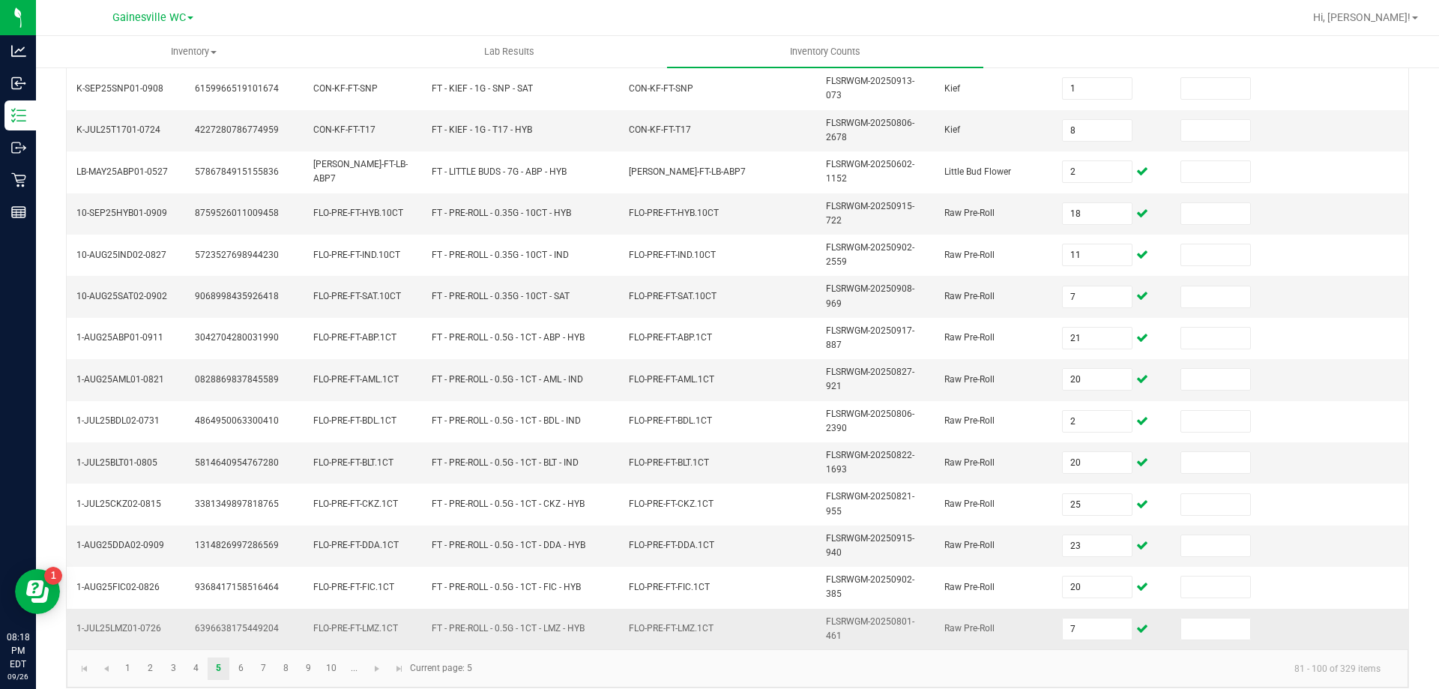
scroll to position [437, 0]
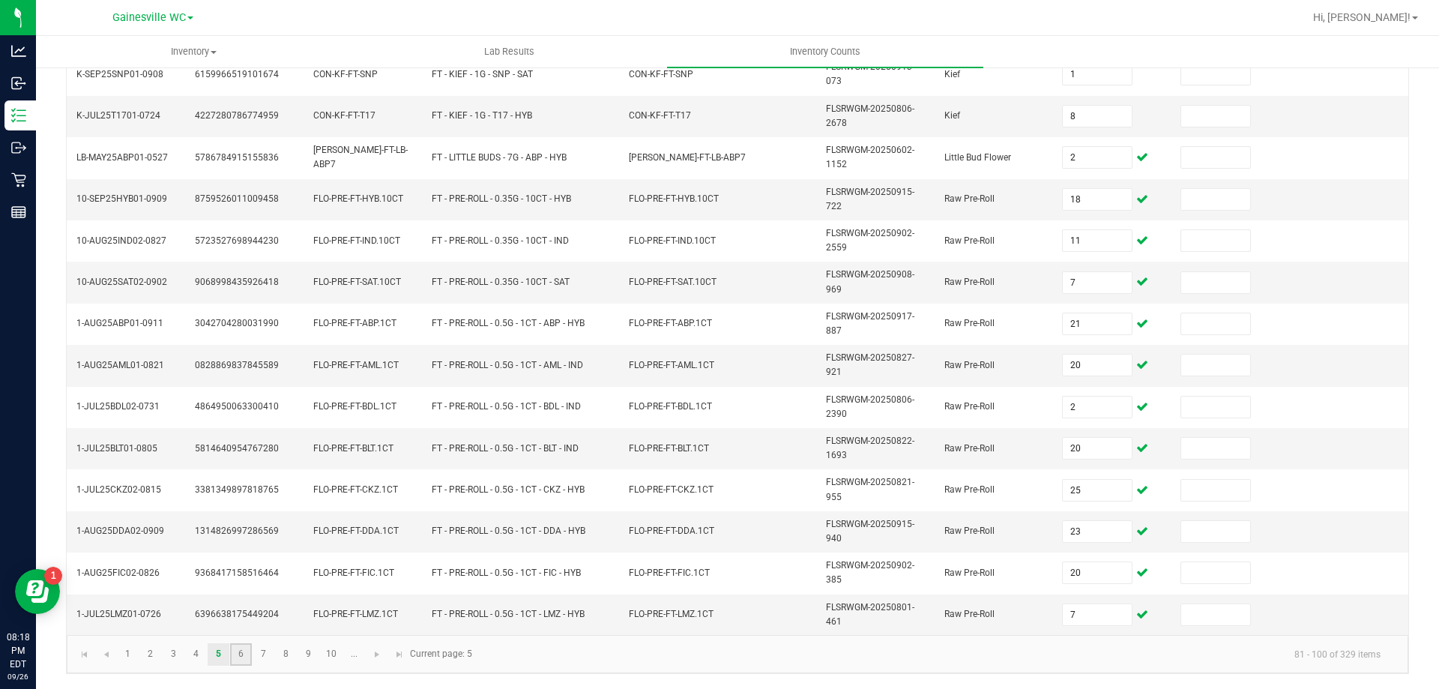
click at [235, 654] on link "6" at bounding box center [241, 654] width 22 height 22
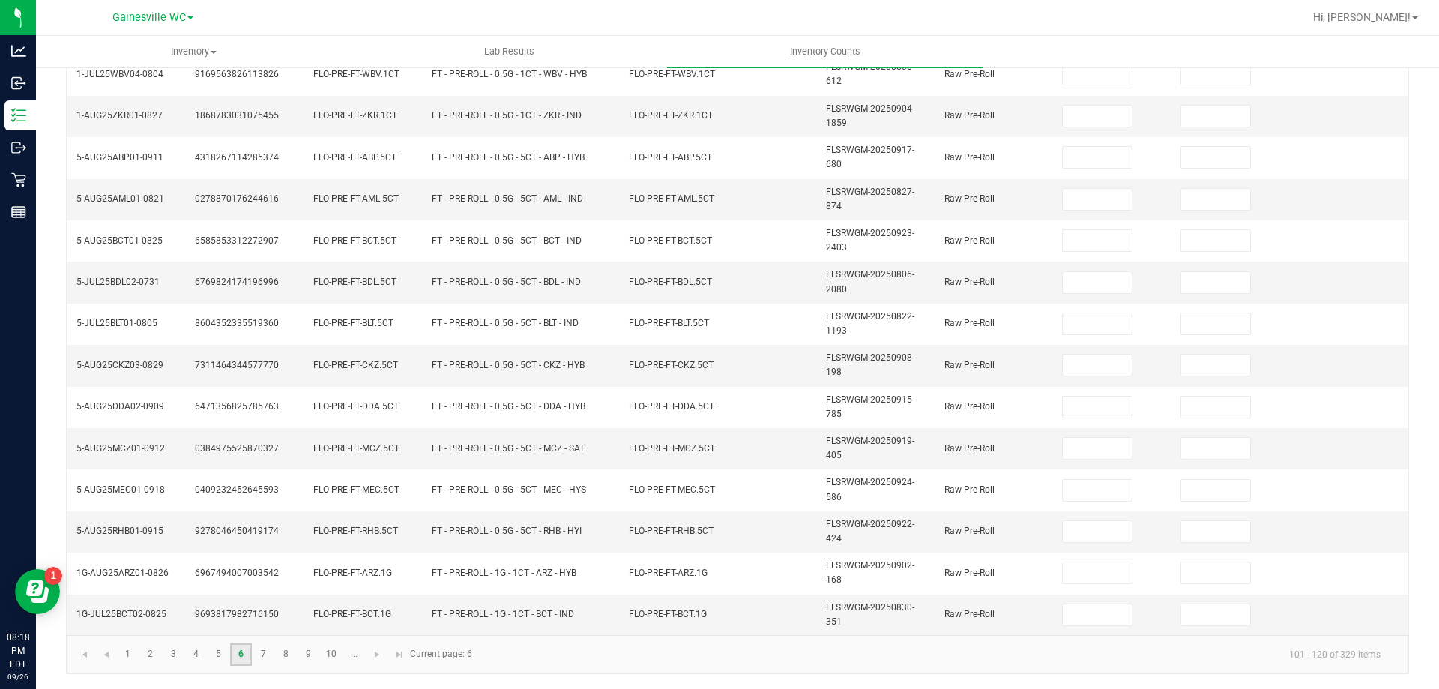
scroll to position [0, 0]
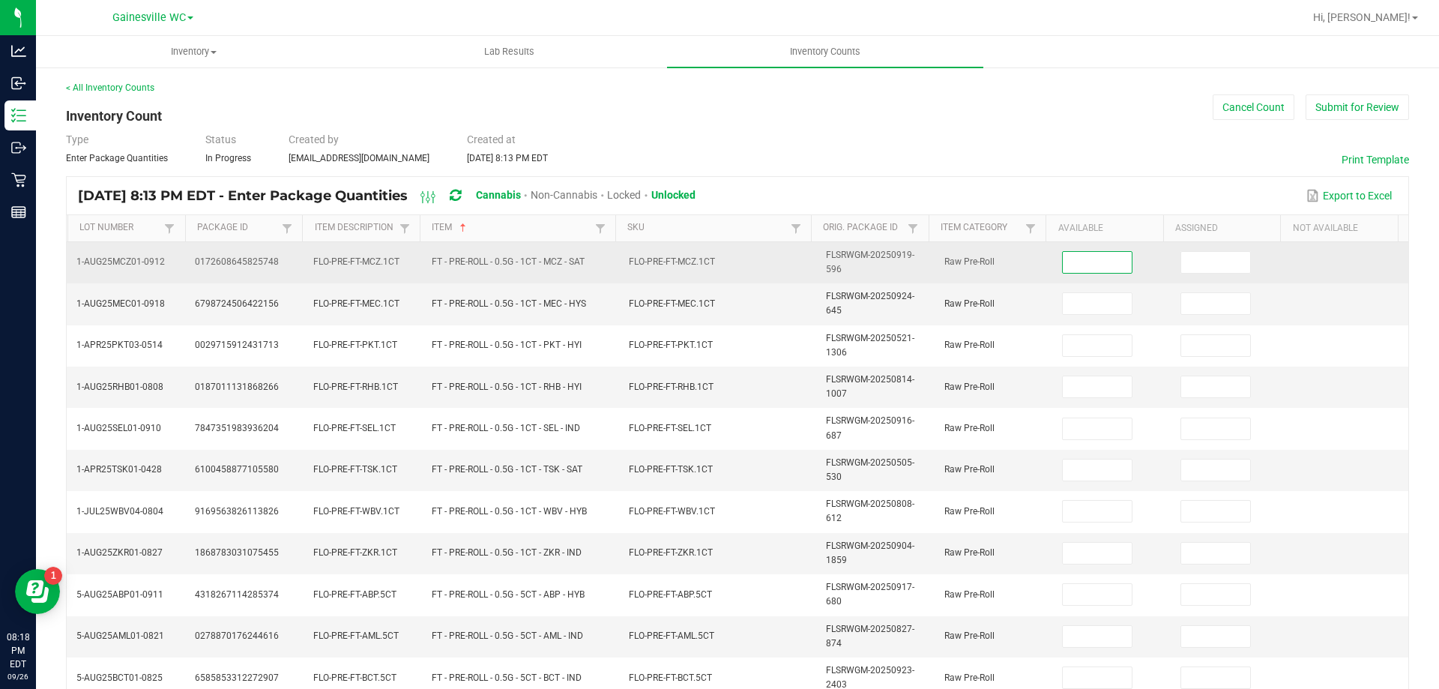
click at [1082, 263] on input at bounding box center [1096, 262] width 69 height 21
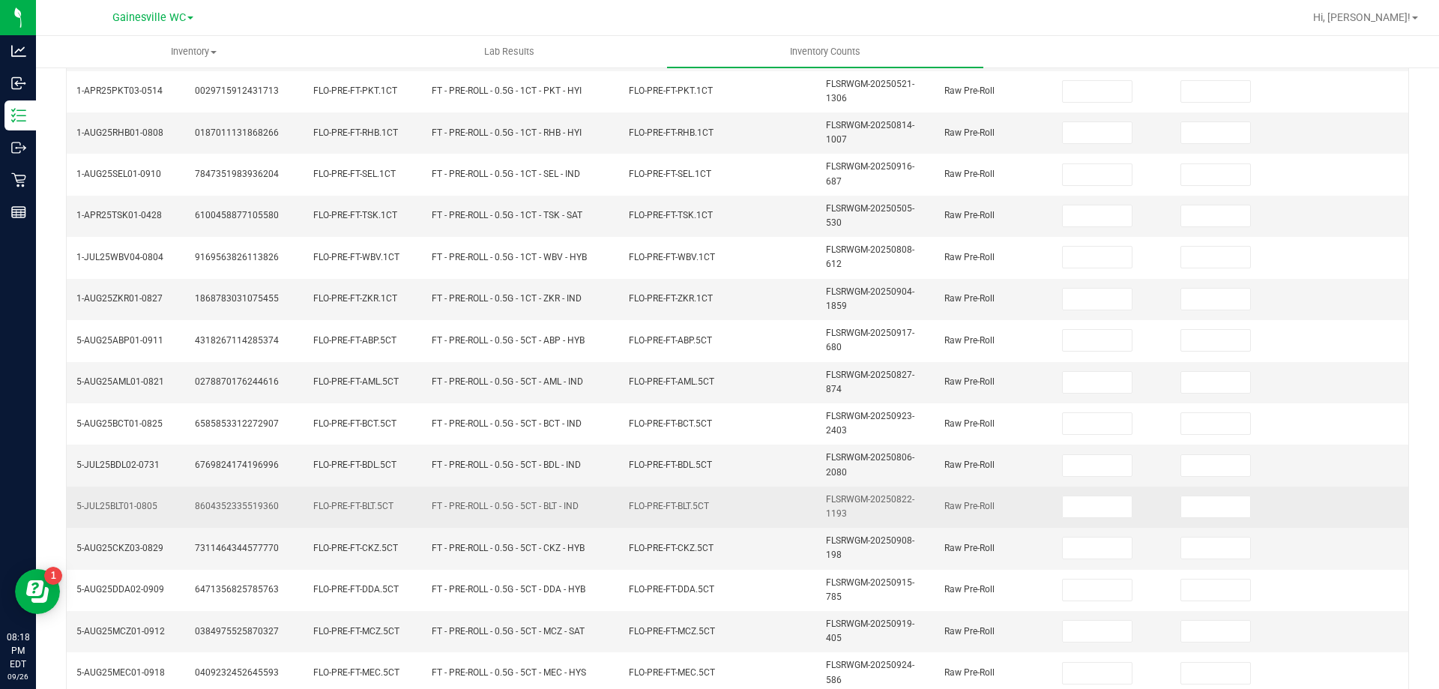
scroll to position [437, 0]
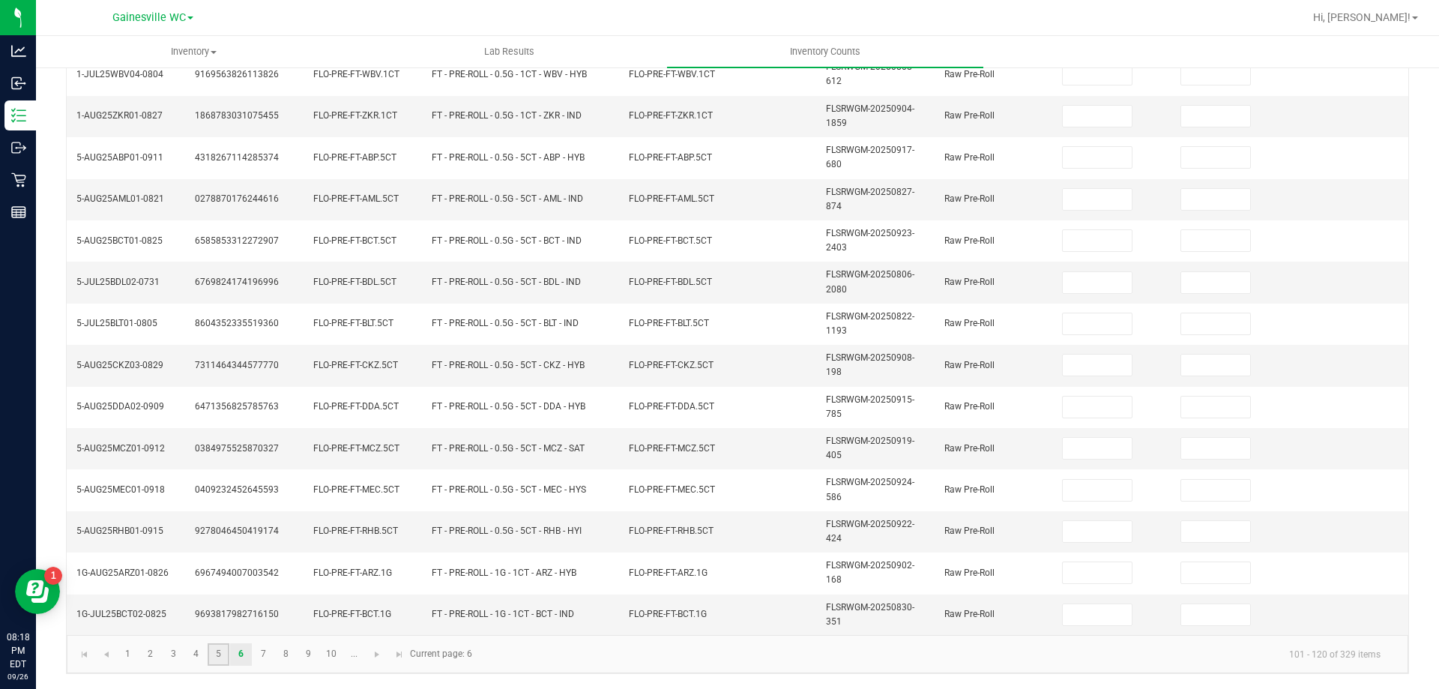
click at [226, 650] on link "5" at bounding box center [219, 654] width 22 height 22
click at [1095, 361] on input "20" at bounding box center [1096, 364] width 69 height 21
click at [235, 661] on link "6" at bounding box center [241, 654] width 22 height 22
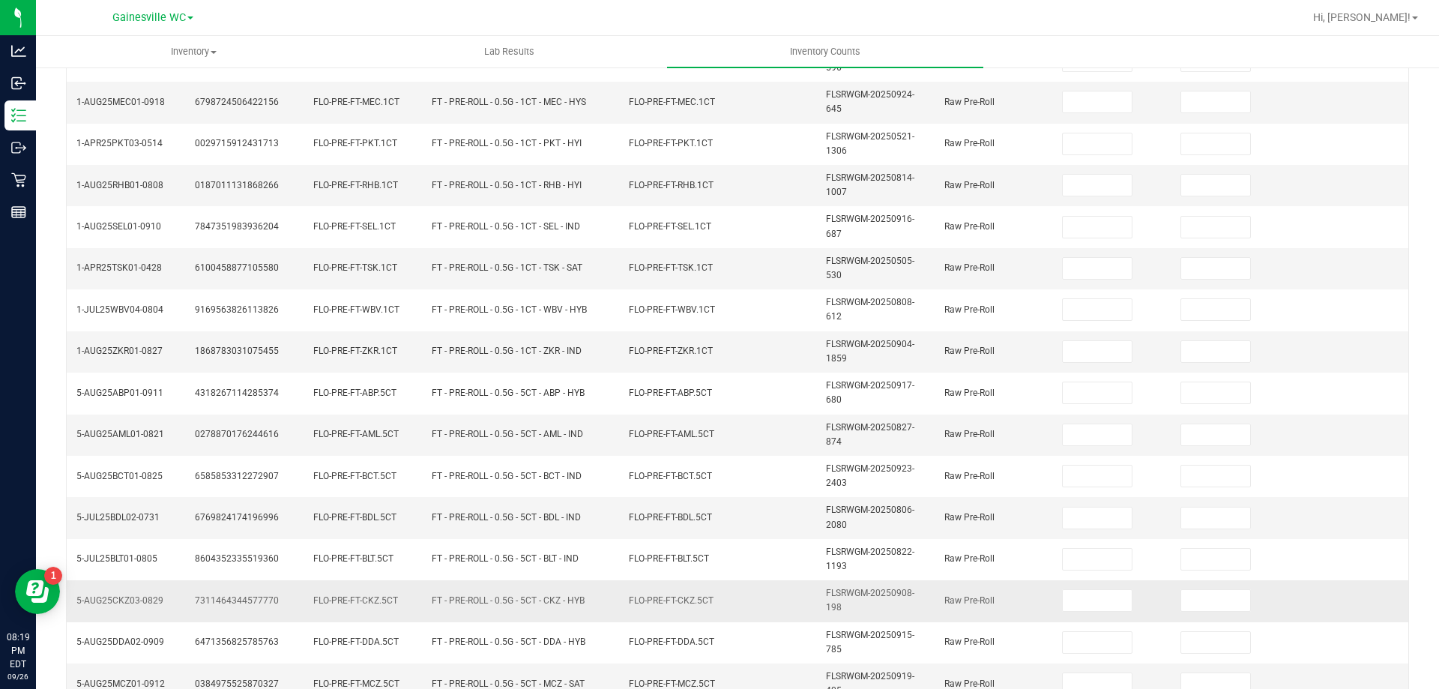
scroll to position [0, 0]
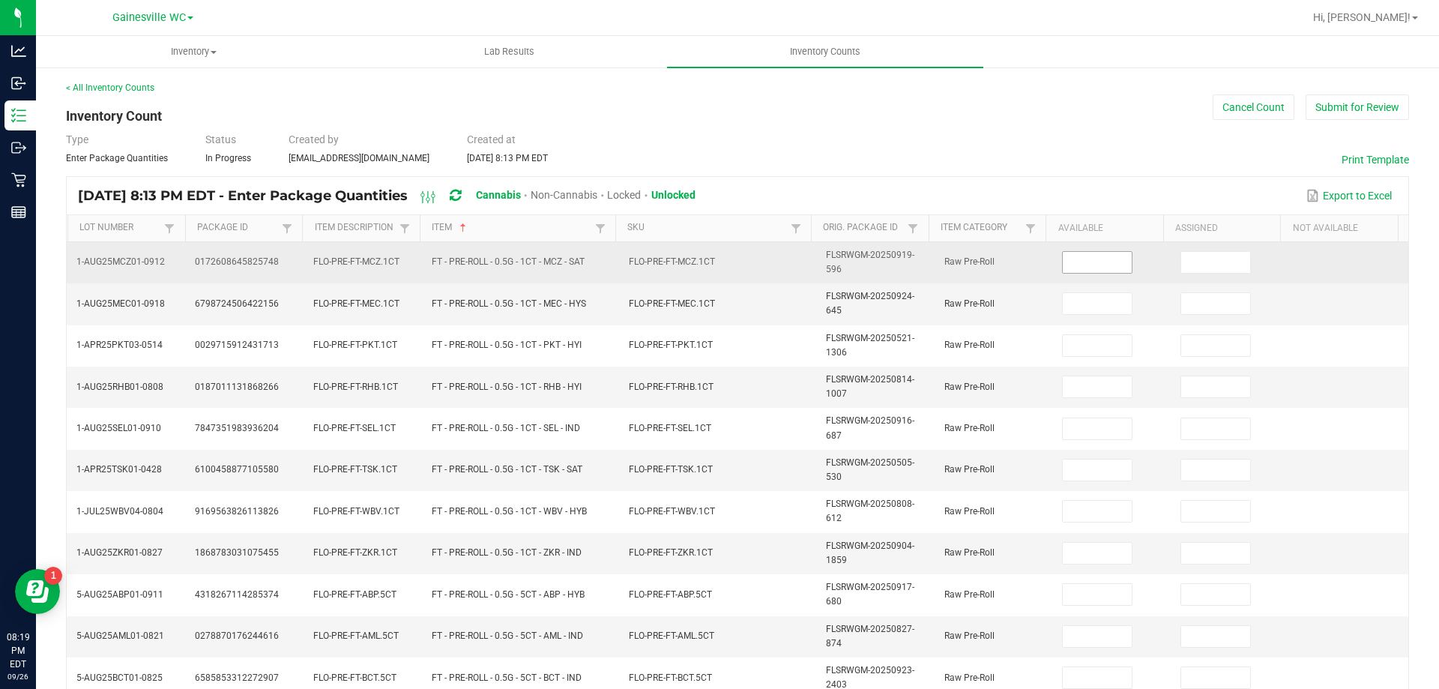
click at [1074, 264] on input at bounding box center [1096, 262] width 69 height 21
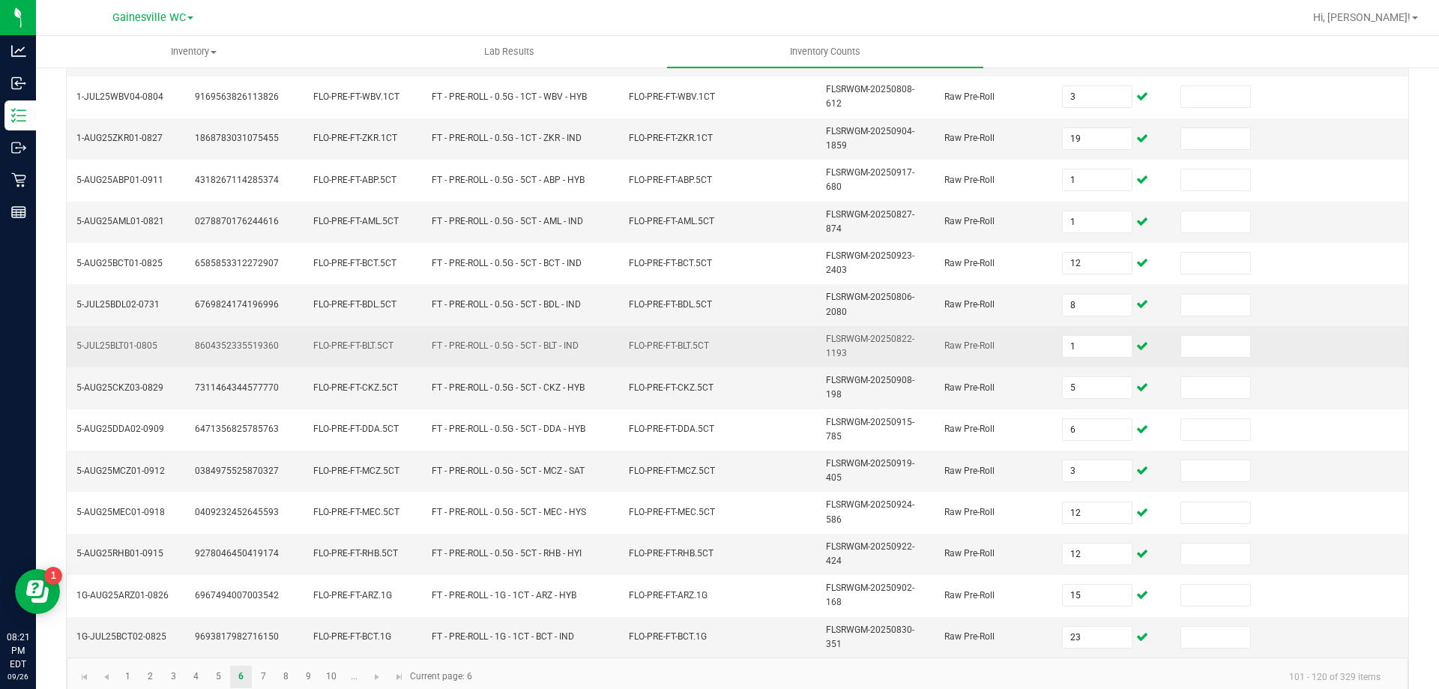
scroll to position [437, 0]
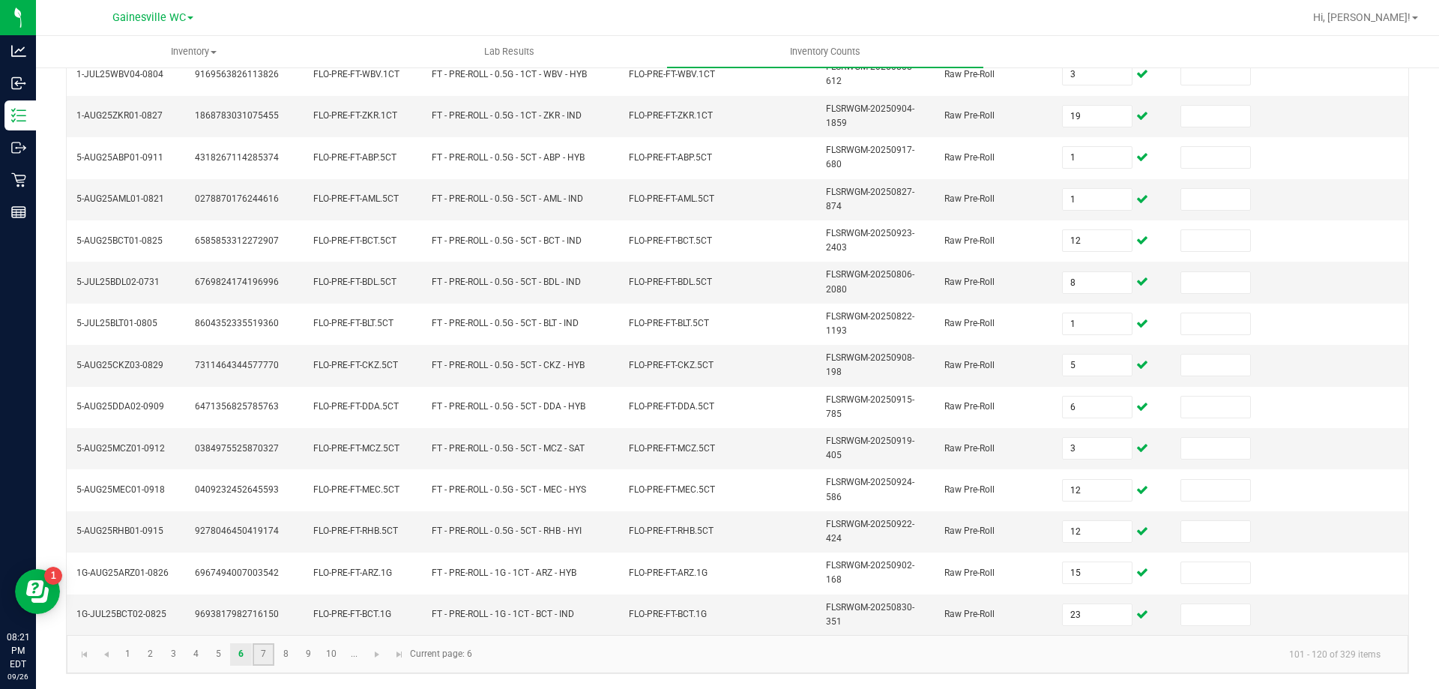
click at [258, 658] on link "7" at bounding box center [263, 654] width 22 height 22
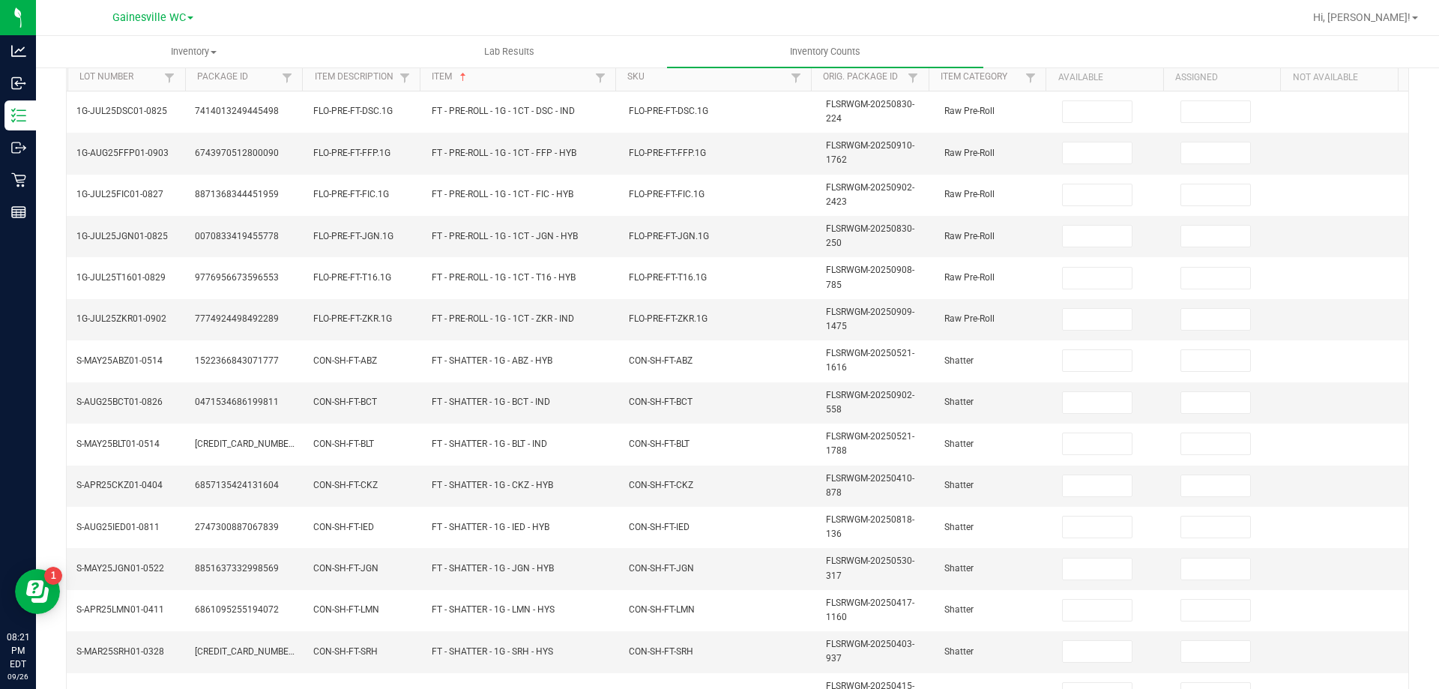
scroll to position [0, 0]
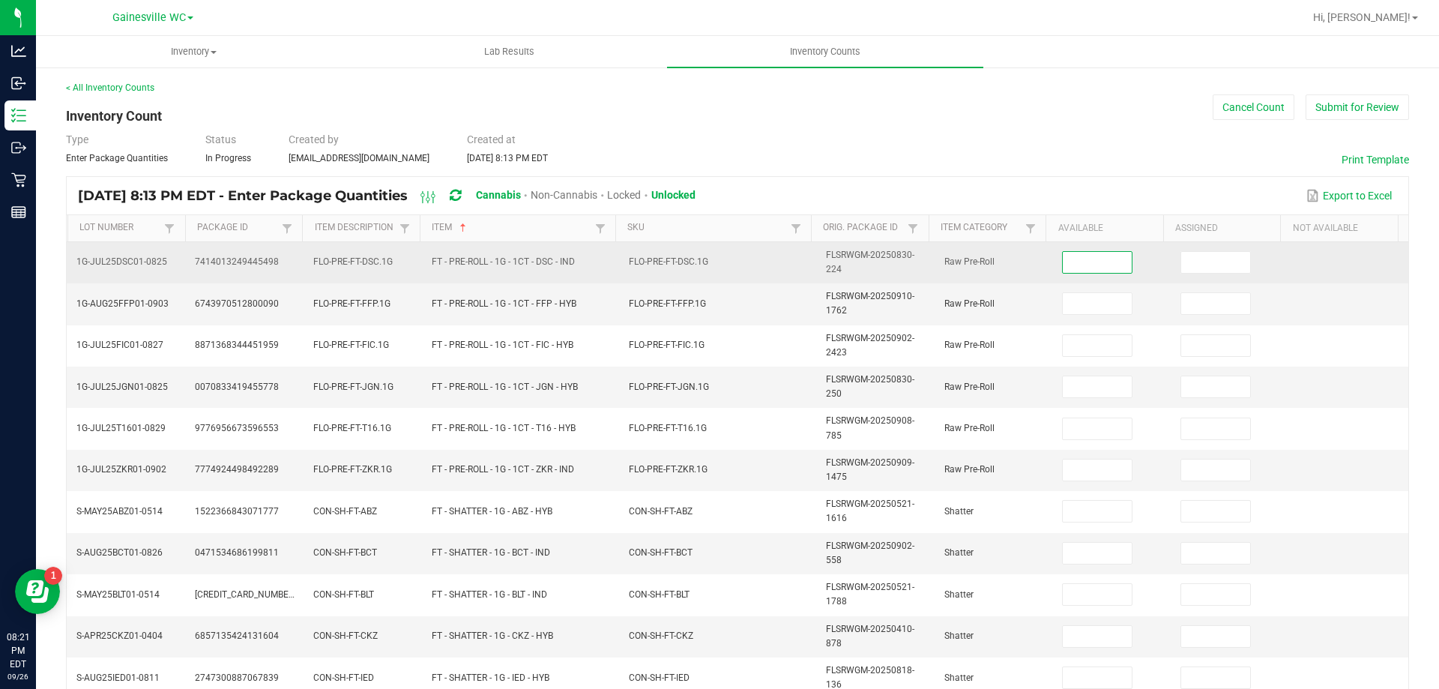
click at [1089, 255] on input at bounding box center [1096, 262] width 69 height 21
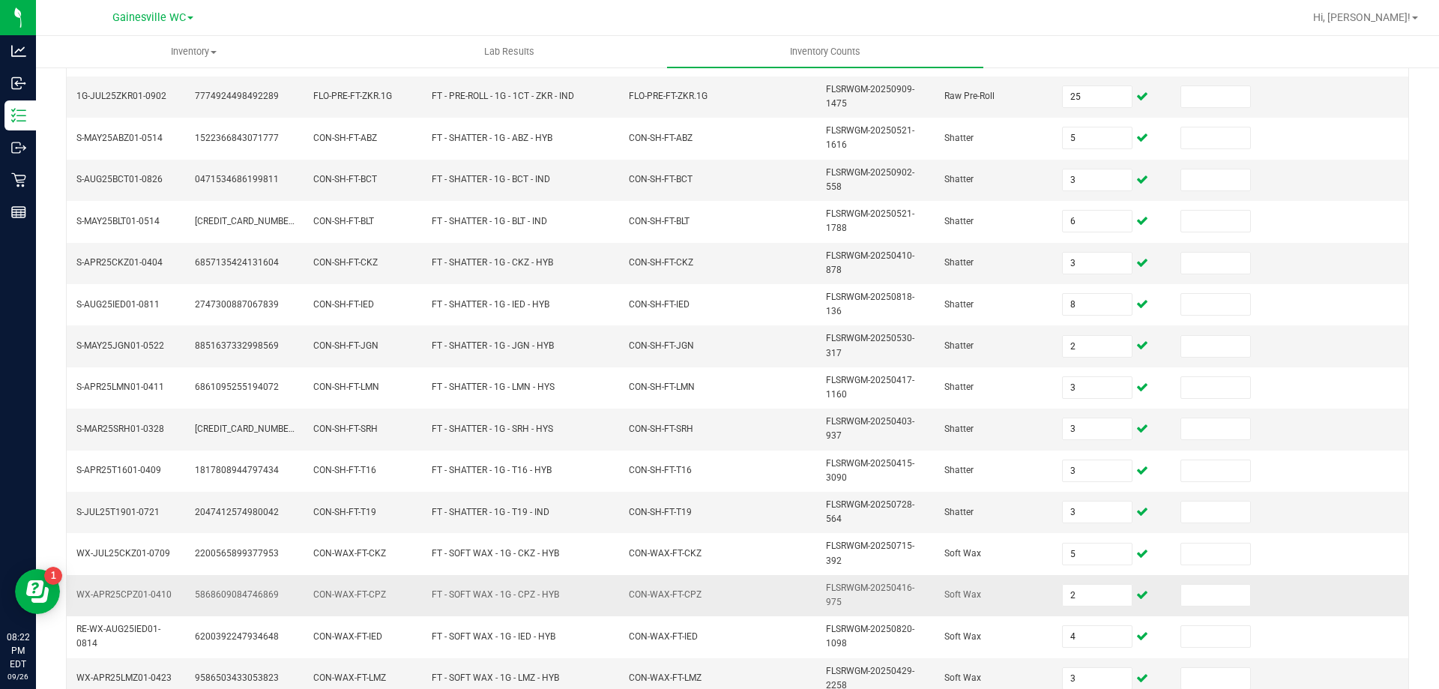
scroll to position [437, 0]
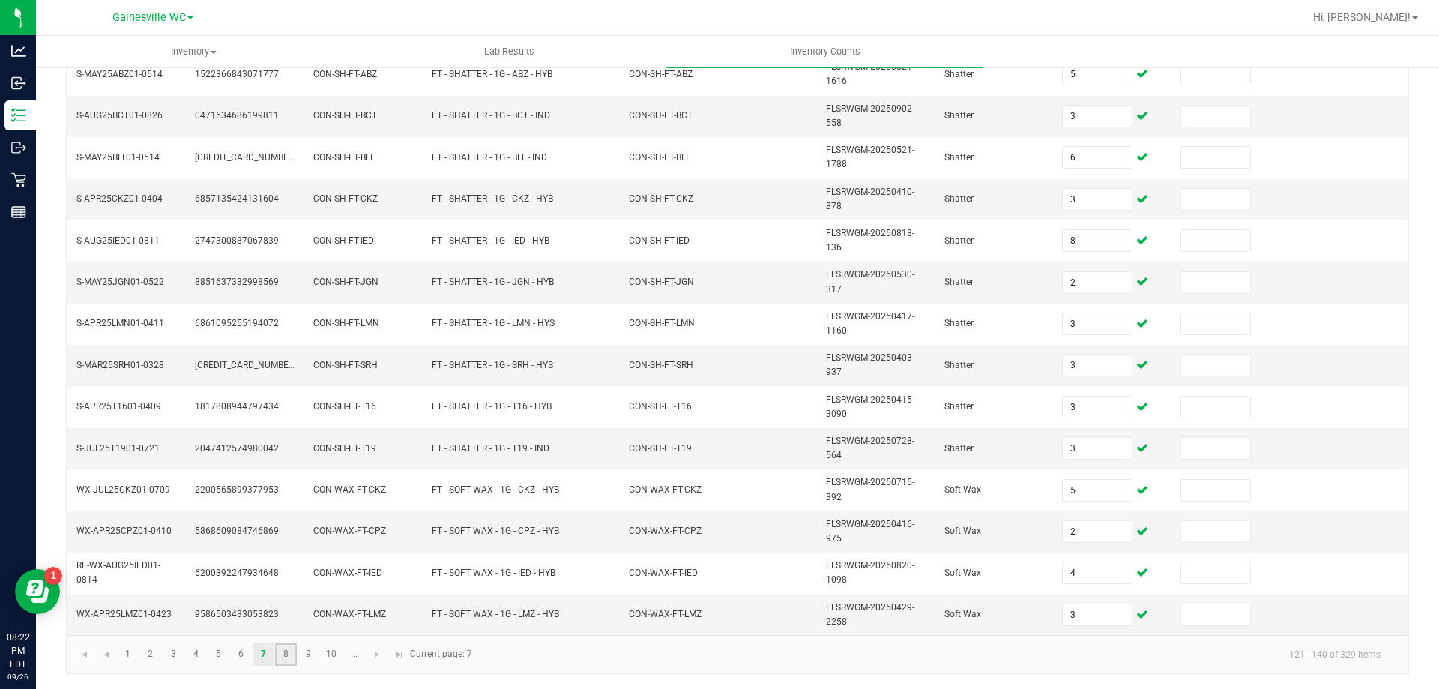
click at [292, 661] on link "8" at bounding box center [286, 654] width 22 height 22
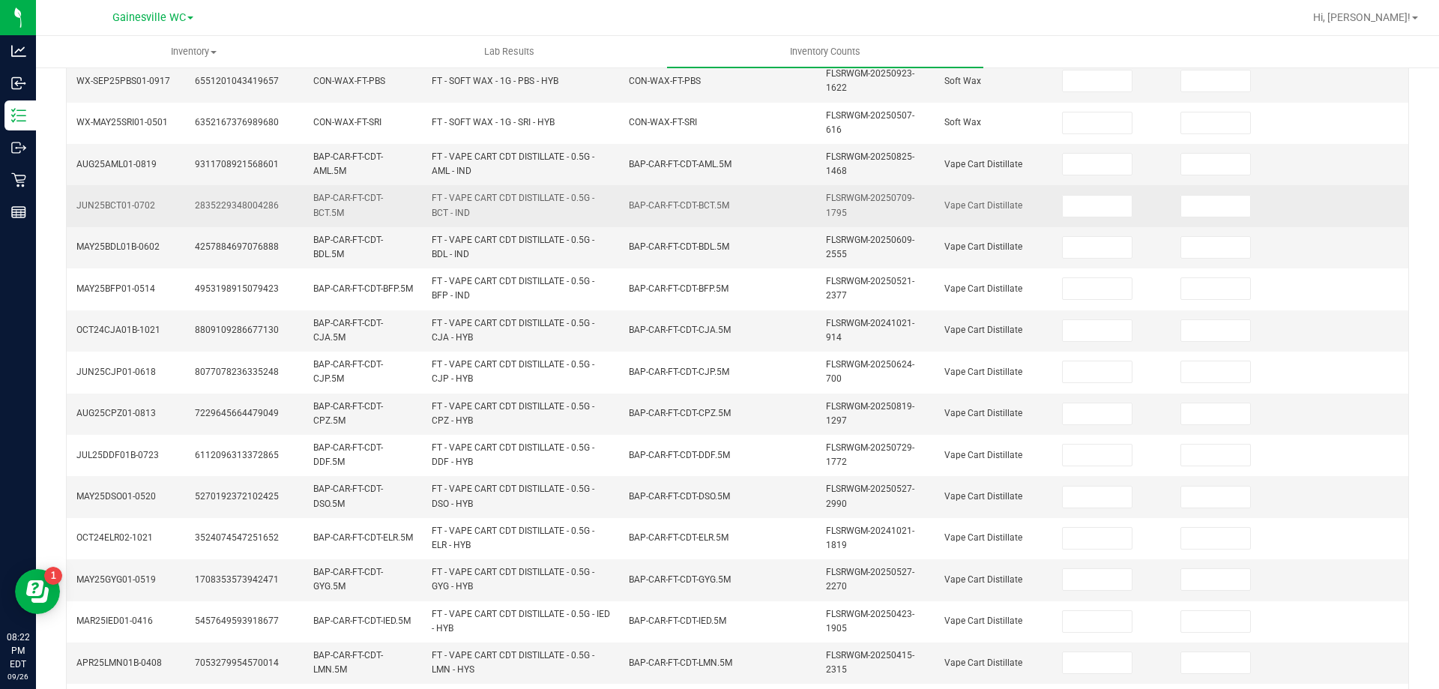
scroll to position [0, 0]
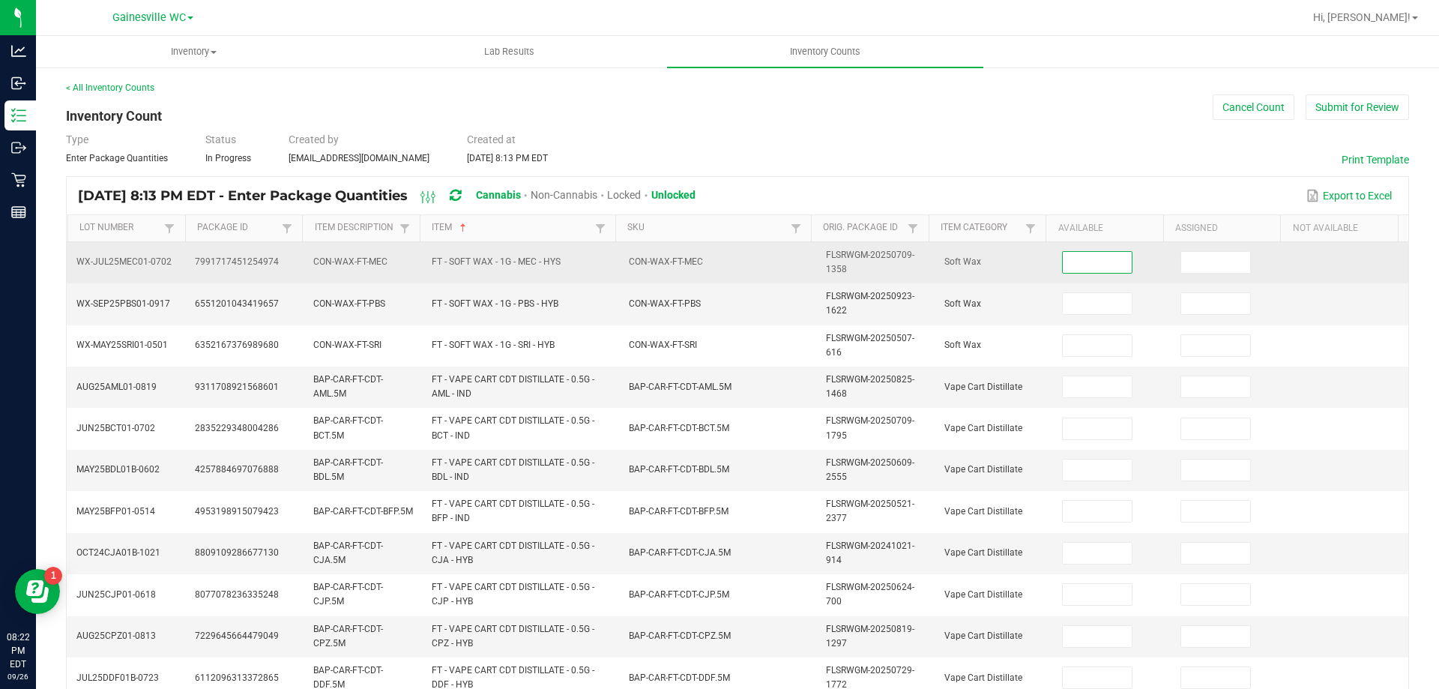
click at [1075, 261] on input at bounding box center [1096, 262] width 69 height 21
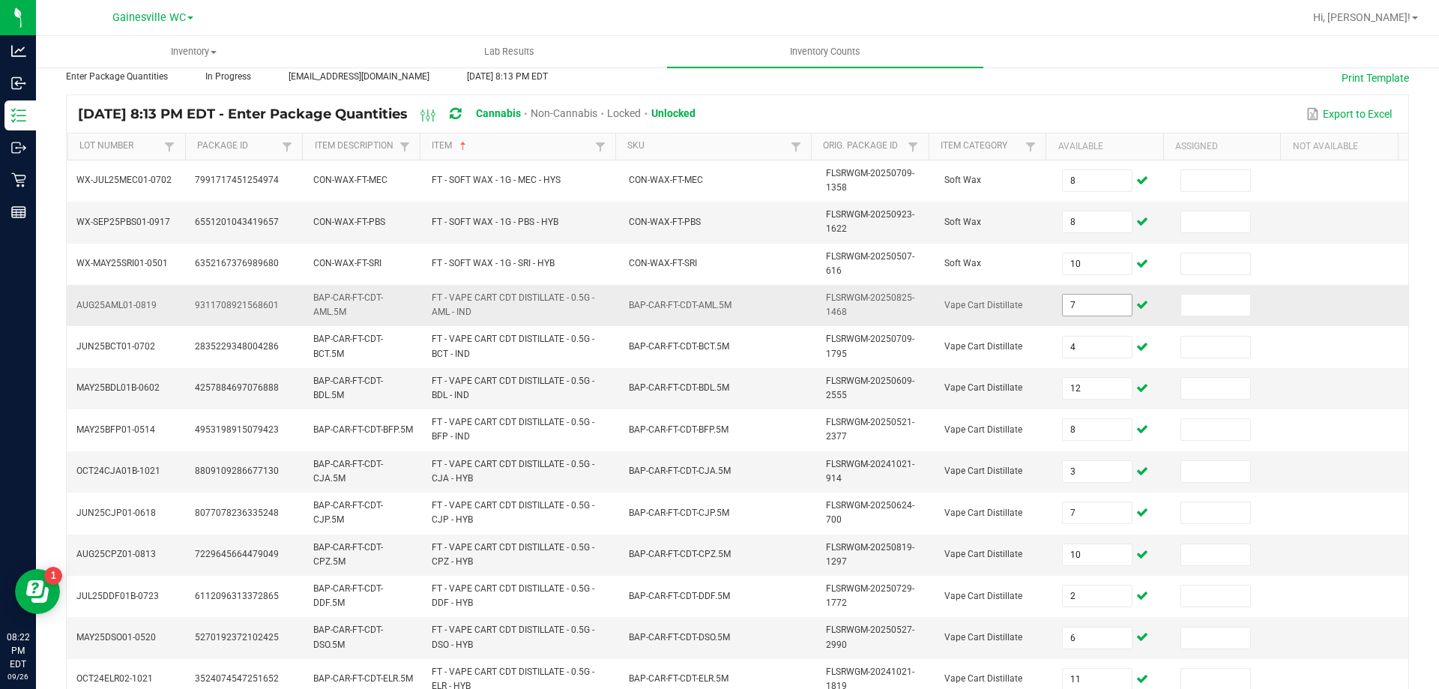
scroll to position [57, 0]
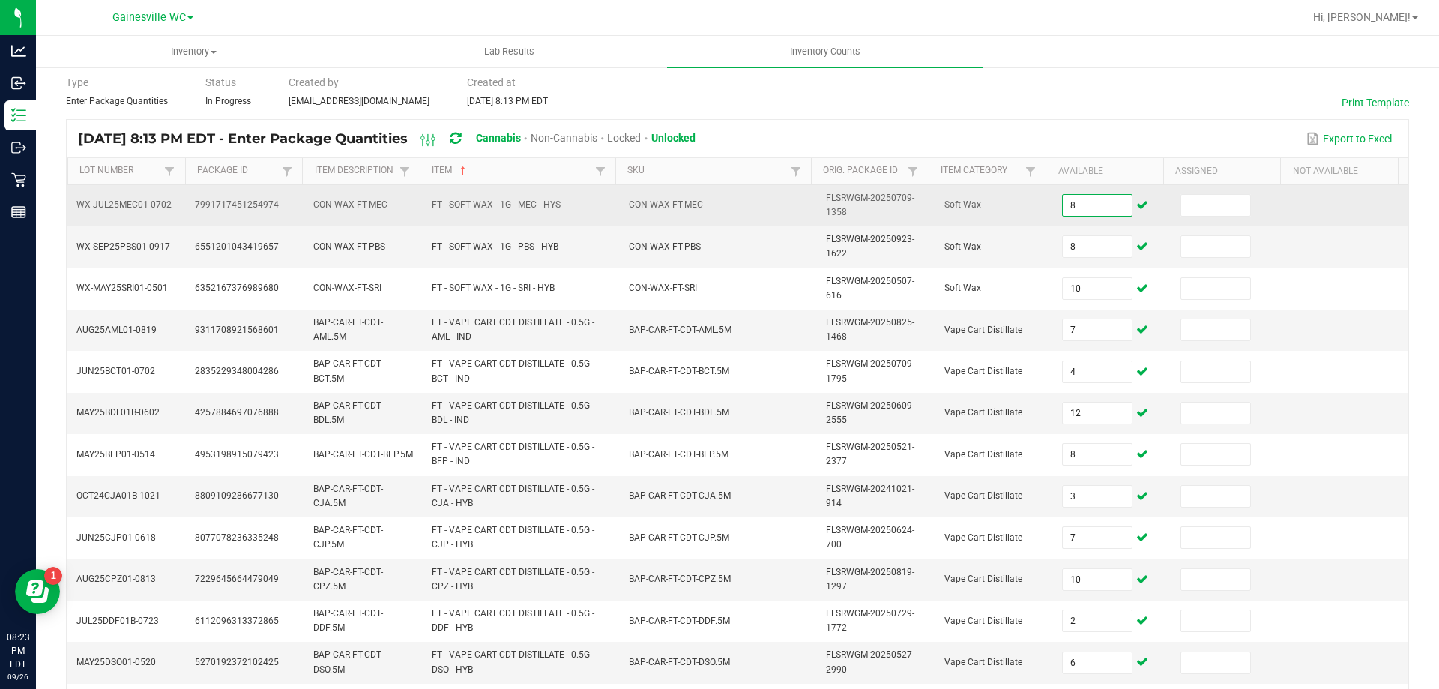
click at [1101, 195] on input "8" at bounding box center [1096, 205] width 69 height 21
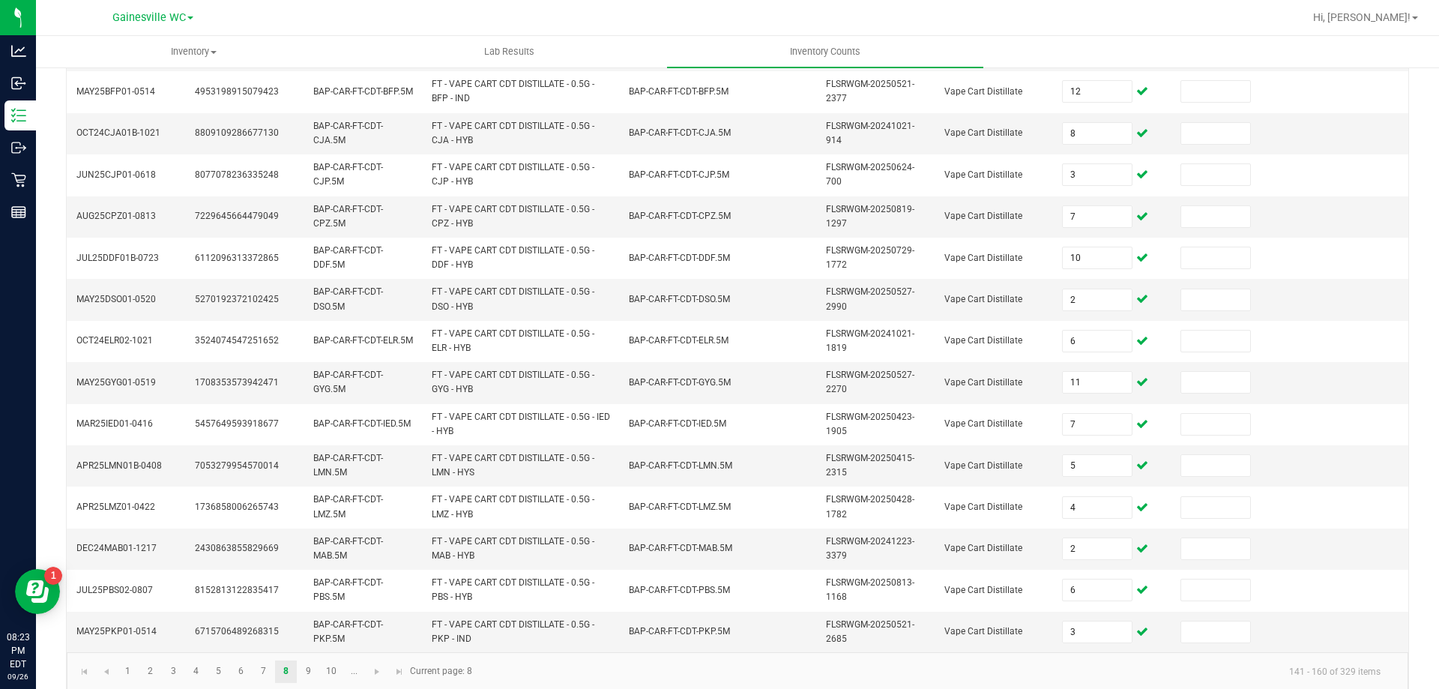
scroll to position [437, 0]
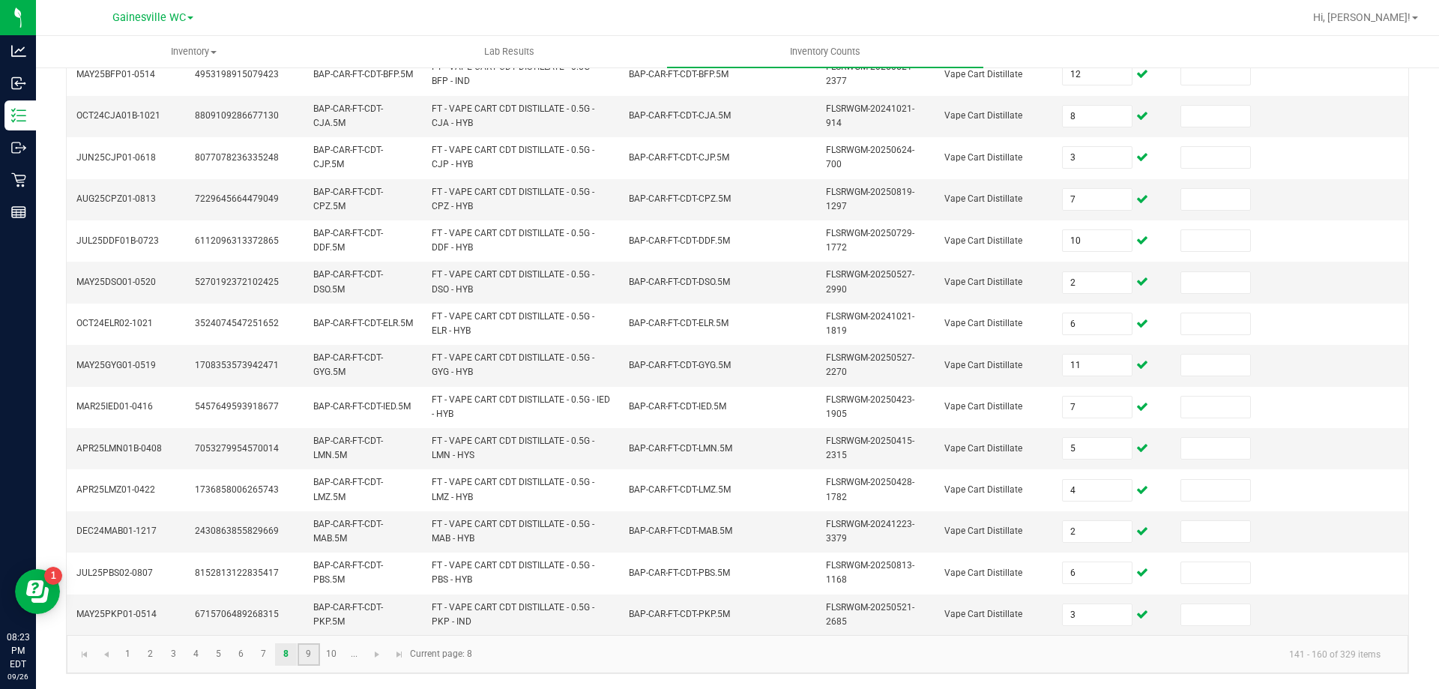
click at [311, 654] on link "9" at bounding box center [308, 654] width 22 height 22
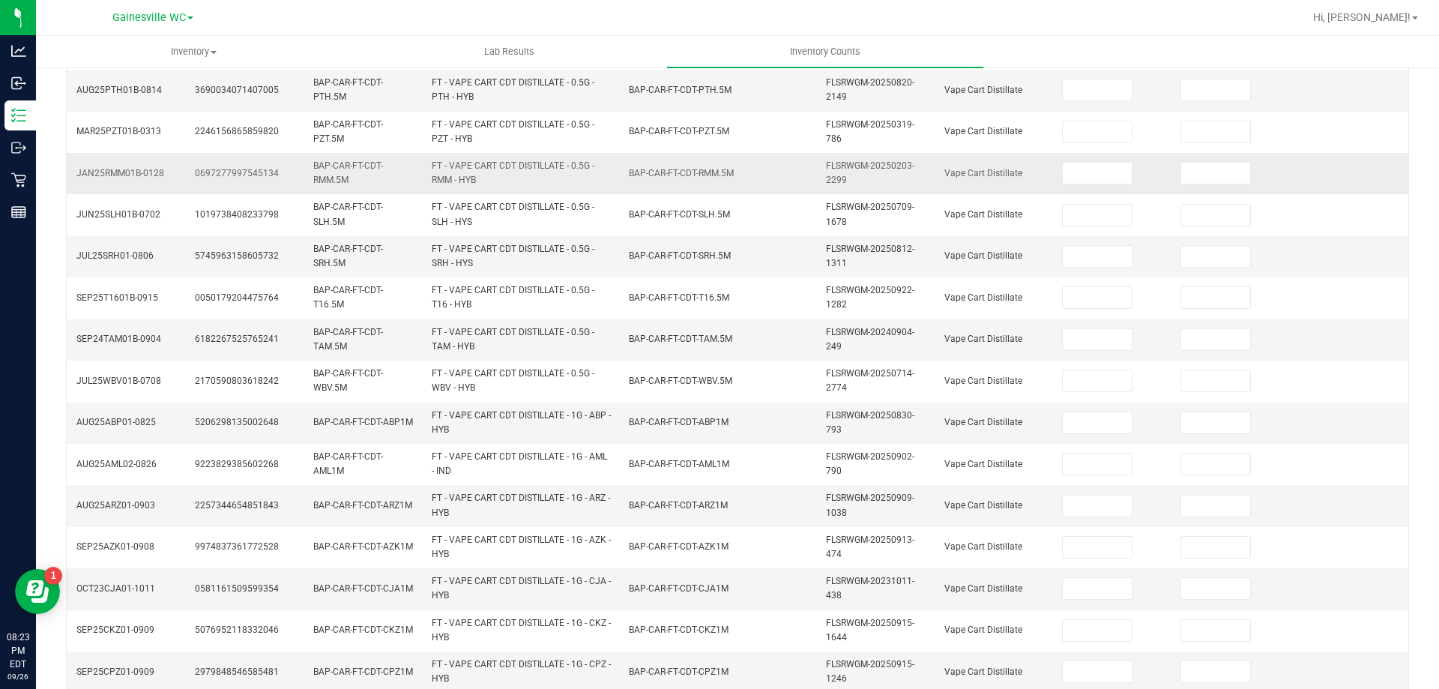
scroll to position [62, 0]
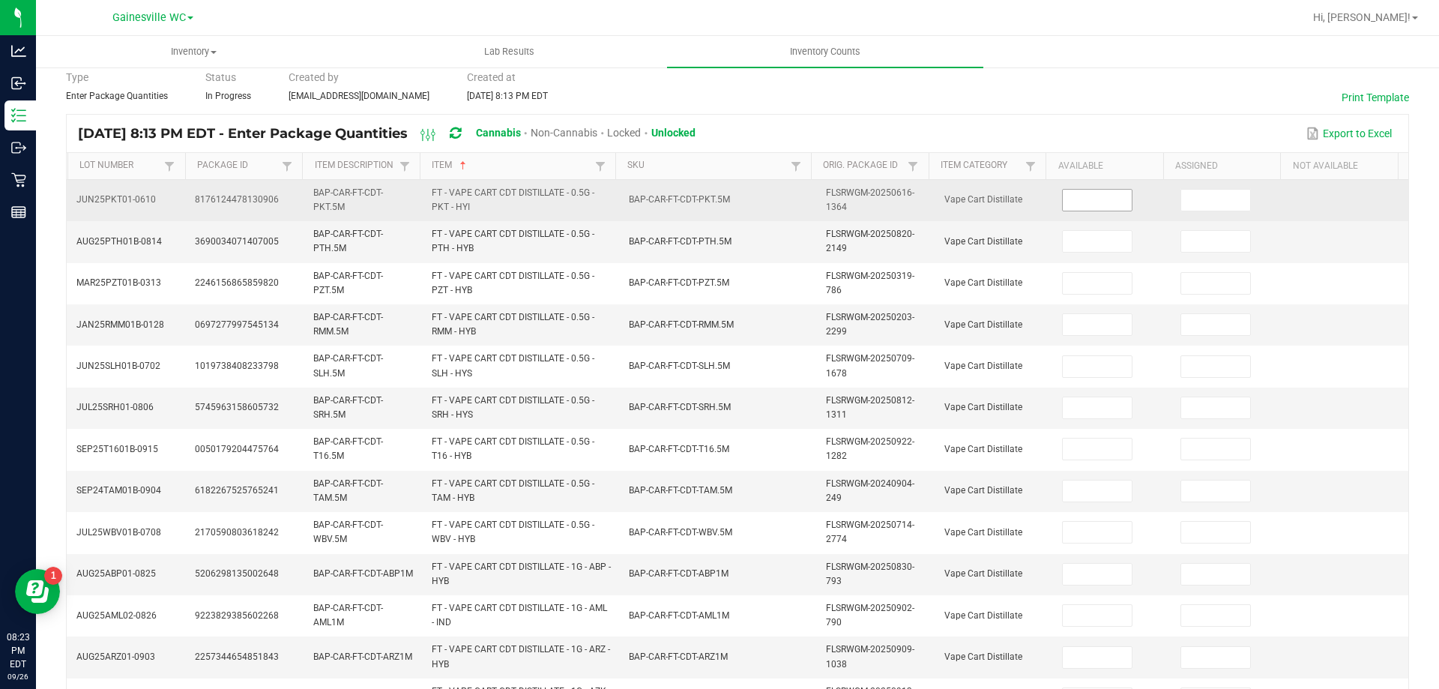
click at [1062, 201] on input at bounding box center [1096, 200] width 69 height 21
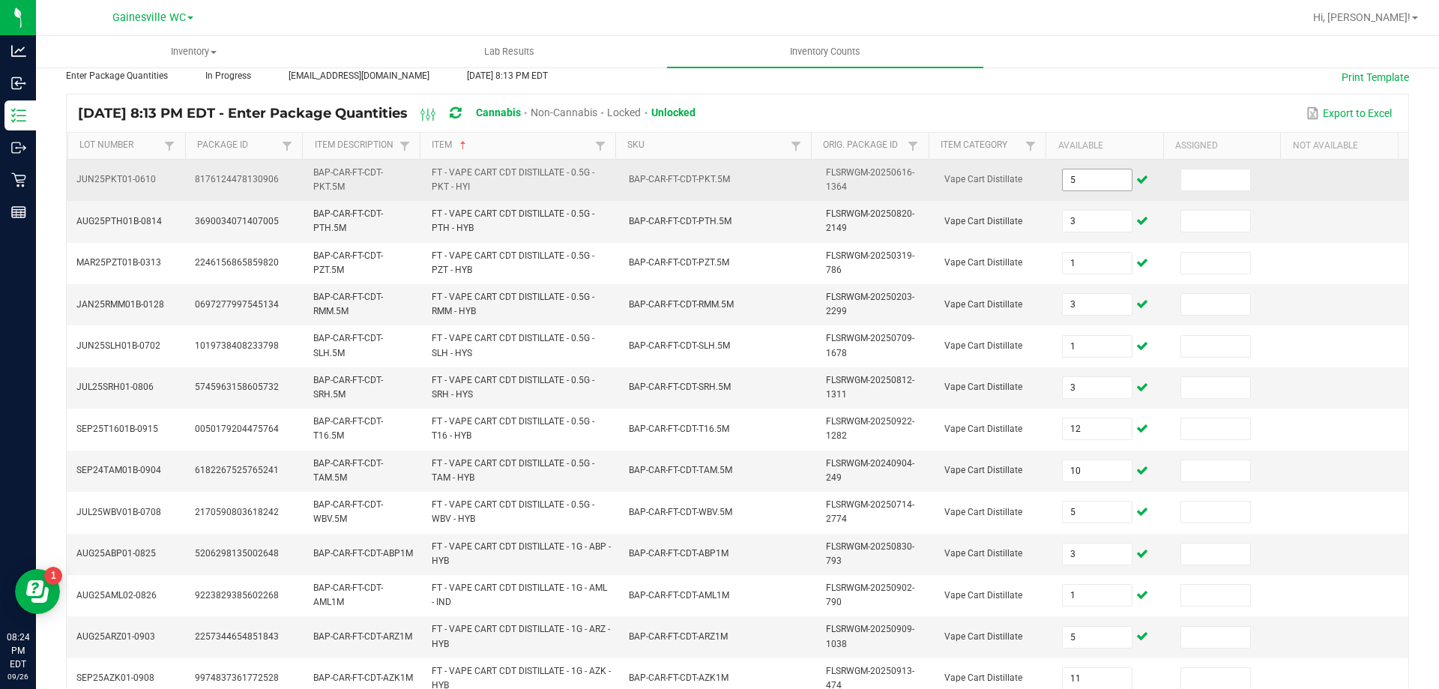
scroll to position [437, 0]
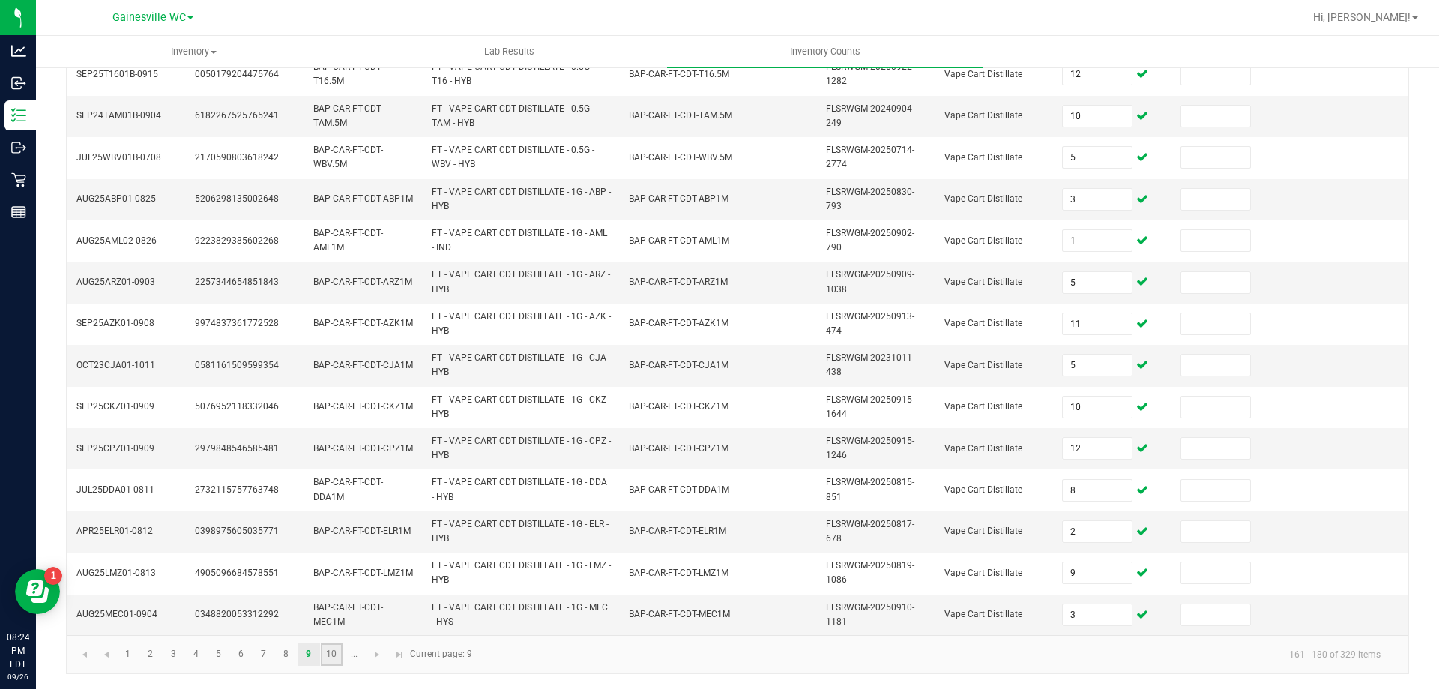
click at [329, 654] on link "10" at bounding box center [332, 654] width 22 height 22
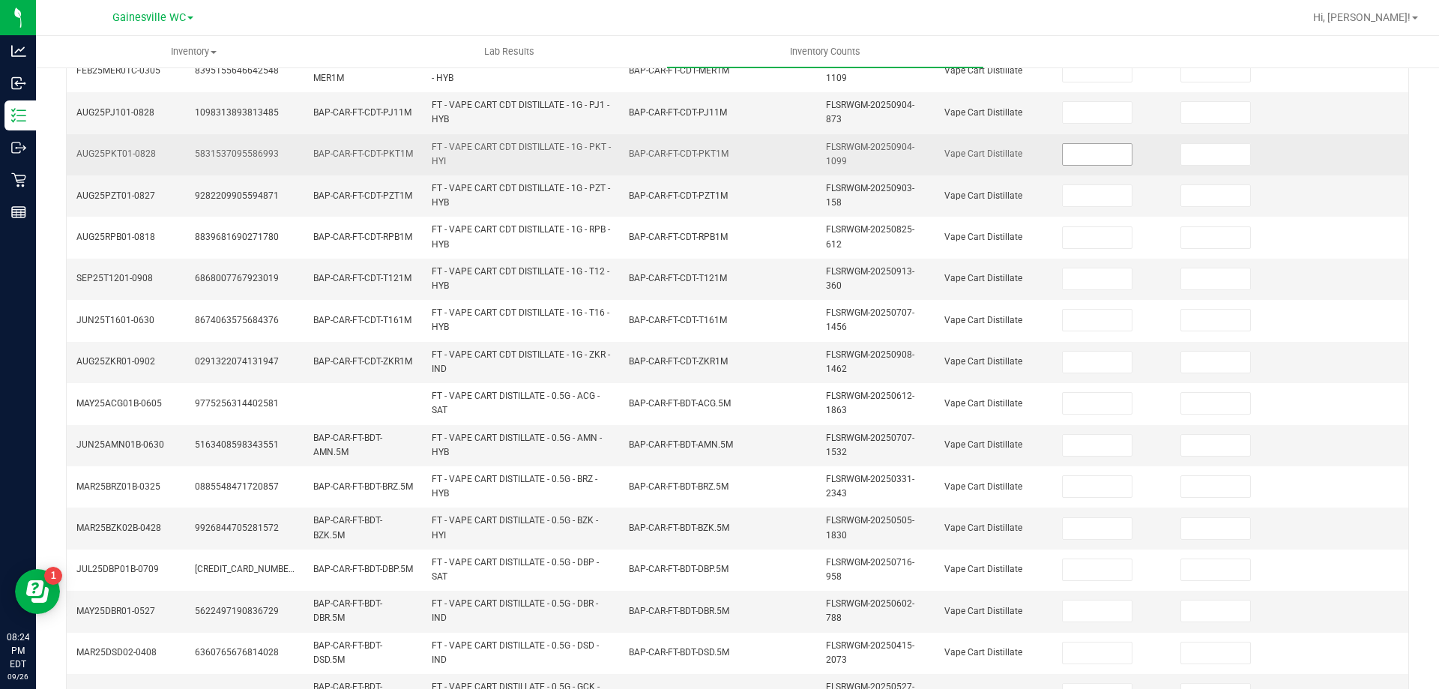
scroll to position [0, 0]
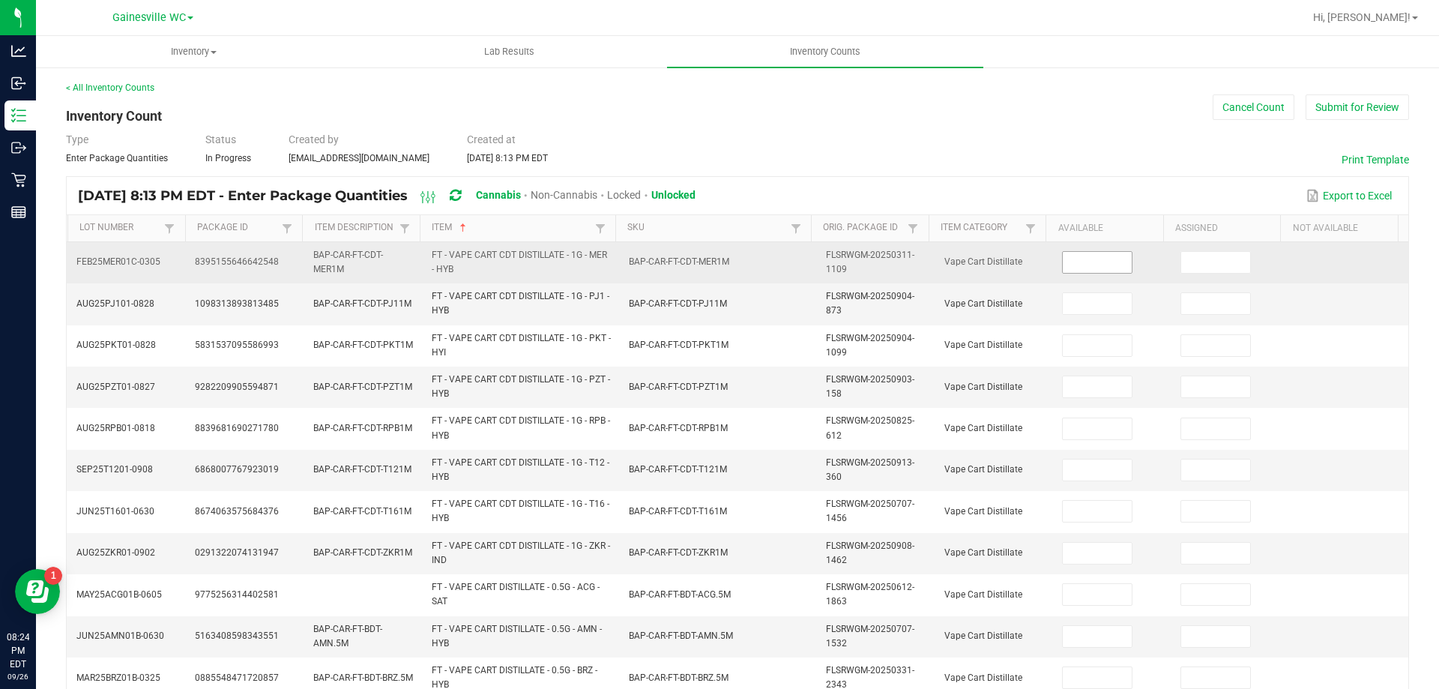
click at [1079, 263] on input at bounding box center [1096, 262] width 69 height 21
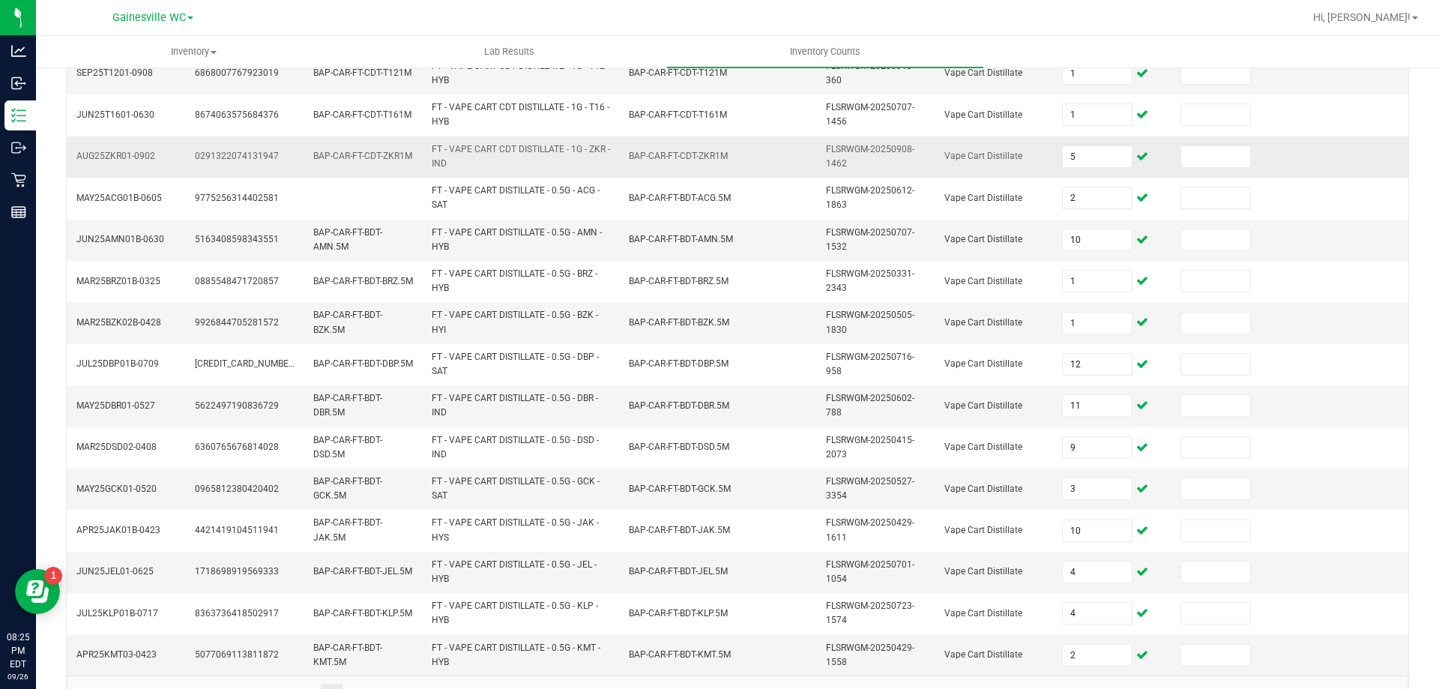
scroll to position [437, 0]
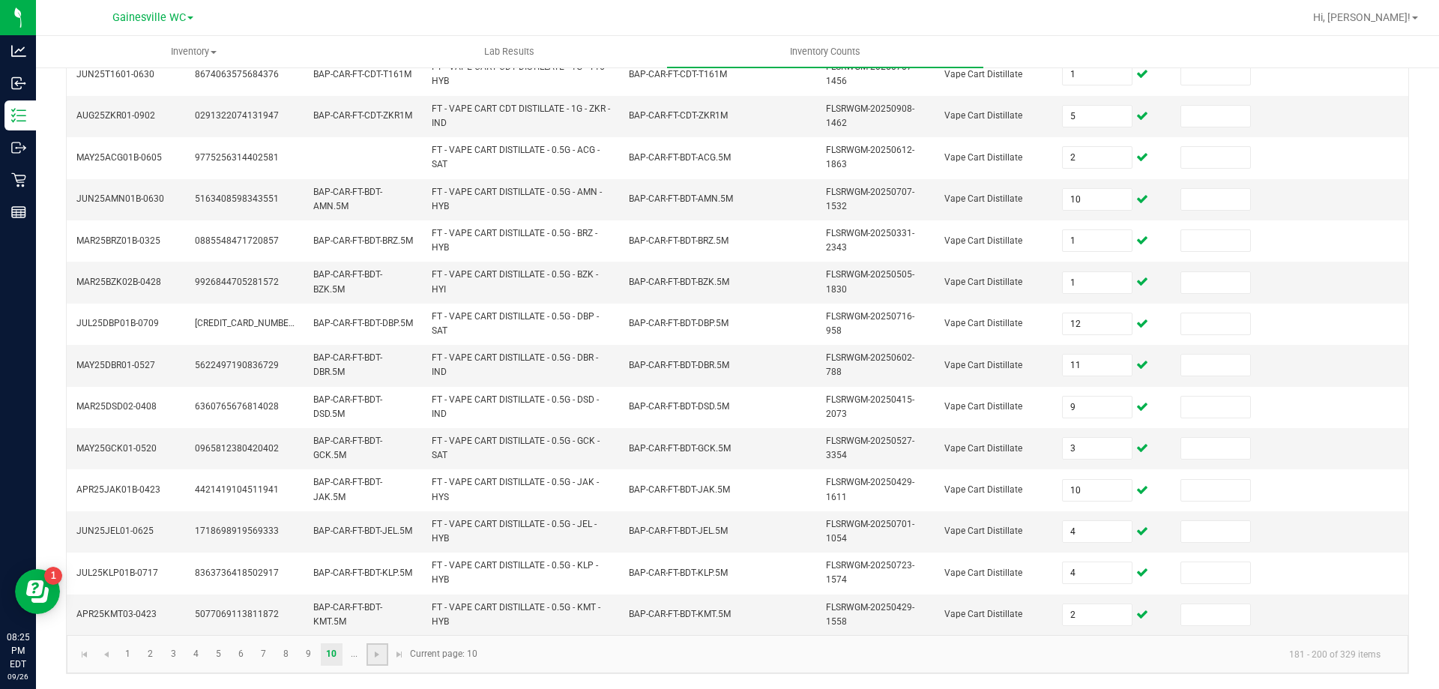
click at [373, 661] on link at bounding box center [377, 654] width 22 height 22
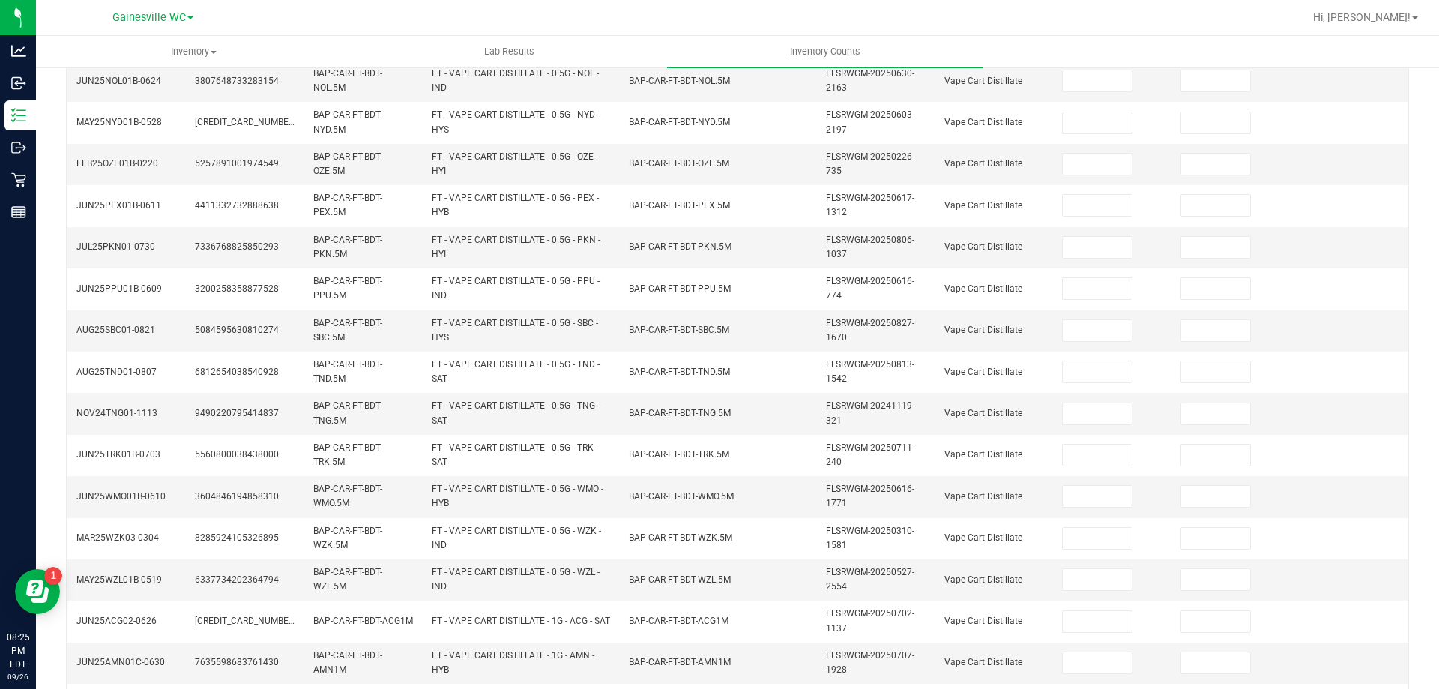
scroll to position [0, 0]
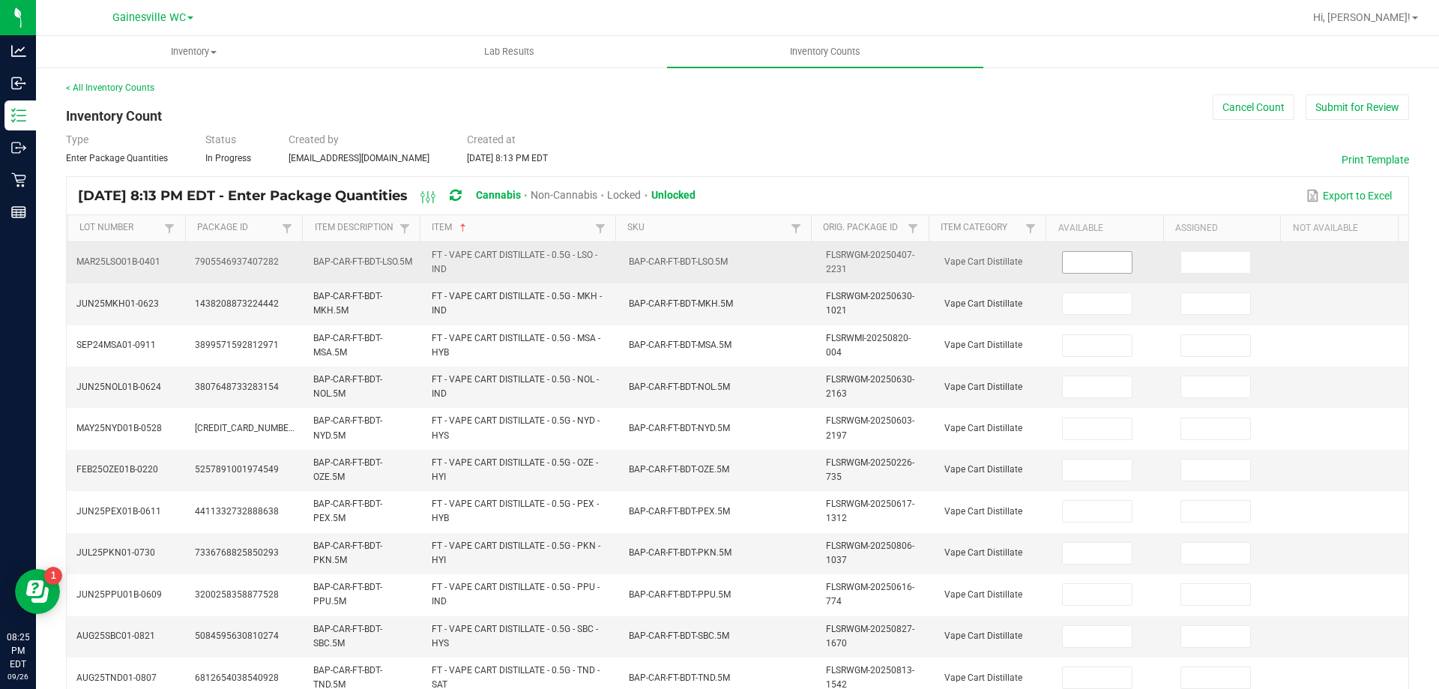
click at [1080, 260] on input at bounding box center [1096, 262] width 69 height 21
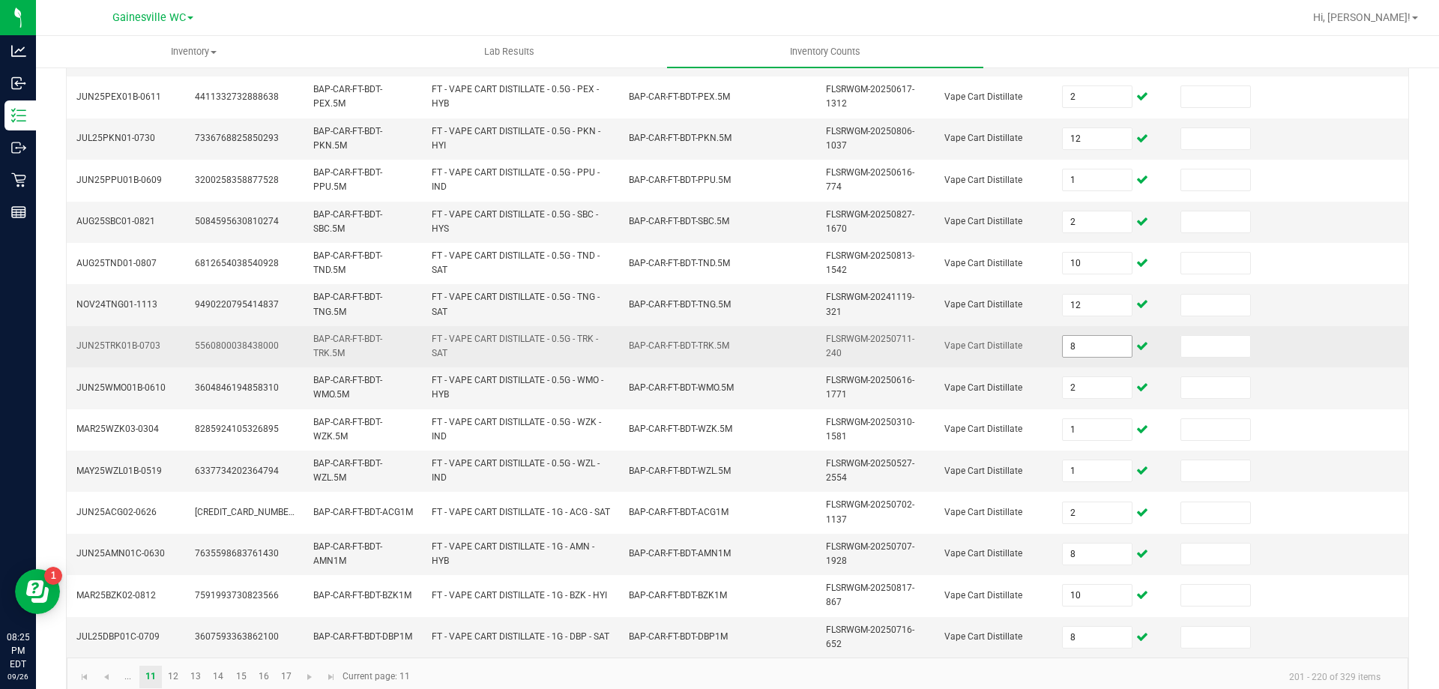
scroll to position [437, 0]
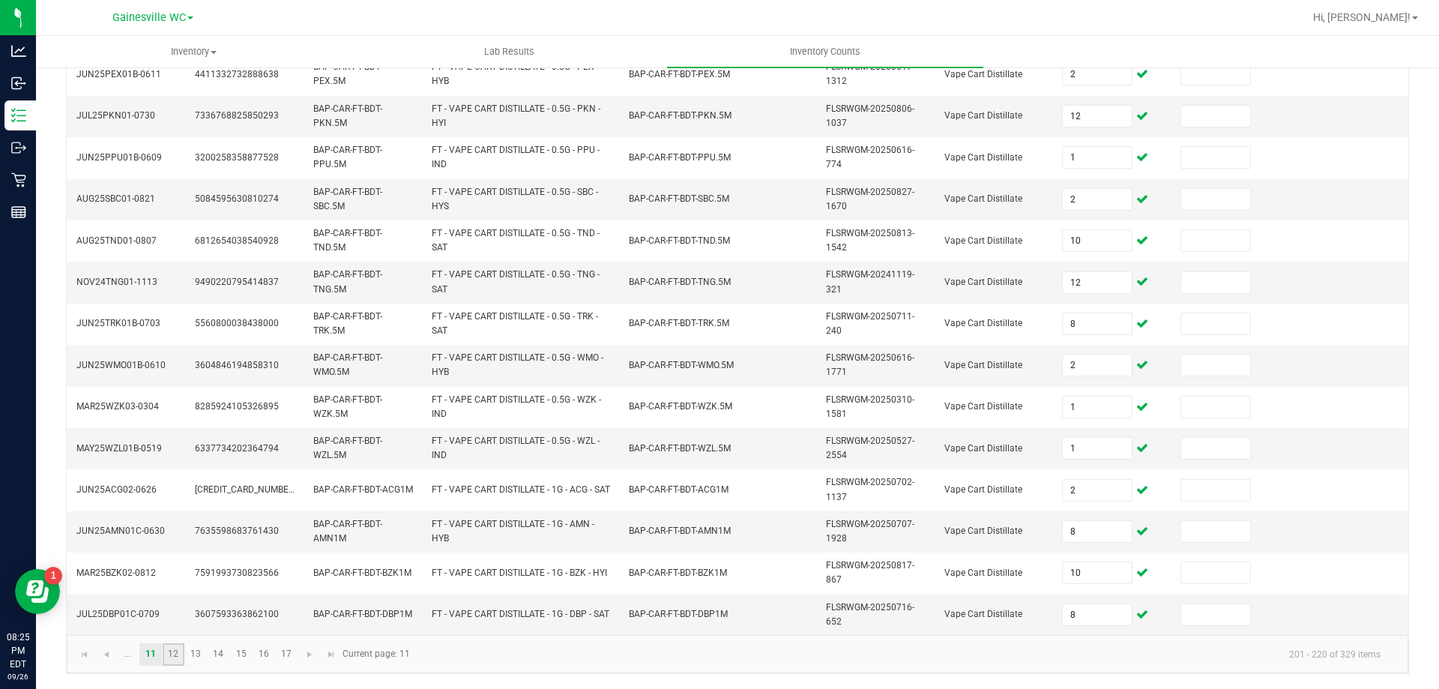
click at [180, 662] on link "12" at bounding box center [174, 654] width 22 height 22
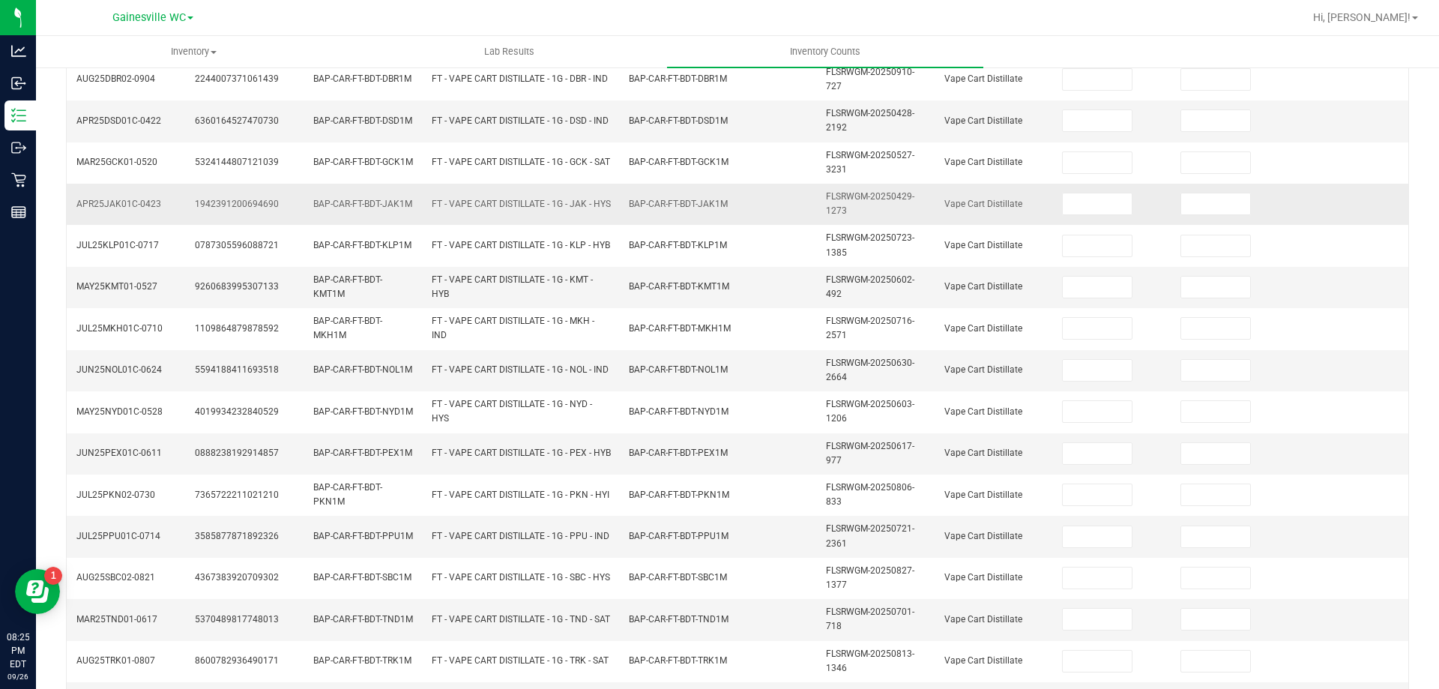
scroll to position [0, 0]
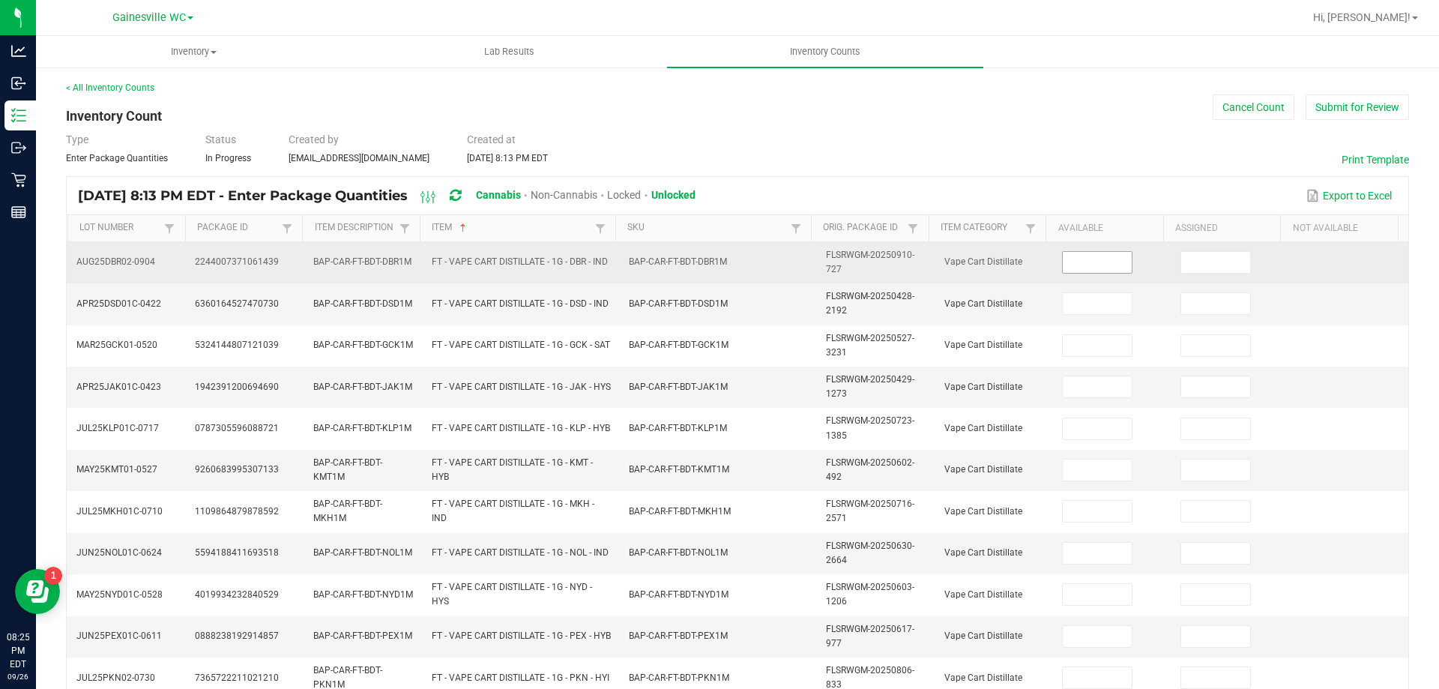
click at [1064, 265] on input at bounding box center [1096, 262] width 69 height 21
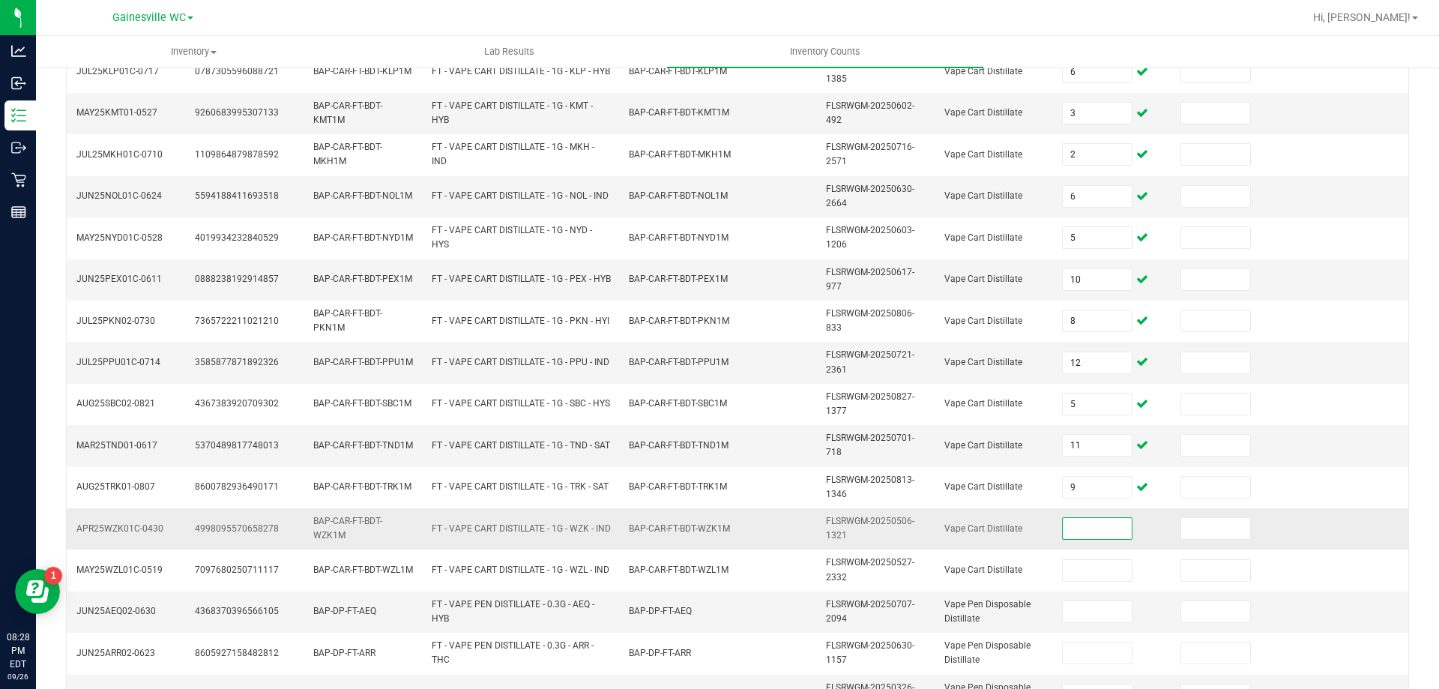
click at [1072, 526] on input at bounding box center [1096, 528] width 69 height 21
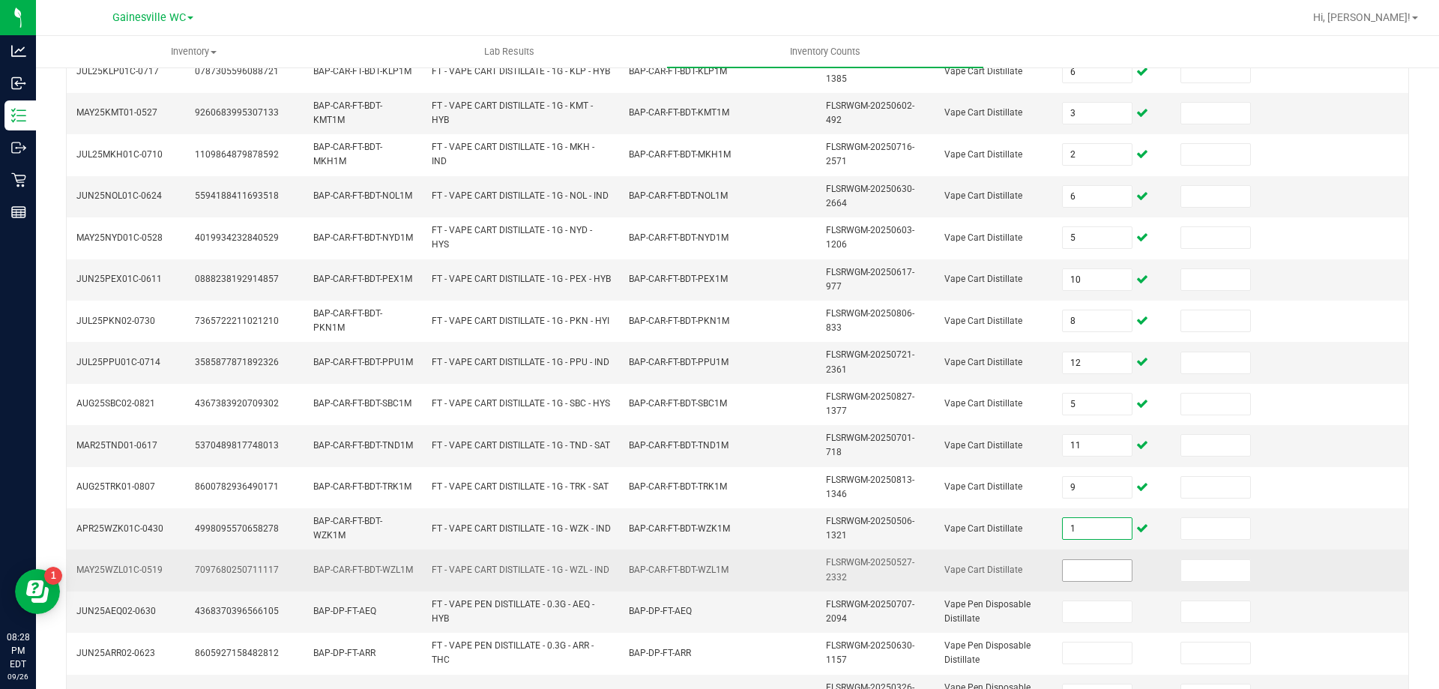
click at [1062, 563] on input at bounding box center [1096, 570] width 69 height 21
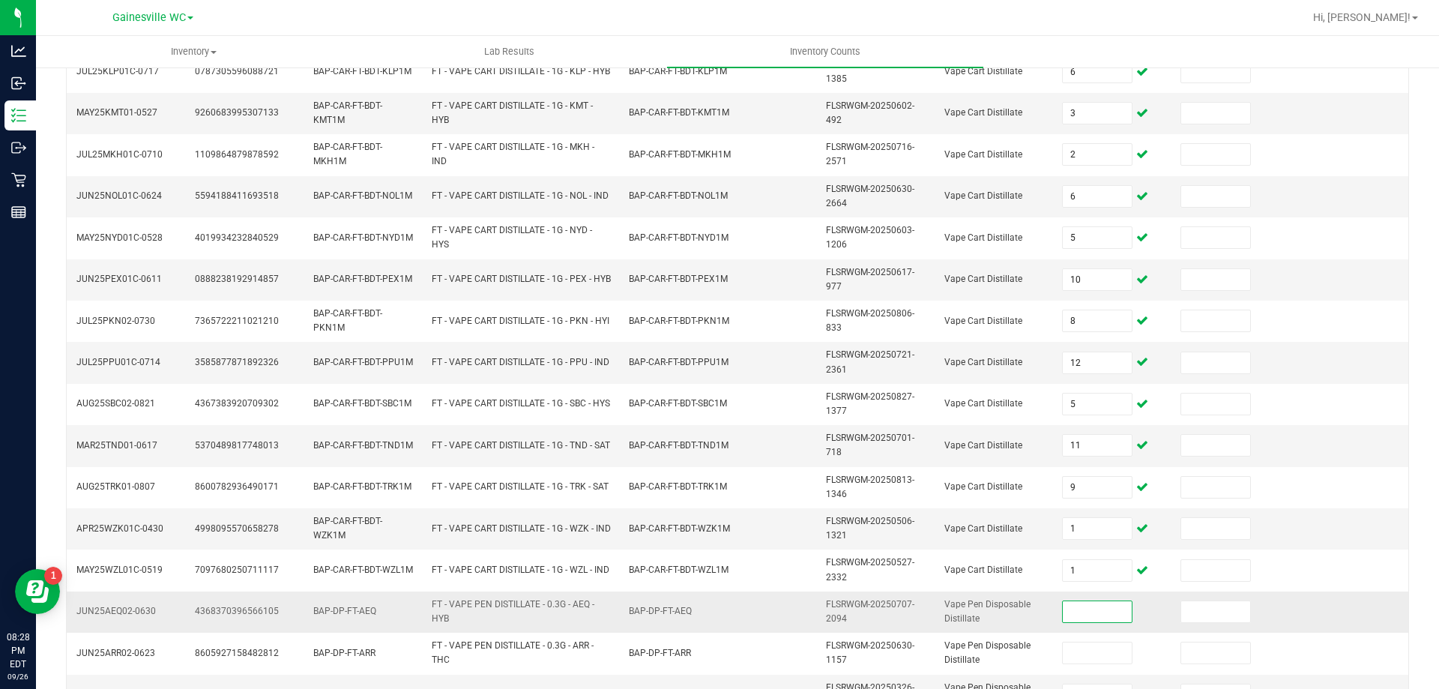
click at [1063, 610] on input at bounding box center [1096, 611] width 69 height 21
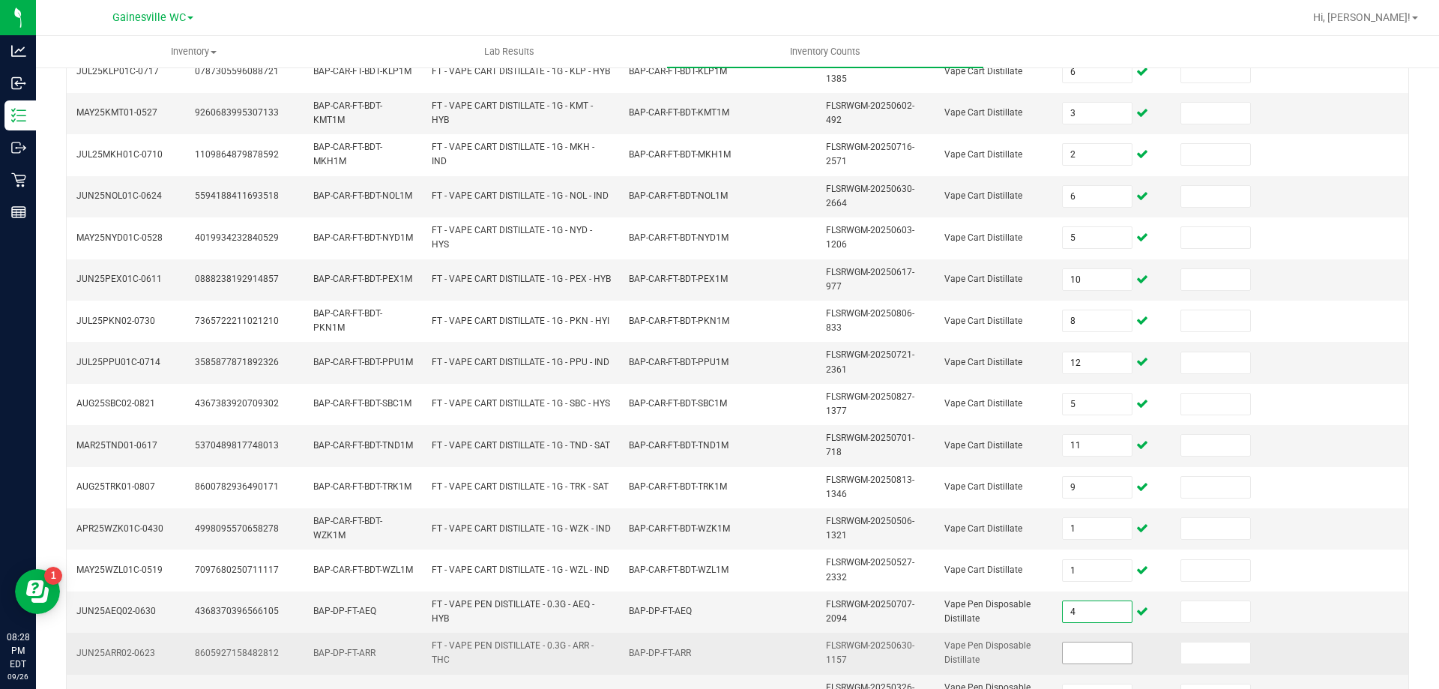
click at [1073, 656] on input at bounding box center [1096, 652] width 69 height 21
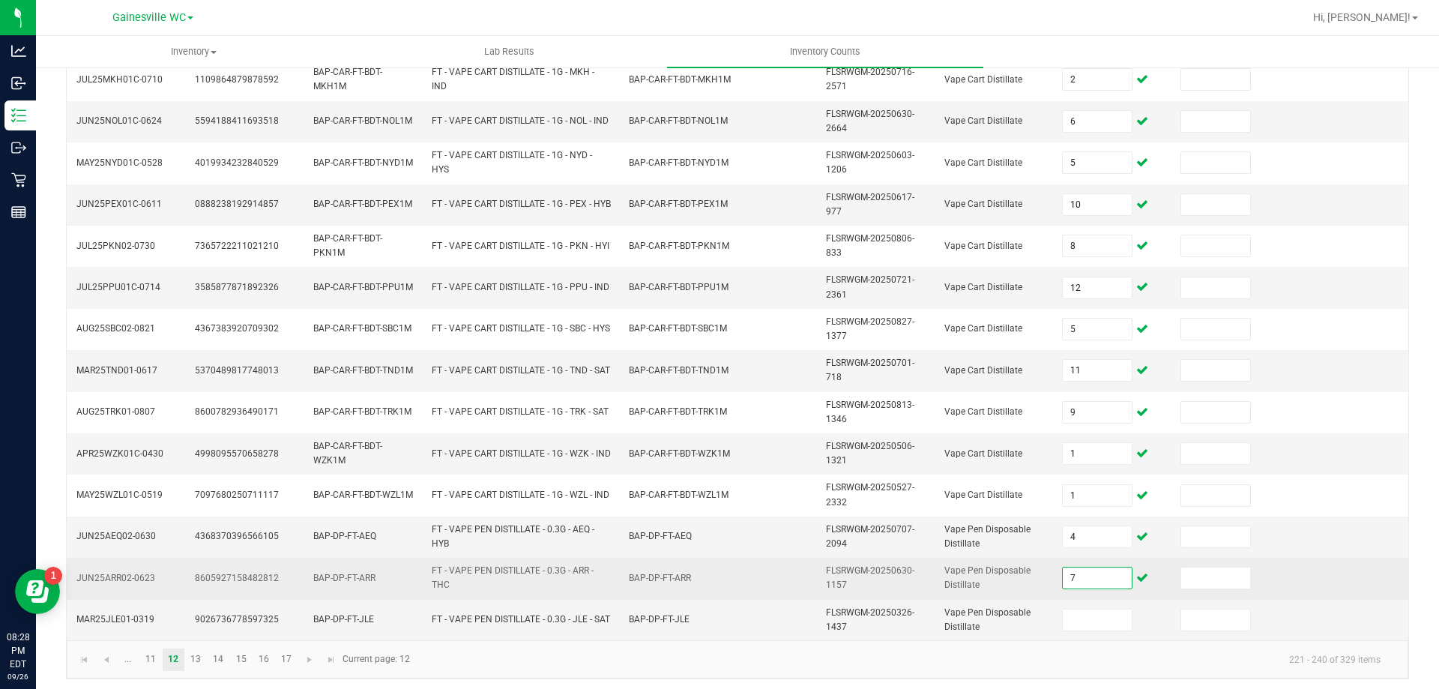
scroll to position [437, 0]
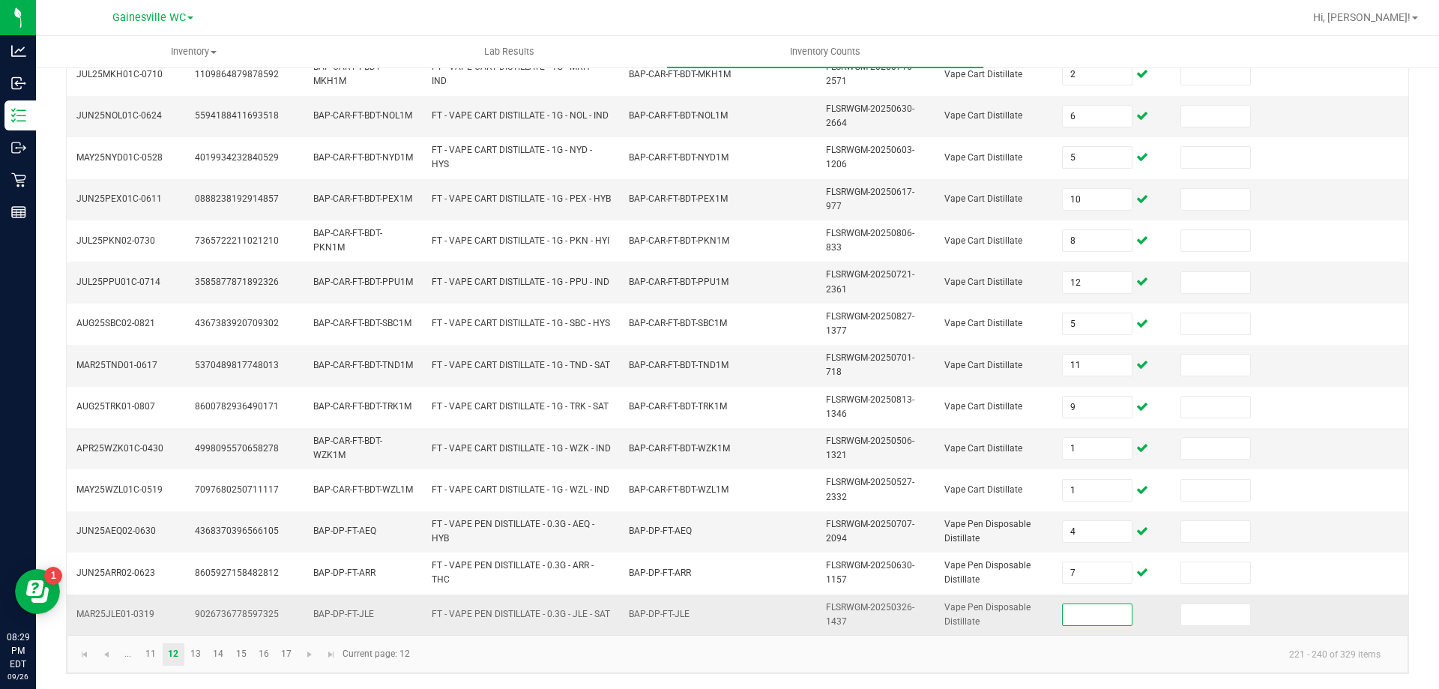
click at [1077, 607] on input at bounding box center [1096, 614] width 69 height 21
click at [193, 652] on link "13" at bounding box center [196, 654] width 22 height 22
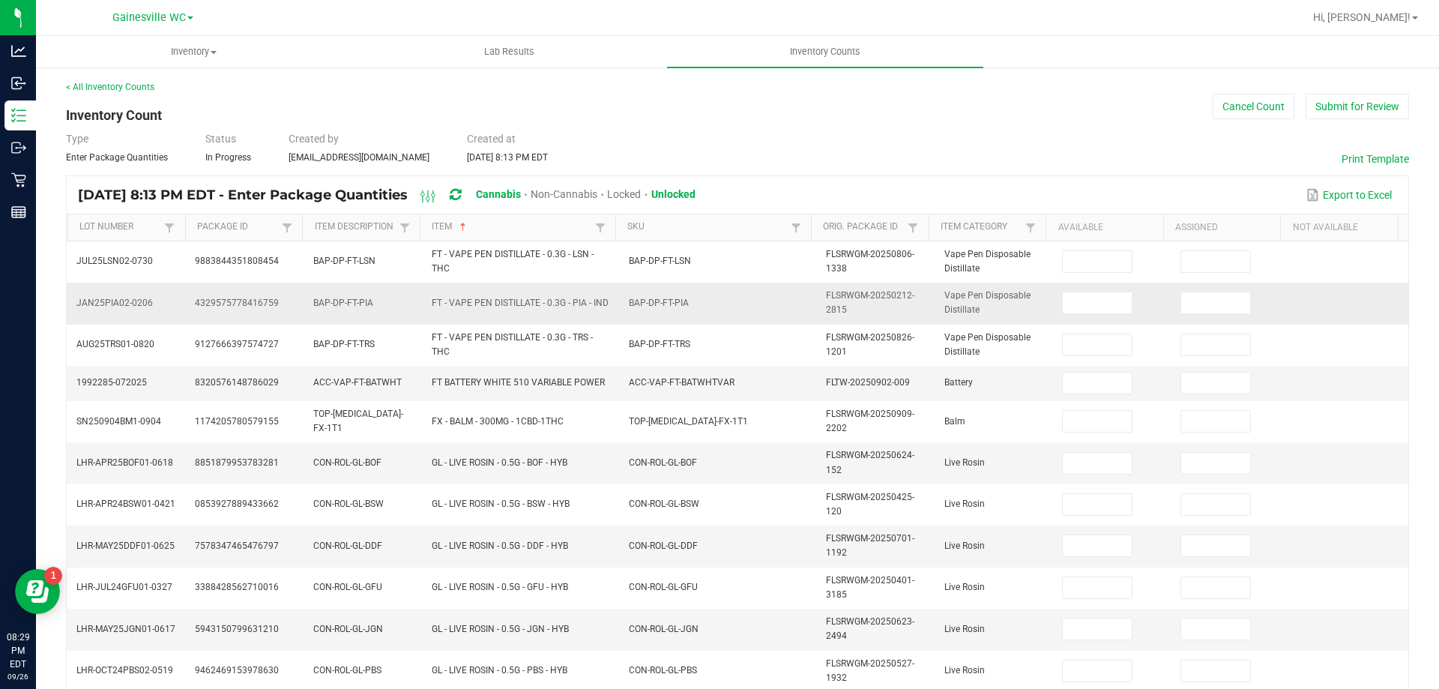
scroll to position [0, 0]
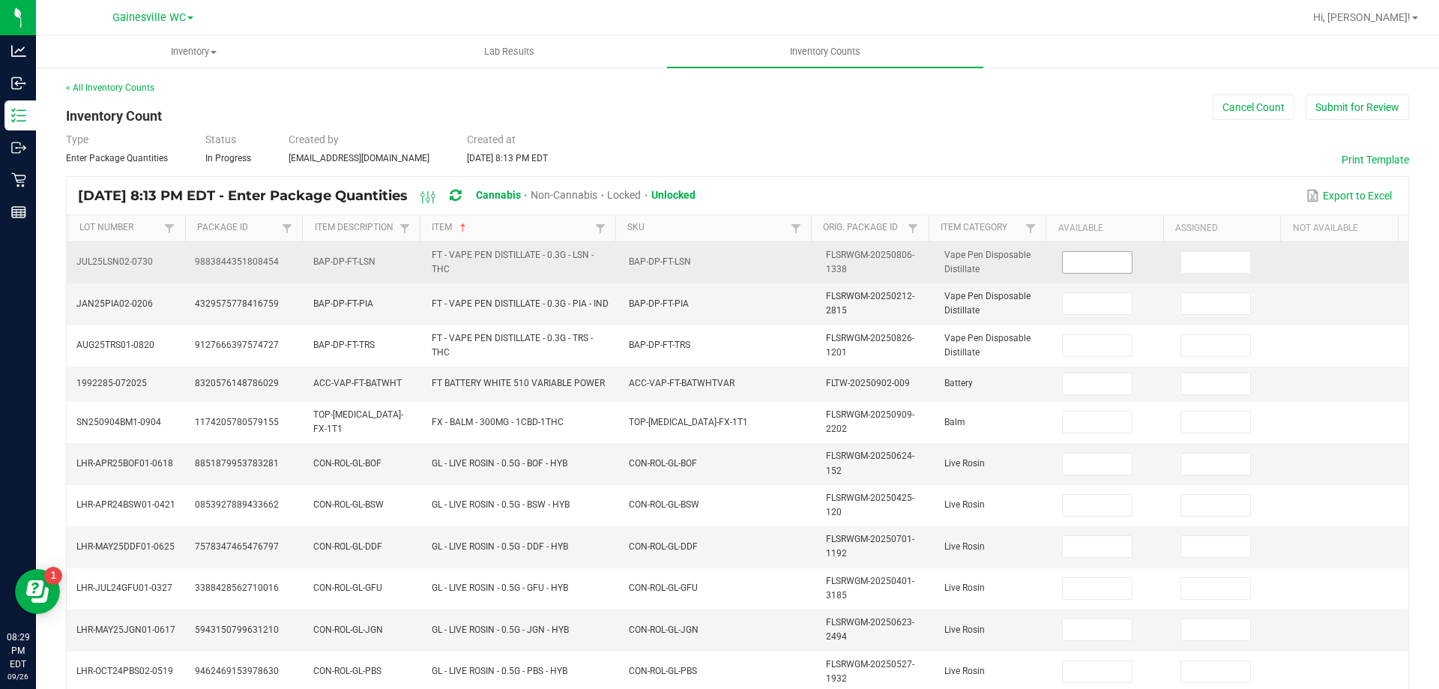
click at [1067, 261] on input at bounding box center [1096, 262] width 69 height 21
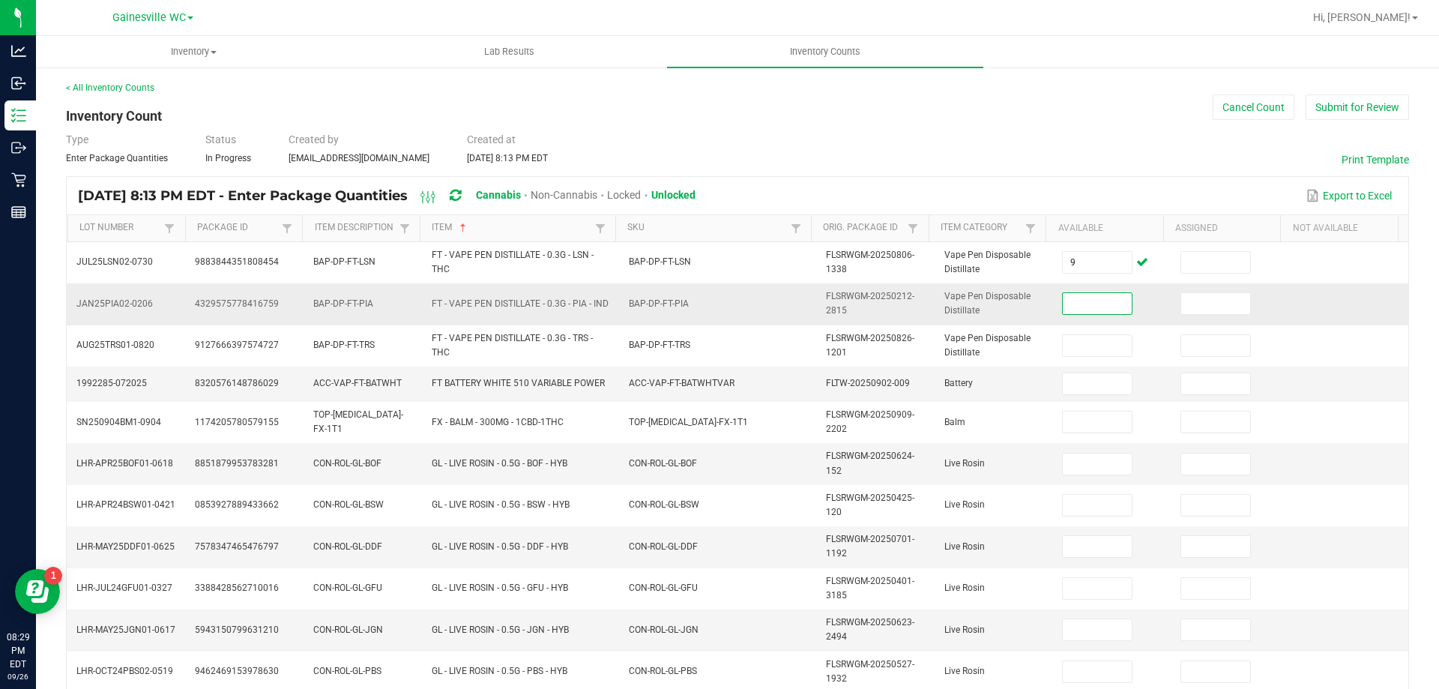
click at [1103, 306] on input at bounding box center [1096, 303] width 69 height 21
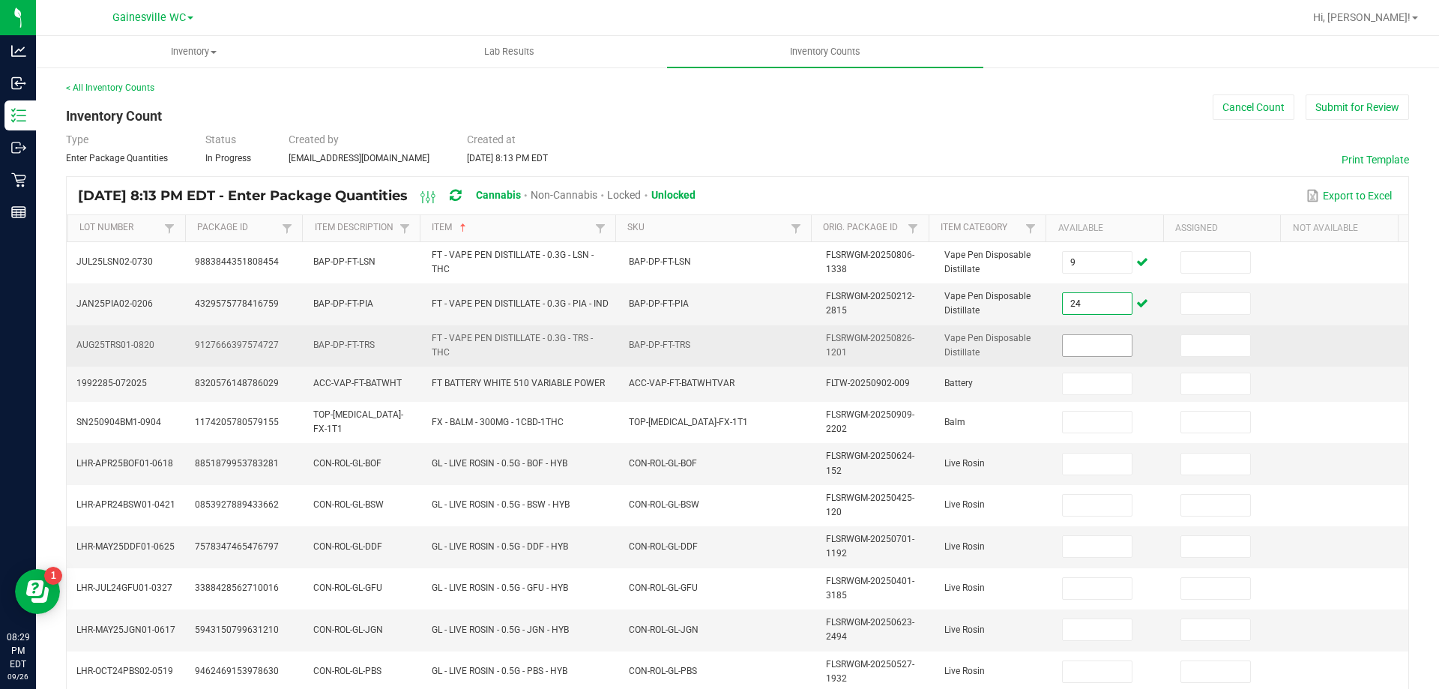
click at [1083, 349] on input at bounding box center [1096, 345] width 69 height 21
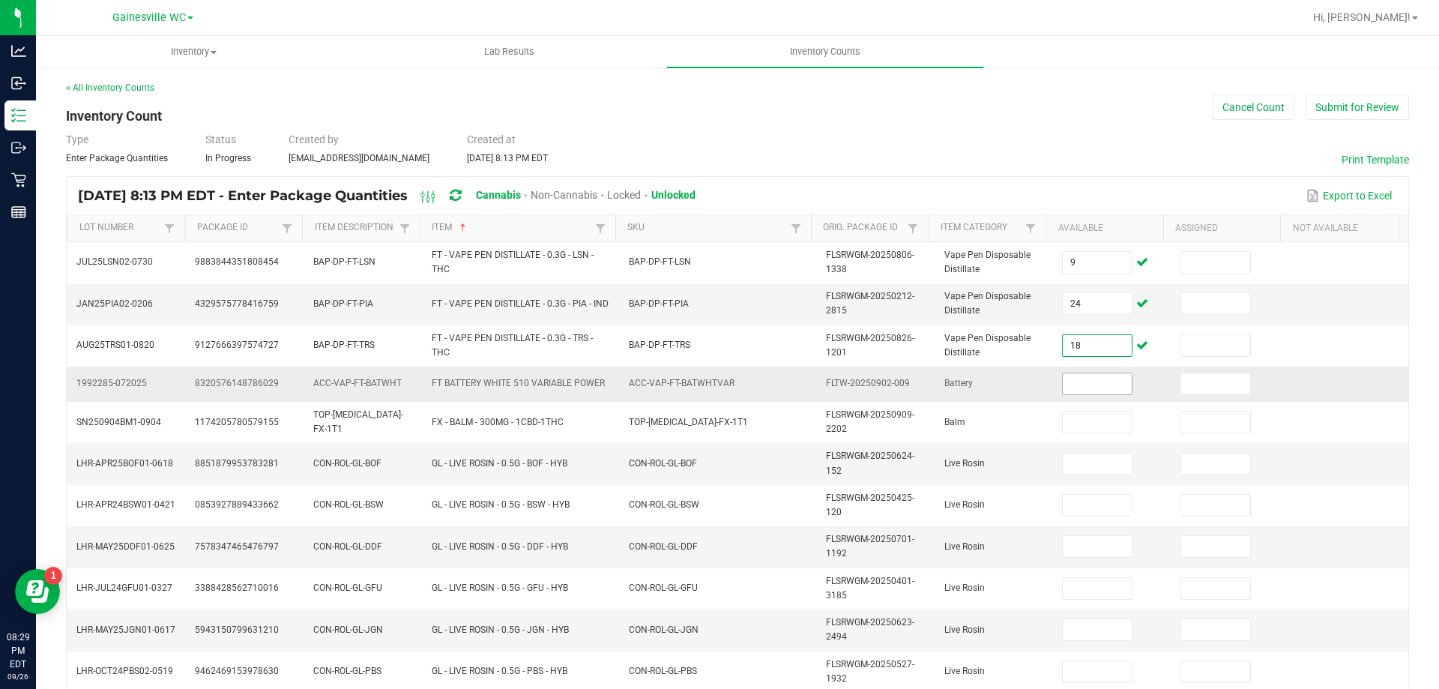
click at [1093, 384] on input at bounding box center [1096, 383] width 69 height 21
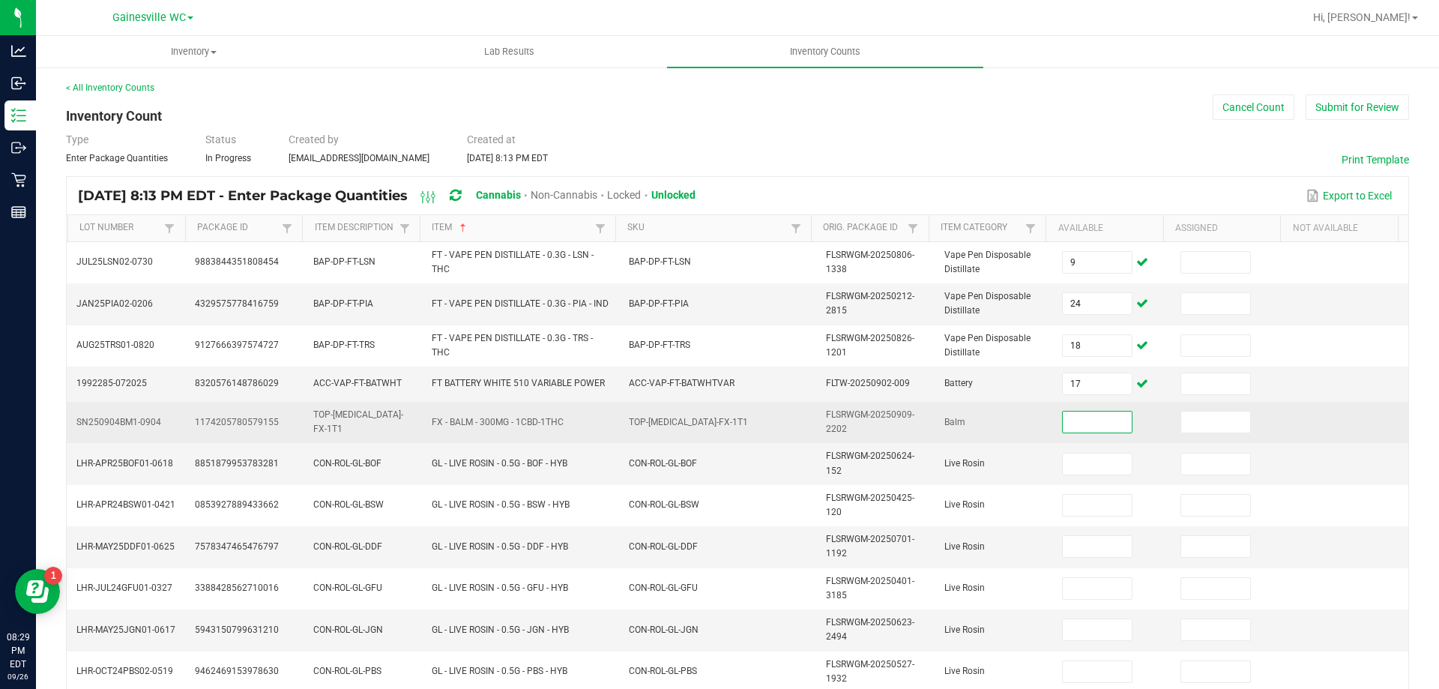
click at [1067, 428] on input at bounding box center [1096, 421] width 69 height 21
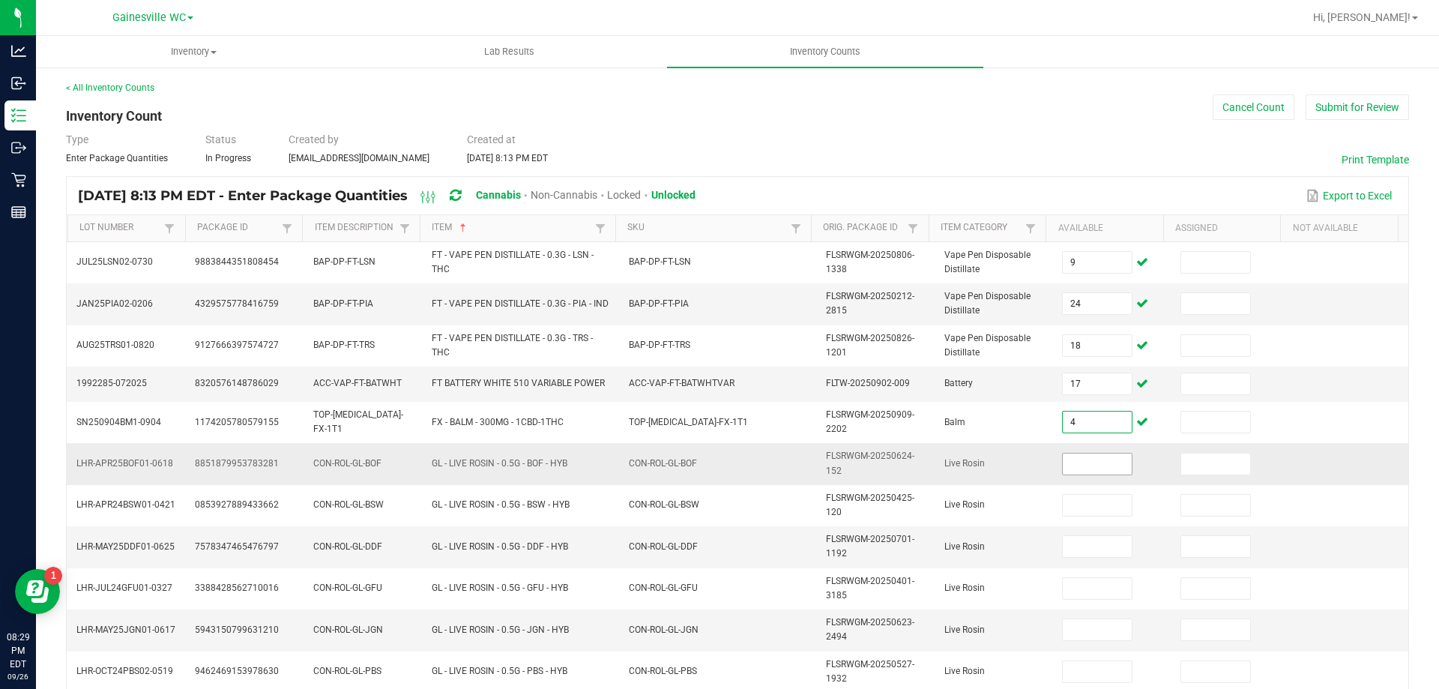
click at [1065, 458] on input at bounding box center [1096, 463] width 69 height 21
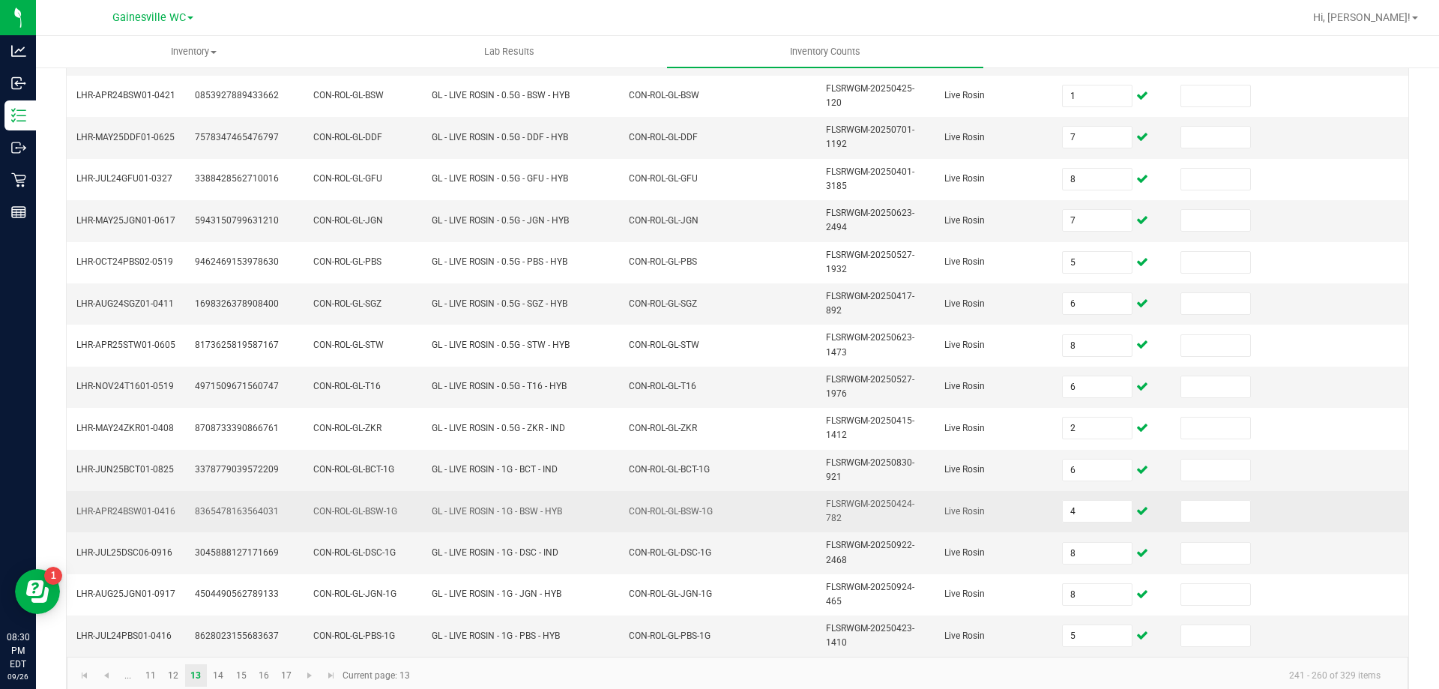
scroll to position [431, 0]
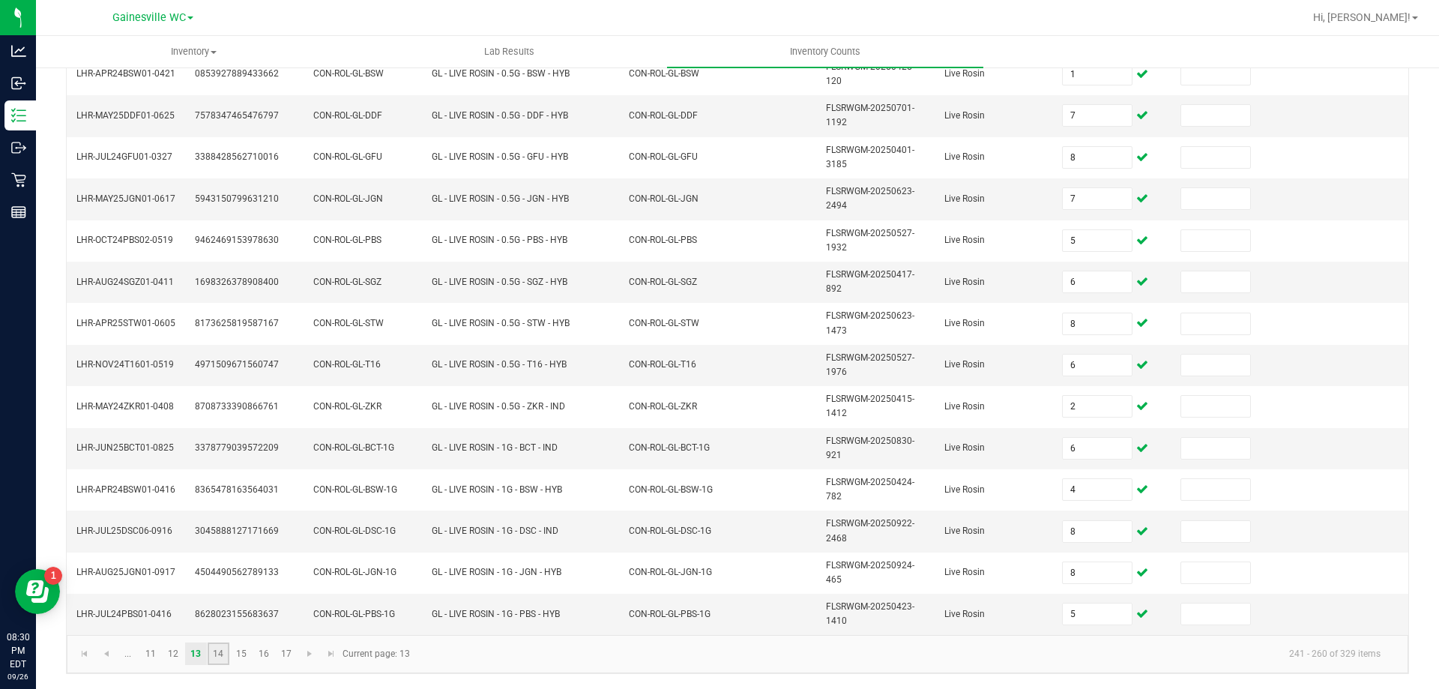
click at [219, 656] on link "14" at bounding box center [219, 653] width 22 height 22
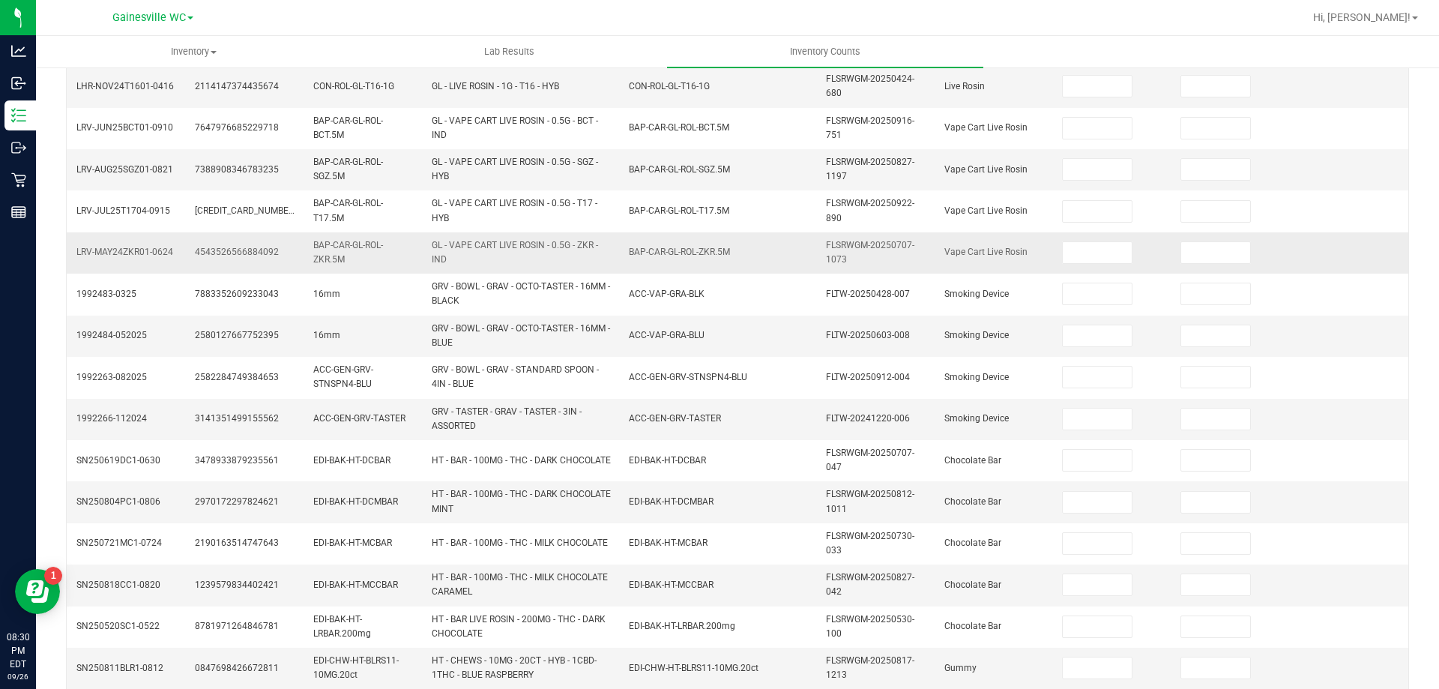
scroll to position [0, 0]
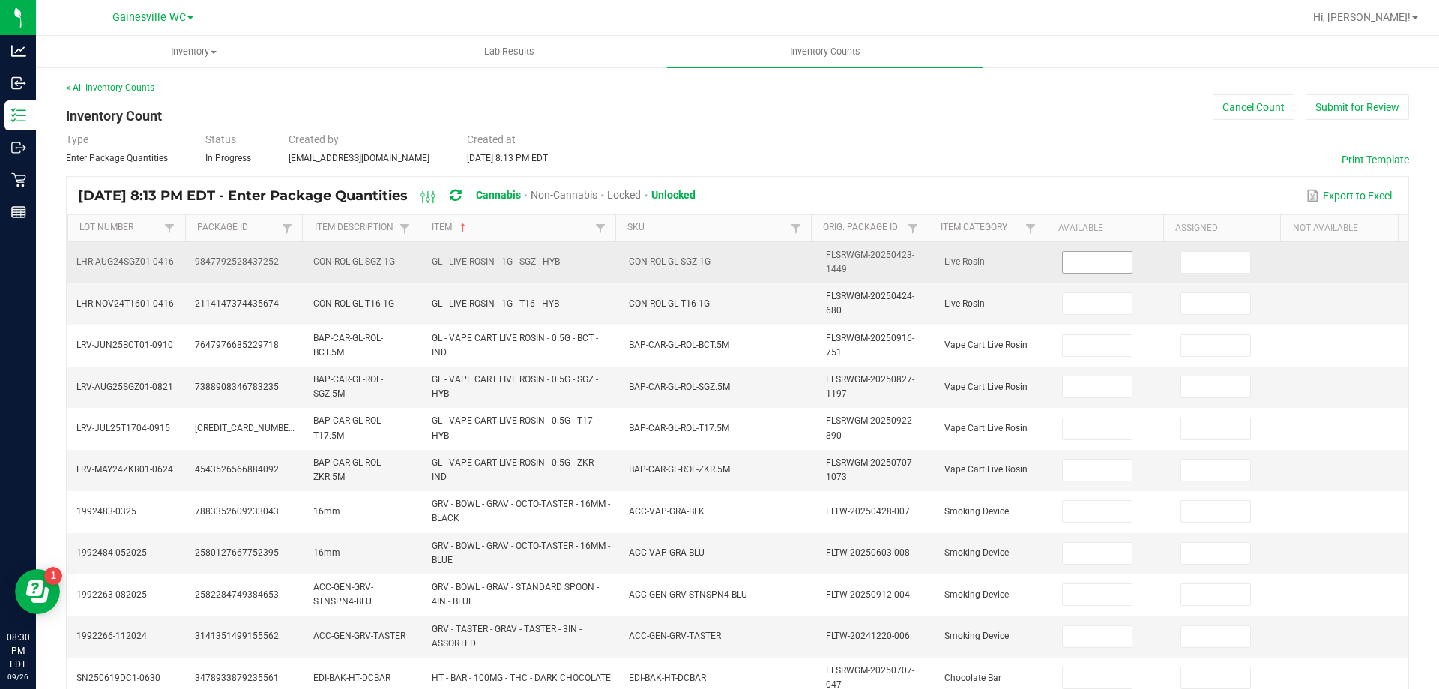
click at [1093, 260] on input at bounding box center [1096, 262] width 69 height 21
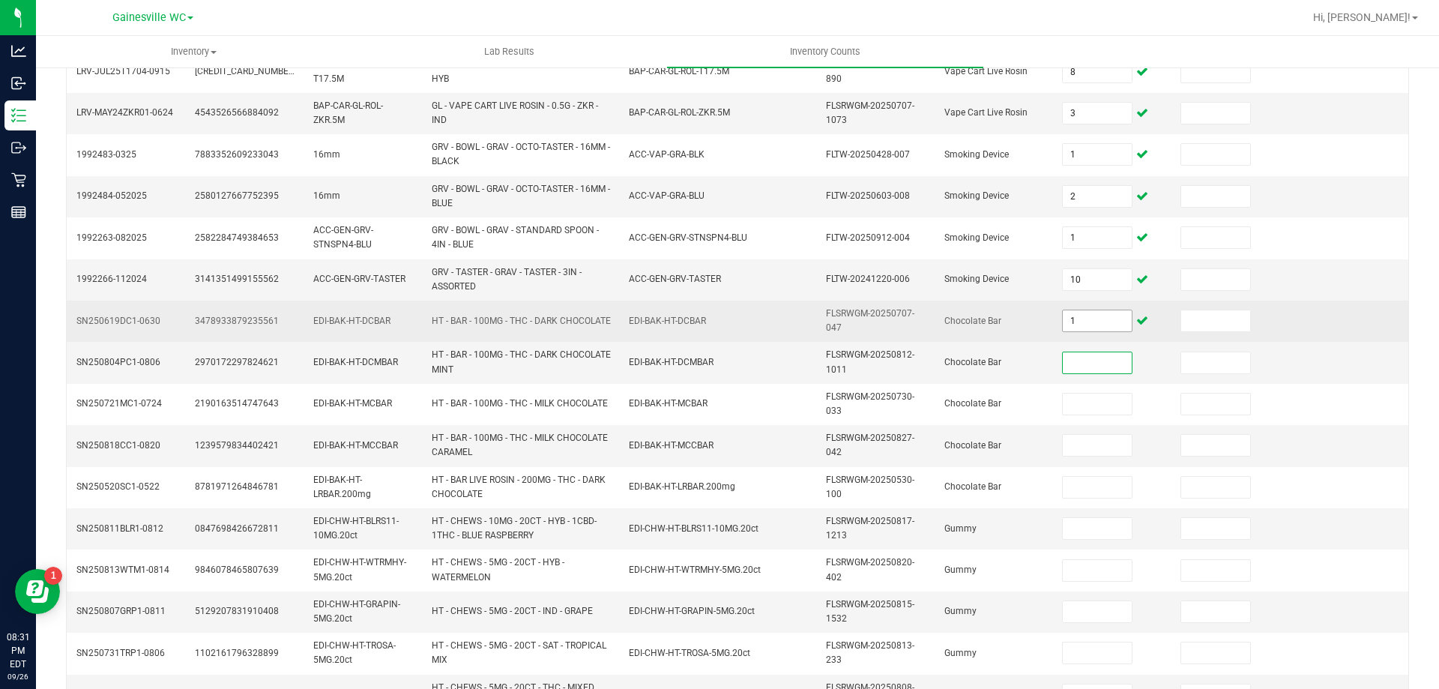
click at [1083, 317] on input "1" at bounding box center [1096, 320] width 69 height 21
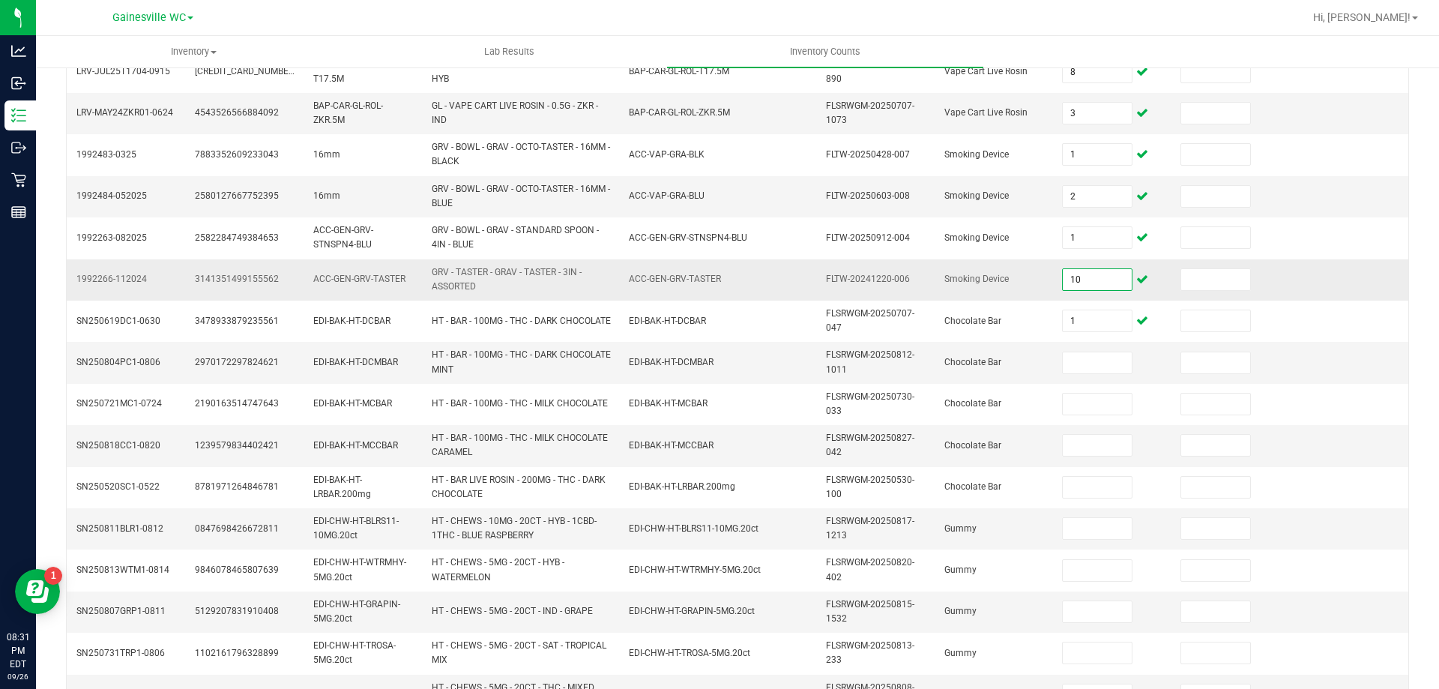
click at [1086, 284] on input "10" at bounding box center [1096, 279] width 69 height 21
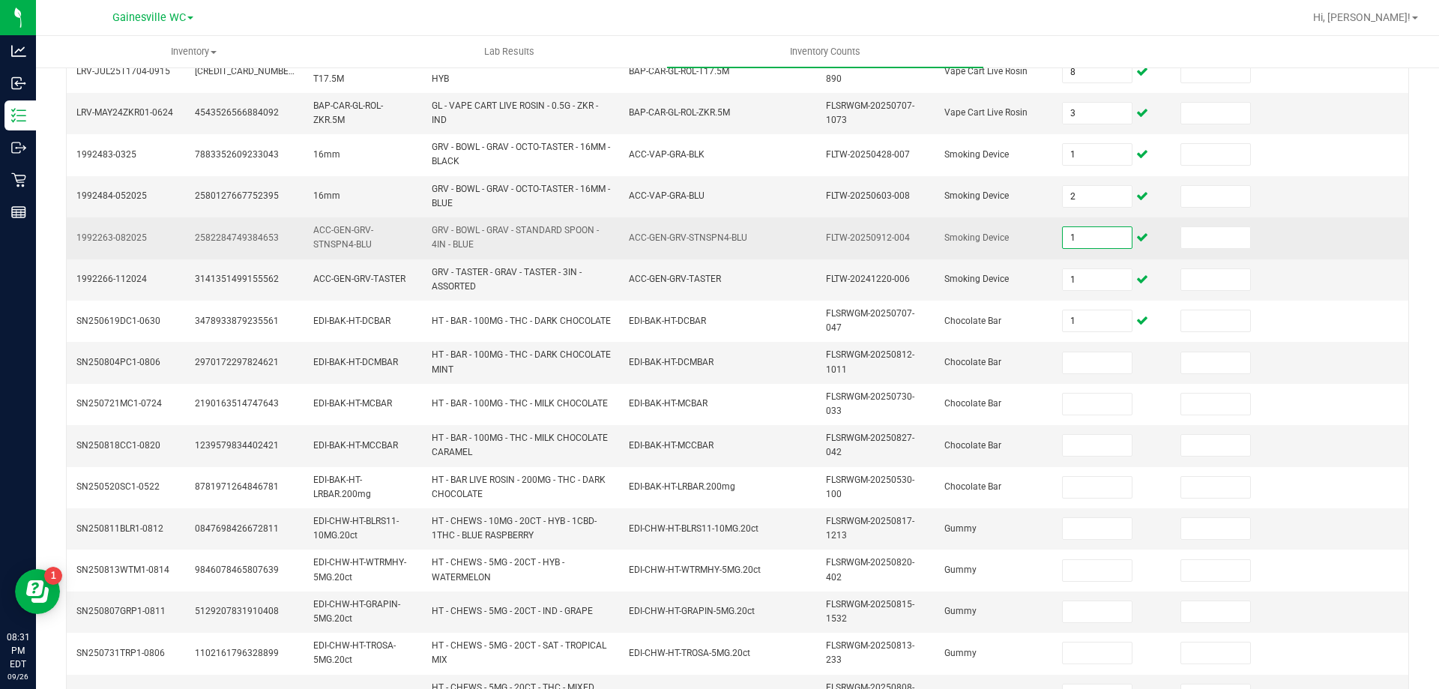
click at [1073, 243] on input "1" at bounding box center [1096, 237] width 69 height 21
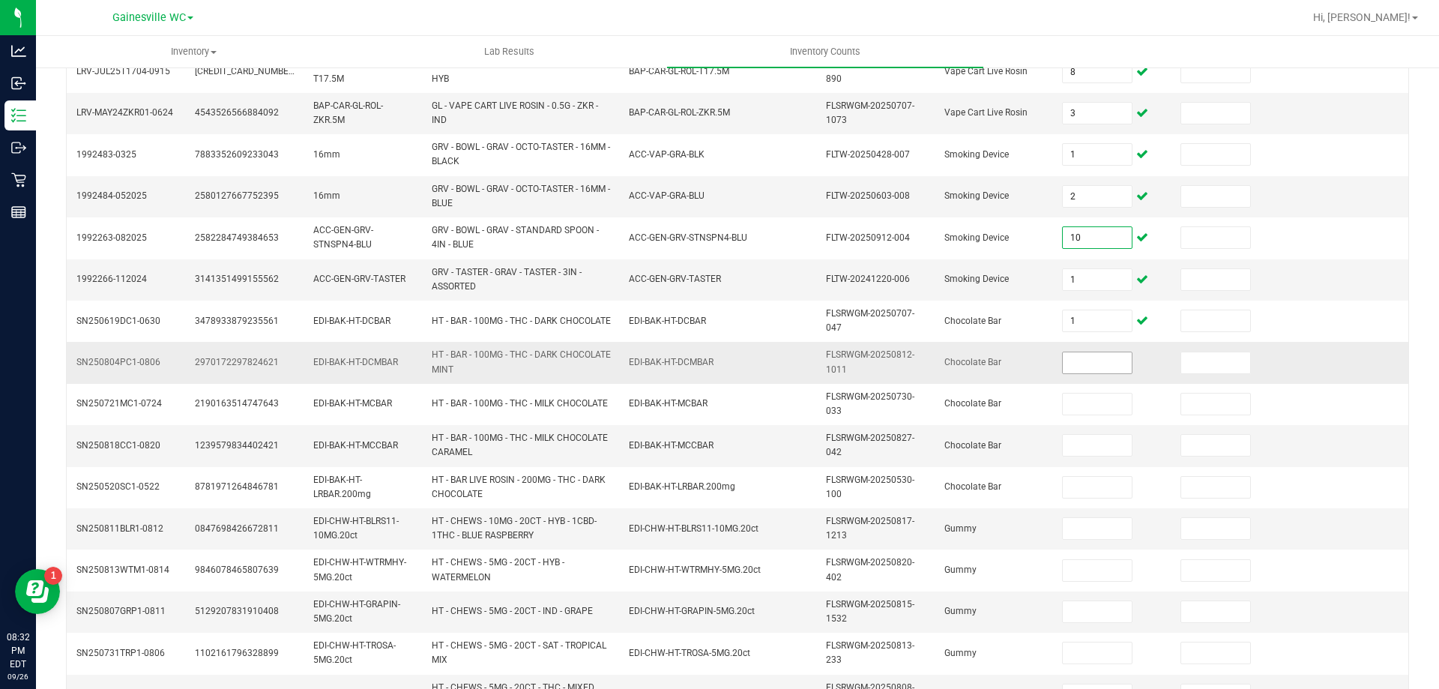
click at [1077, 357] on input at bounding box center [1096, 362] width 69 height 21
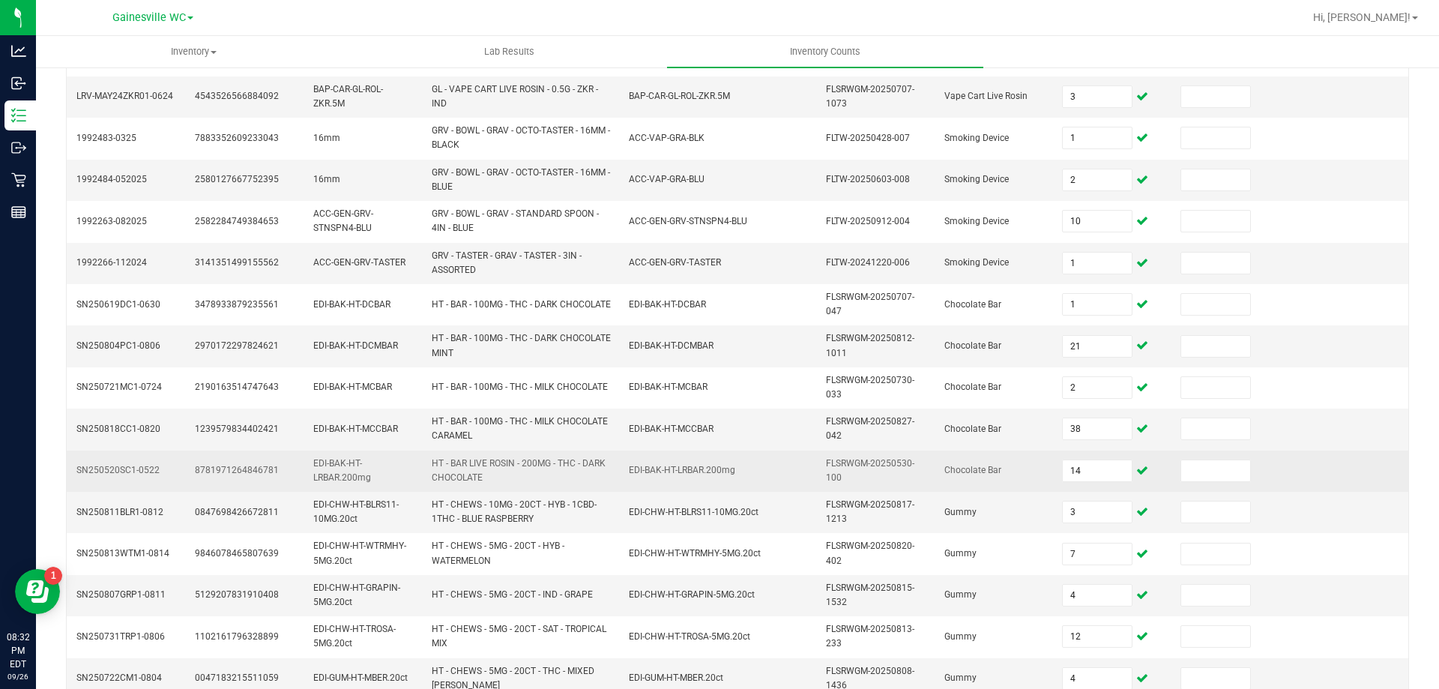
scroll to position [437, 0]
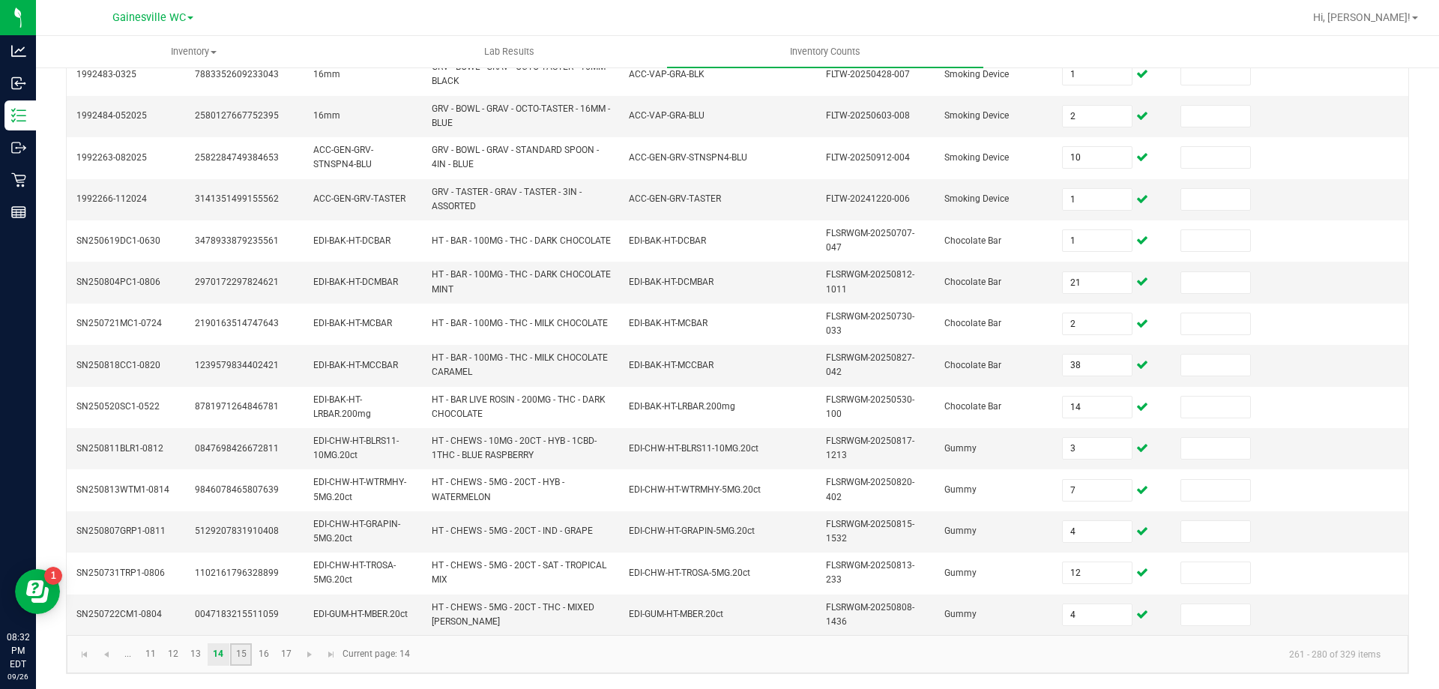
click at [241, 655] on link "15" at bounding box center [241, 654] width 22 height 22
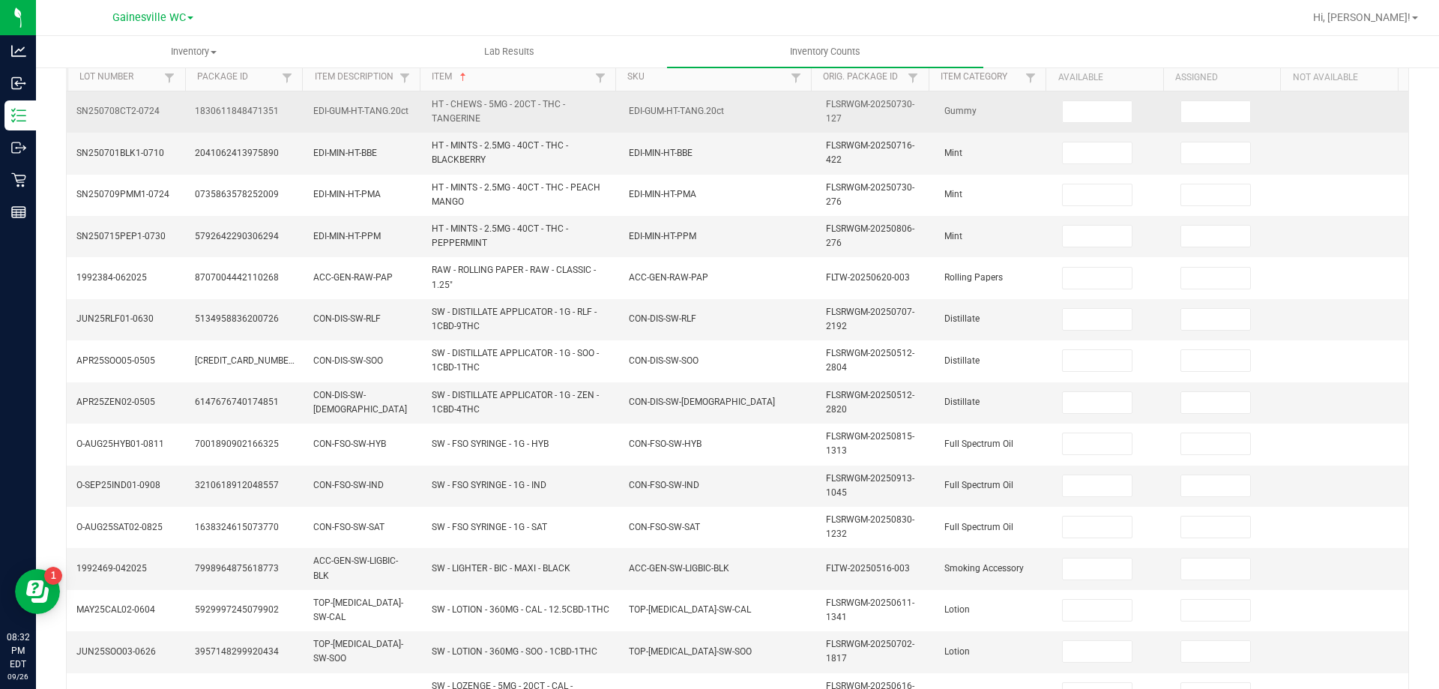
scroll to position [0, 0]
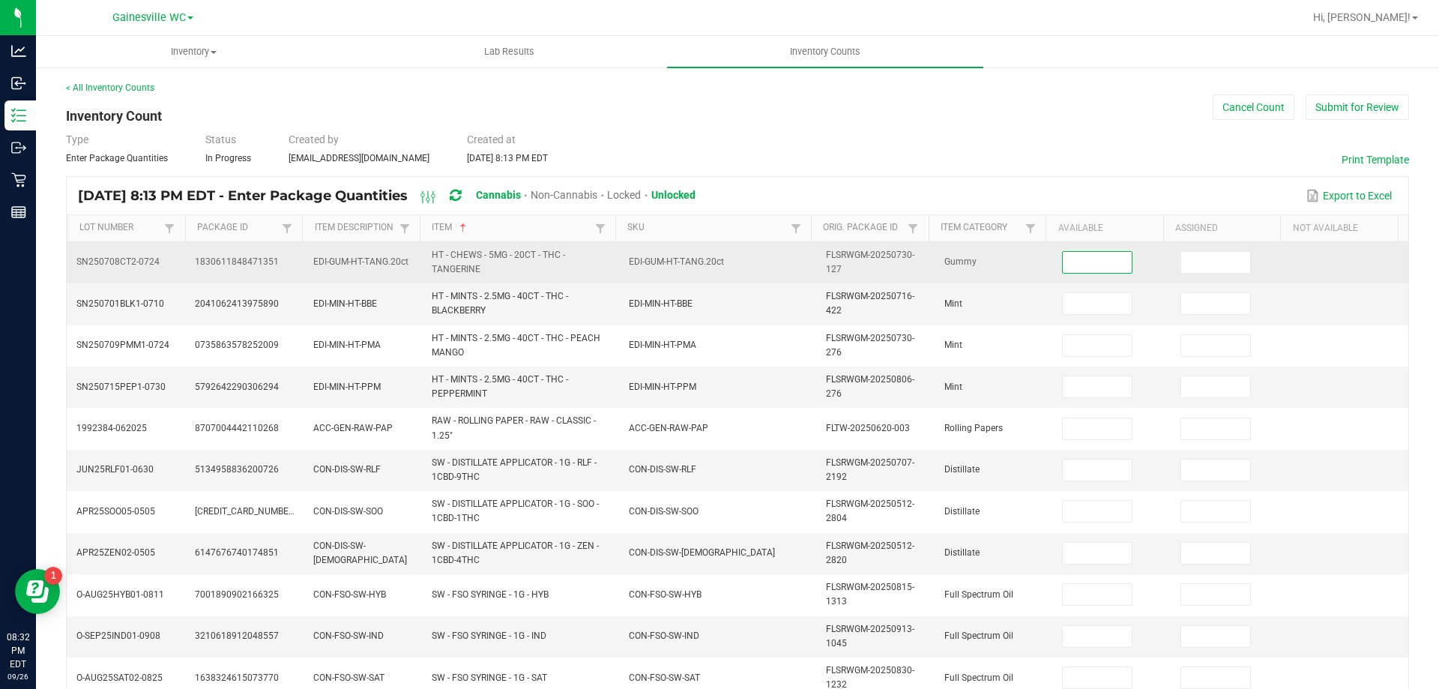
click at [1067, 269] on input at bounding box center [1096, 262] width 69 height 21
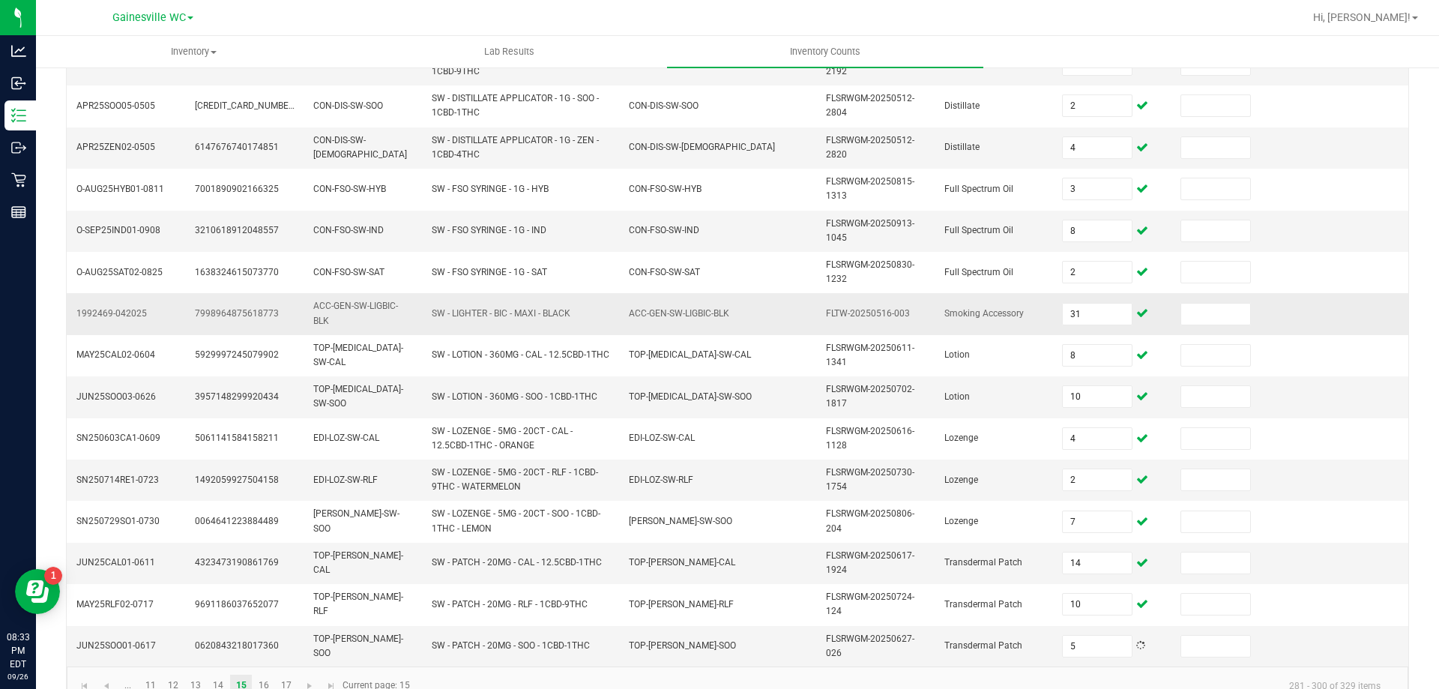
scroll to position [437, 0]
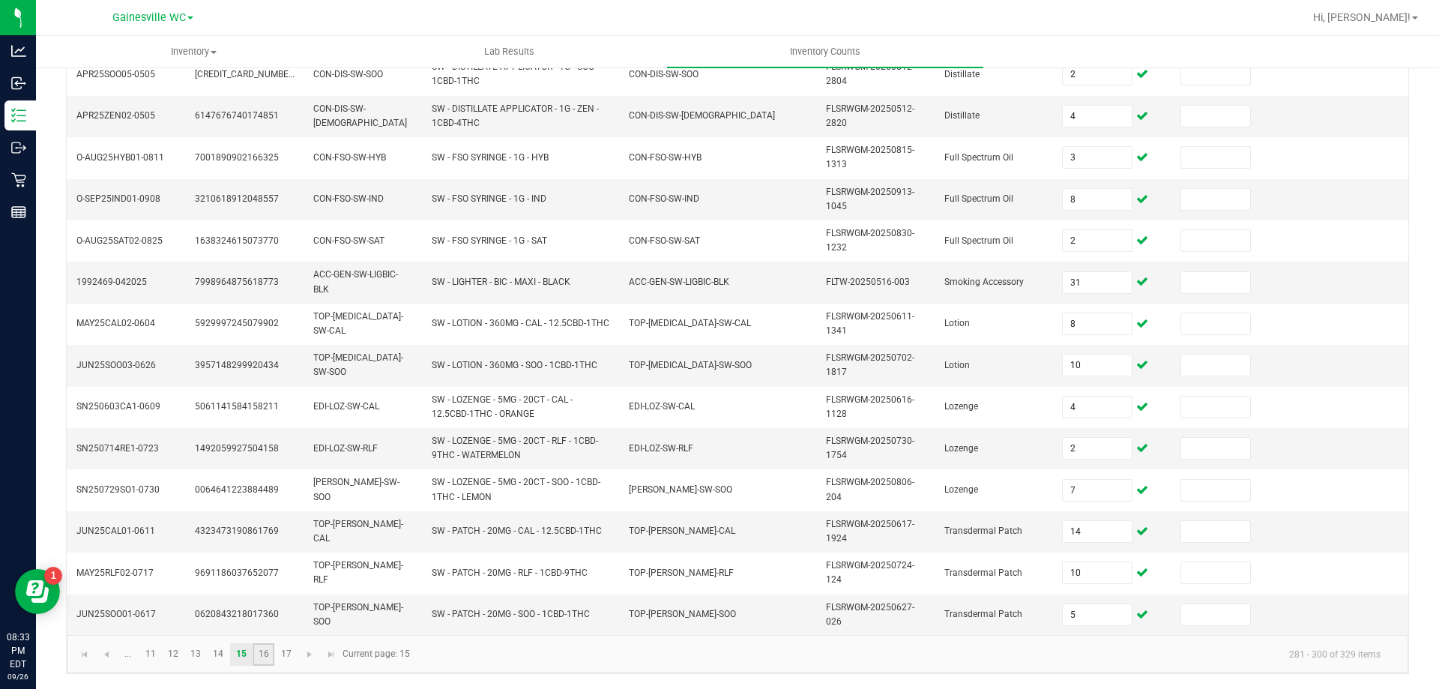
click at [261, 659] on link "16" at bounding box center [263, 654] width 22 height 22
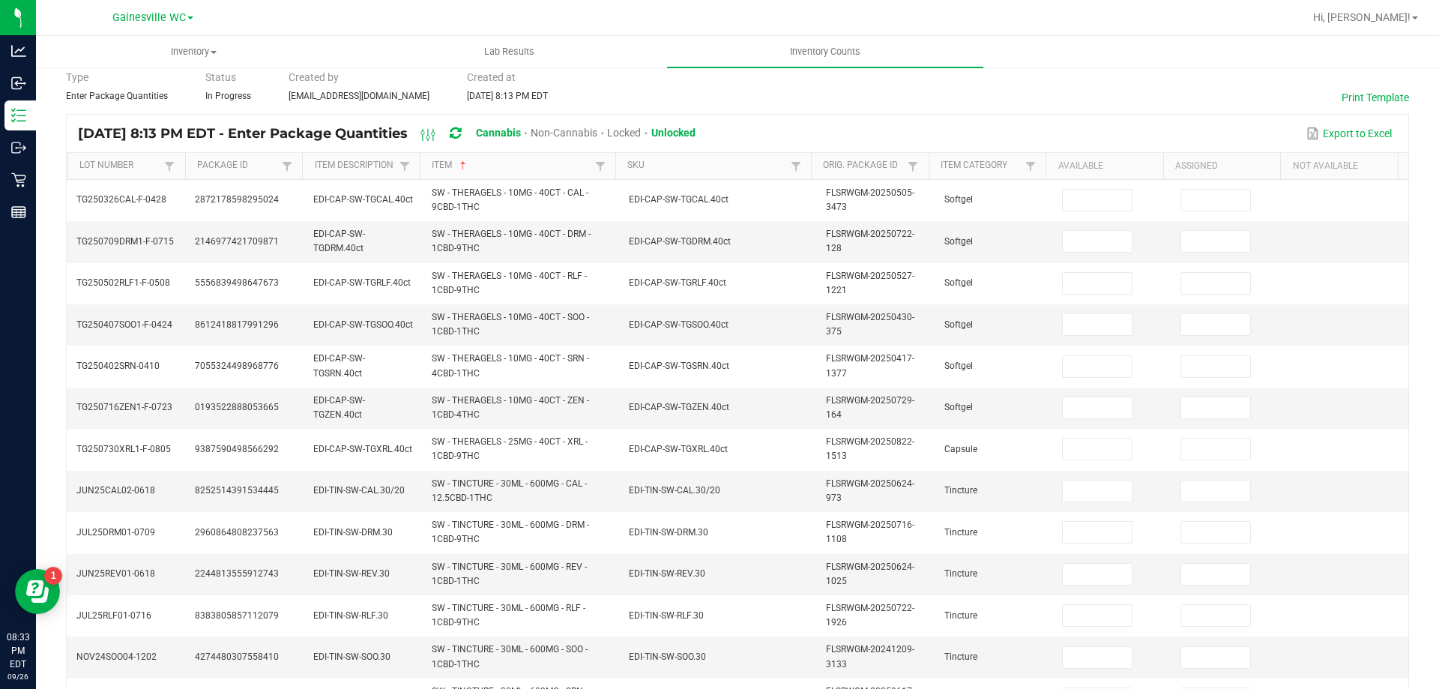
scroll to position [0, 0]
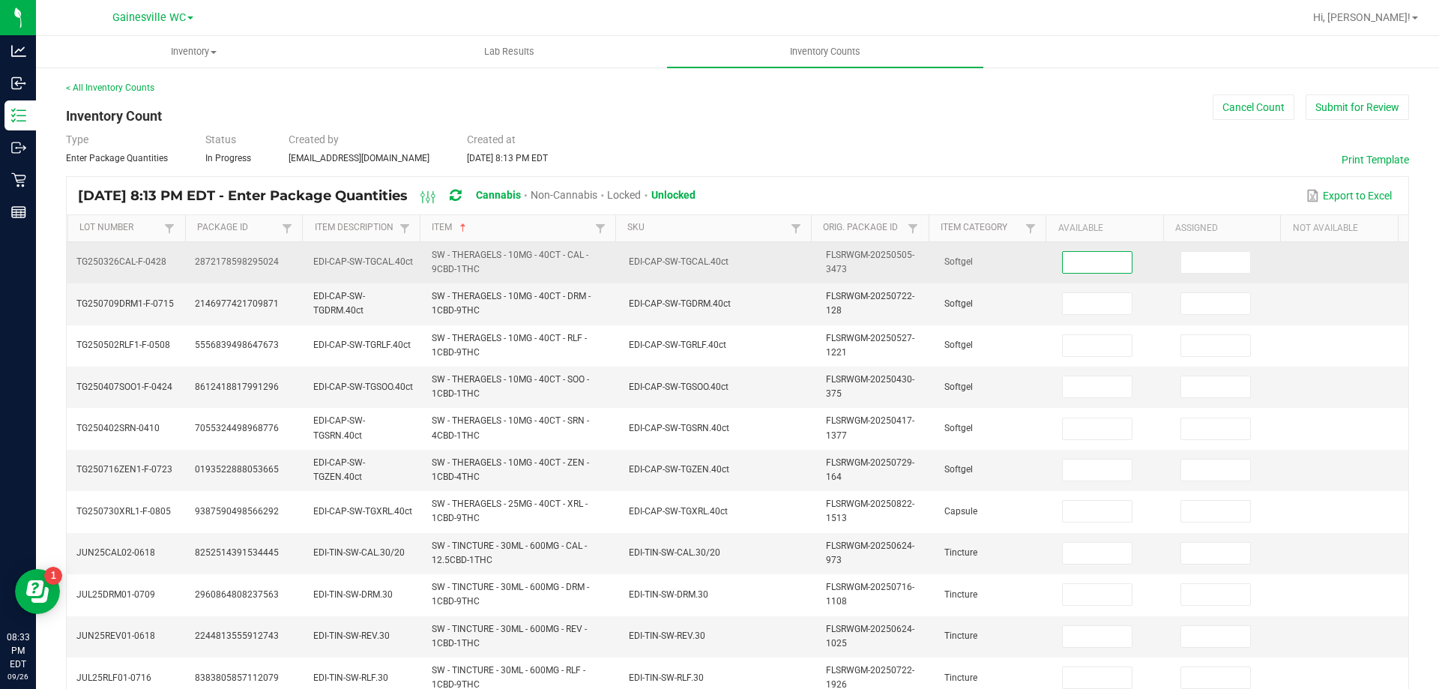
click at [1062, 256] on input at bounding box center [1096, 262] width 69 height 21
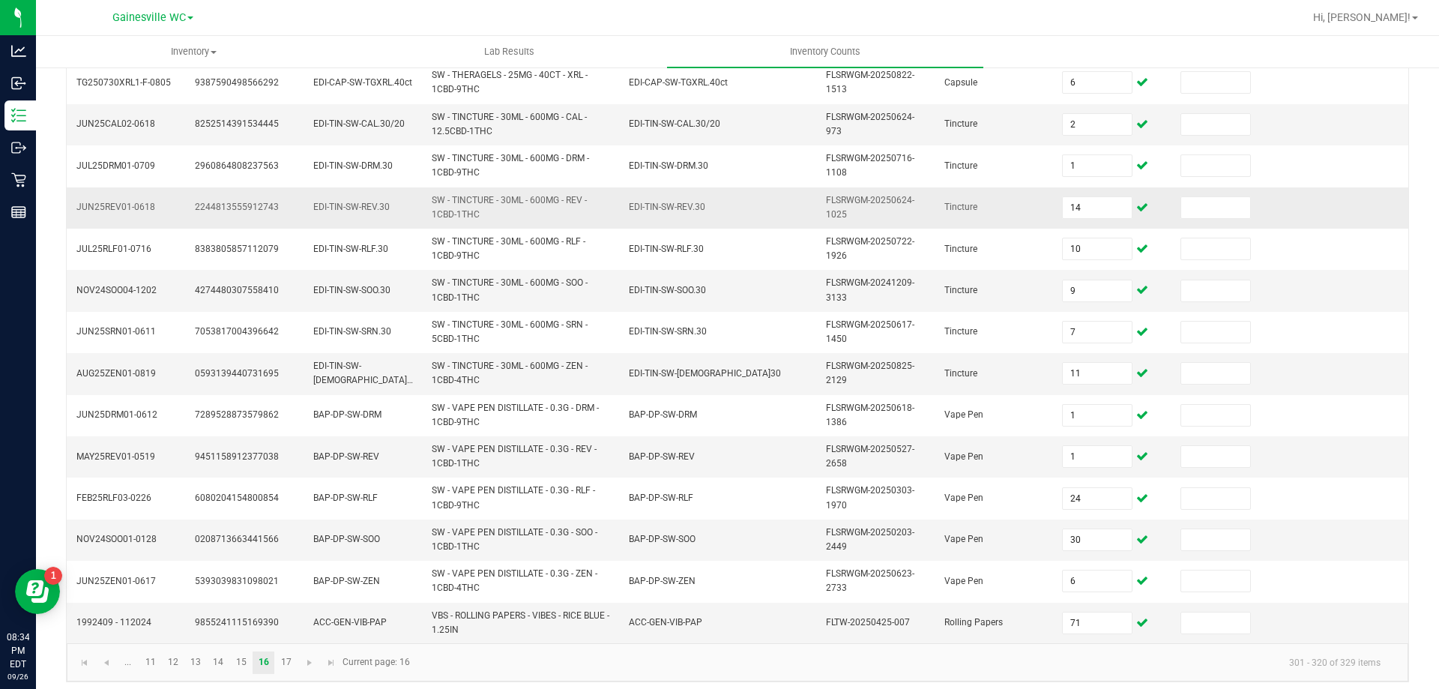
scroll to position [437, 0]
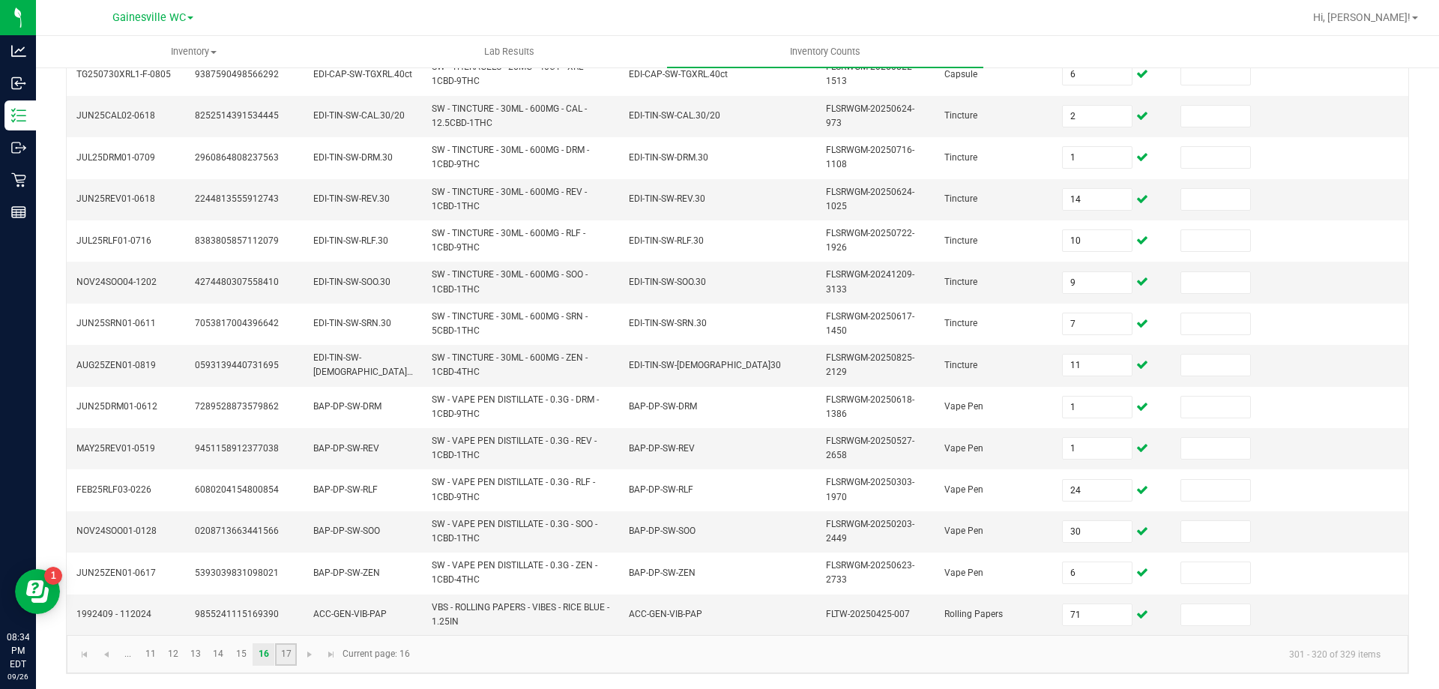
click at [288, 659] on link "17" at bounding box center [286, 654] width 22 height 22
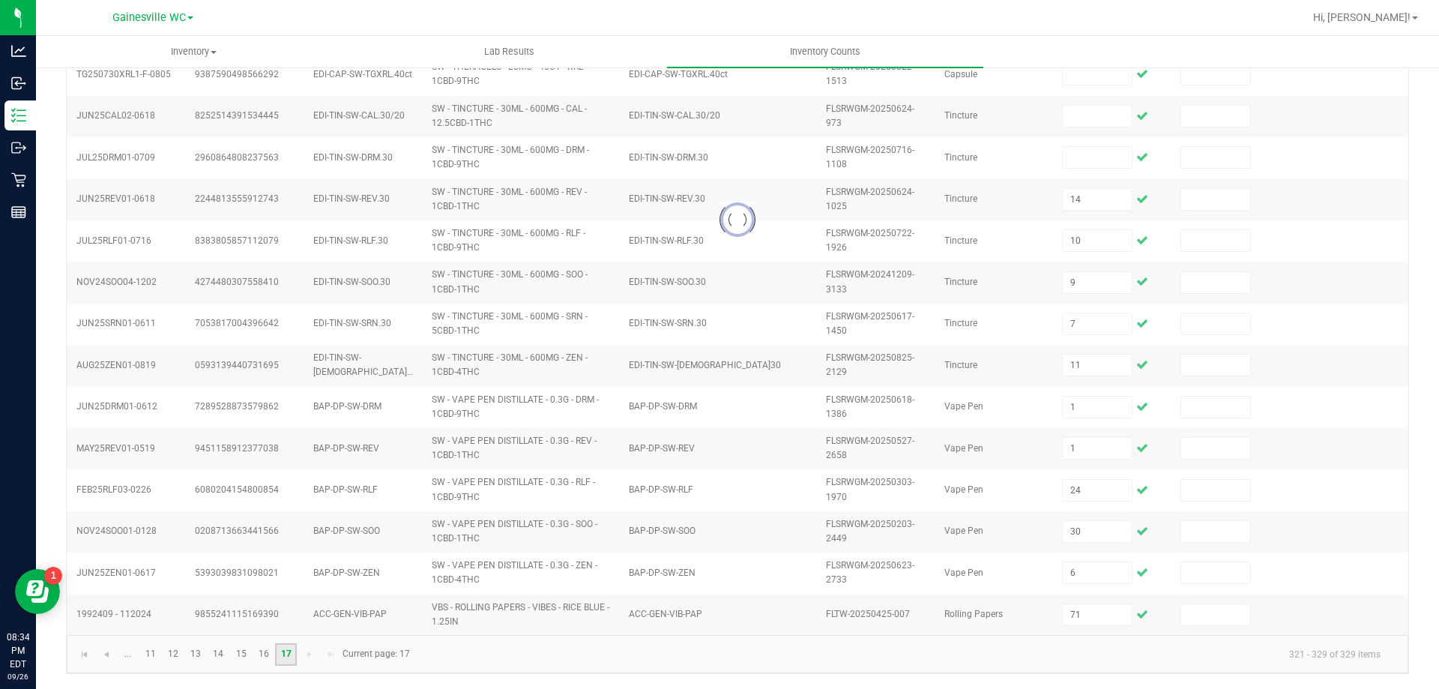
scroll to position [0, 0]
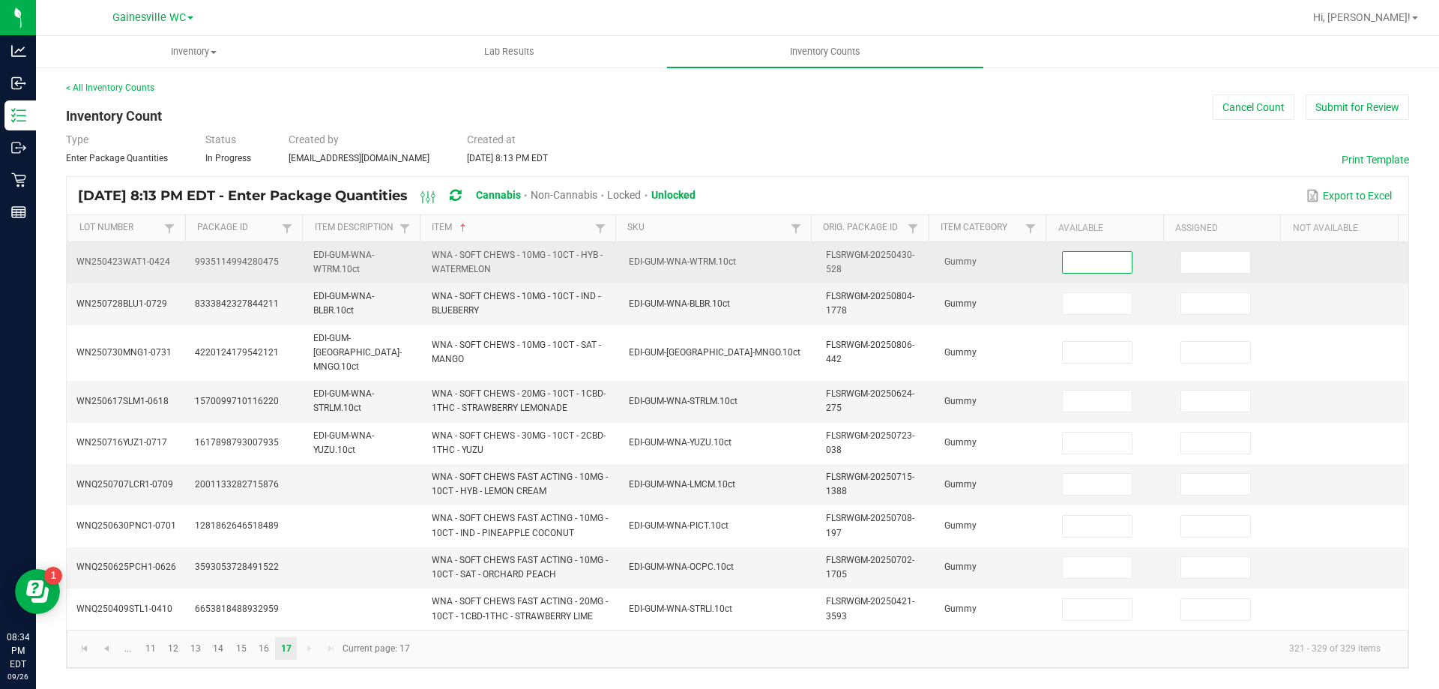
click at [1086, 264] on input at bounding box center [1096, 262] width 69 height 21
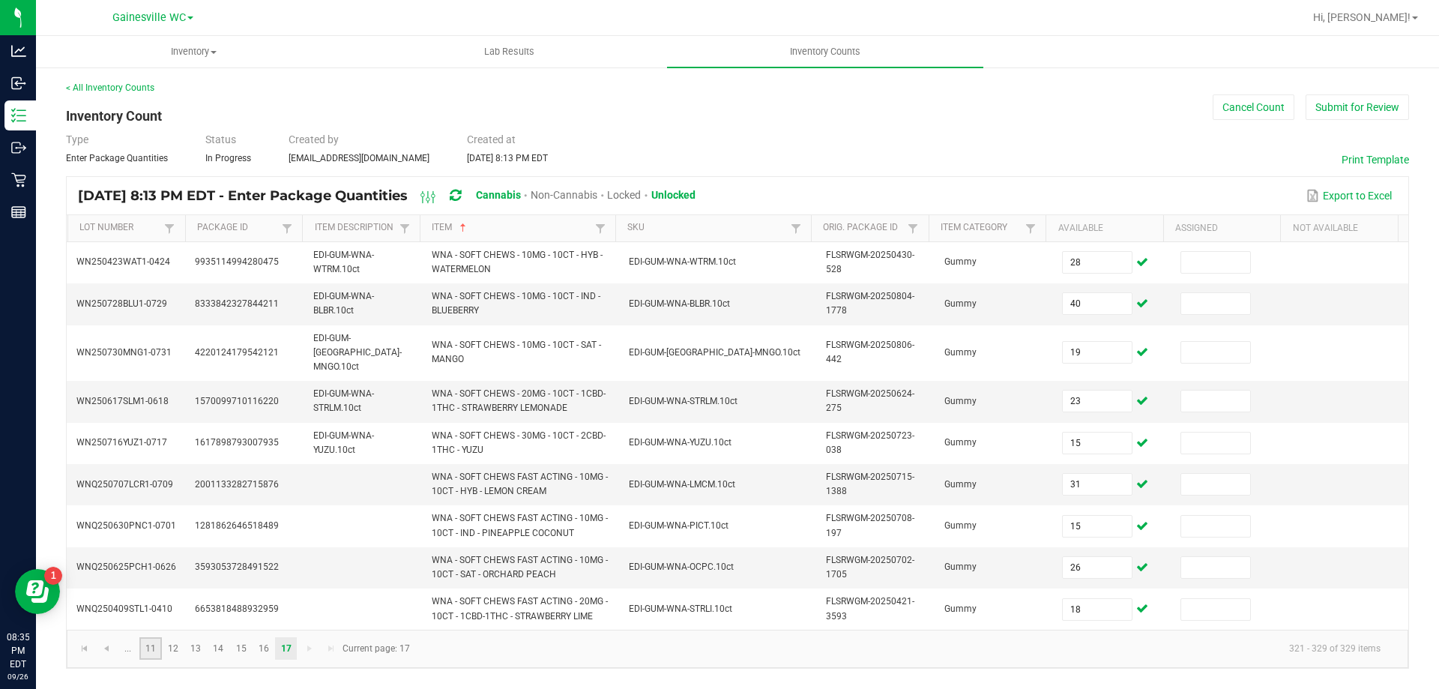
click at [153, 637] on link "11" at bounding box center [150, 648] width 22 height 22
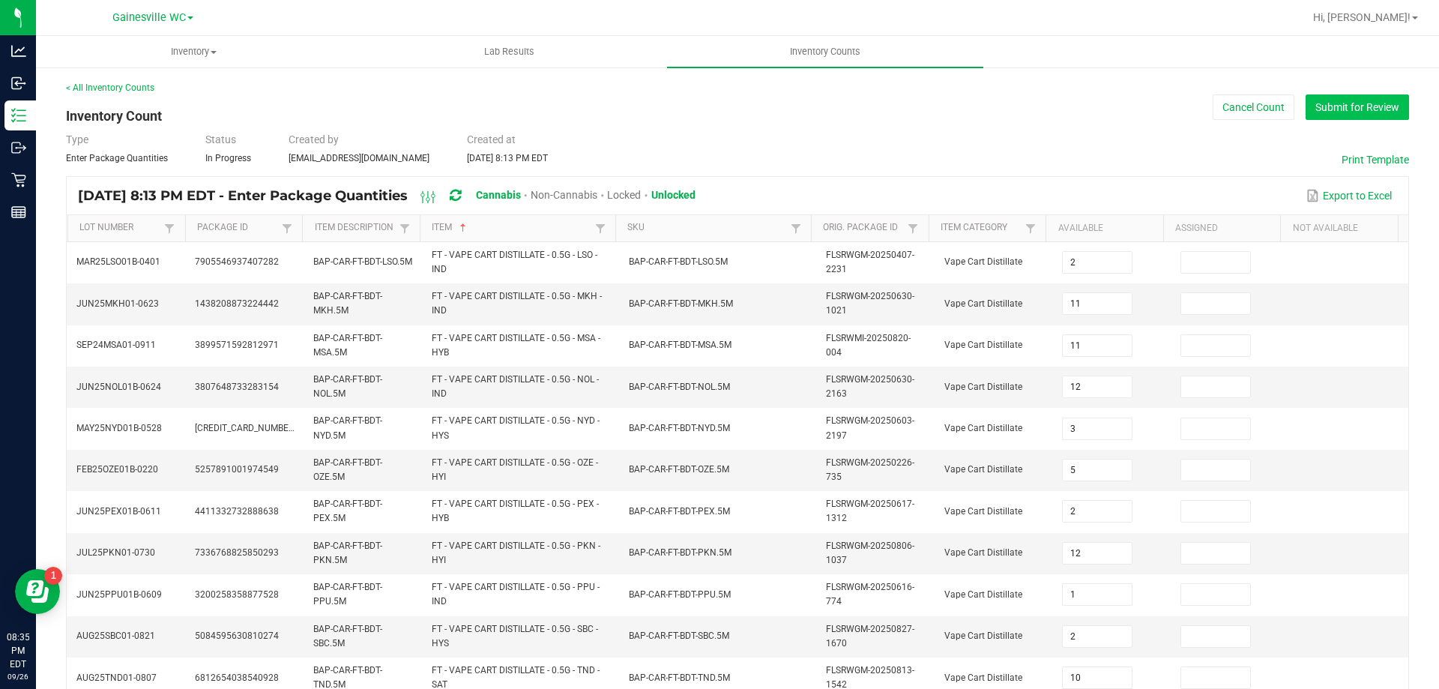
click at [1346, 110] on button "Submit for Review" at bounding box center [1356, 106] width 103 height 25
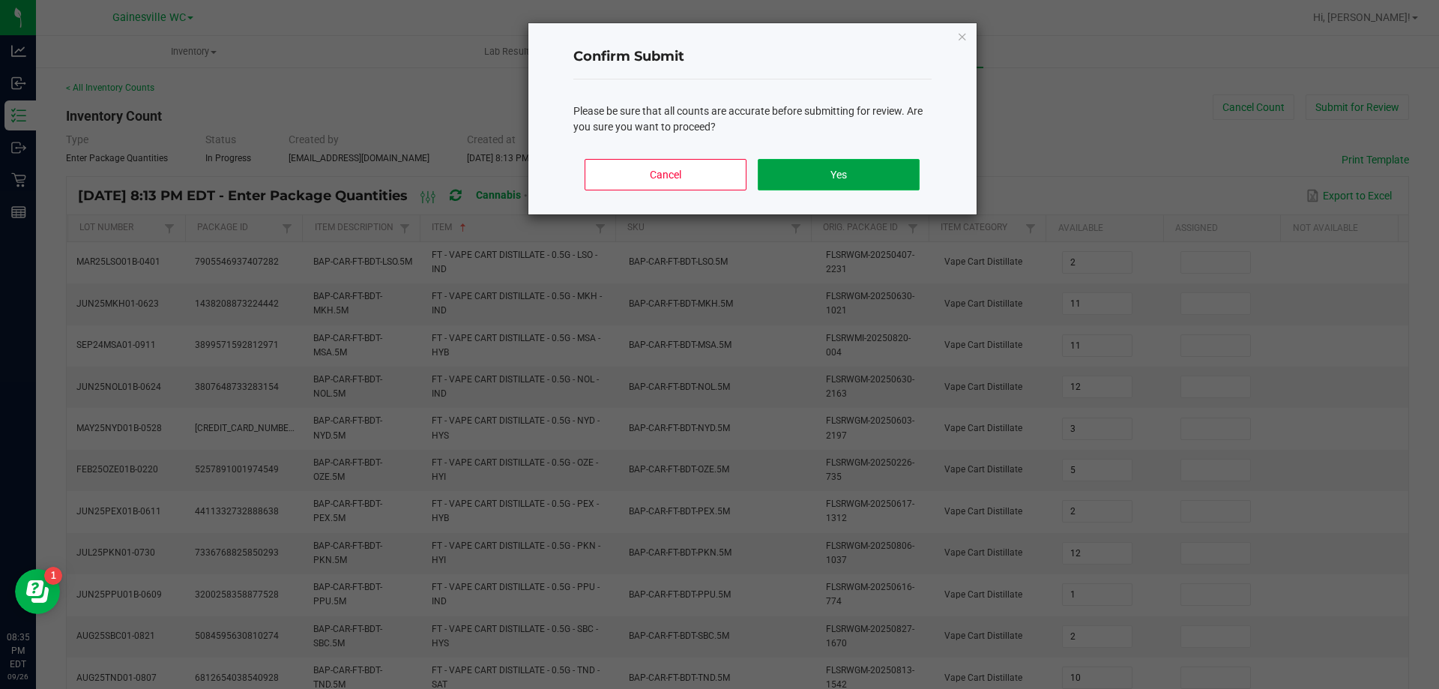
click at [854, 172] on button "Yes" at bounding box center [837, 174] width 161 height 31
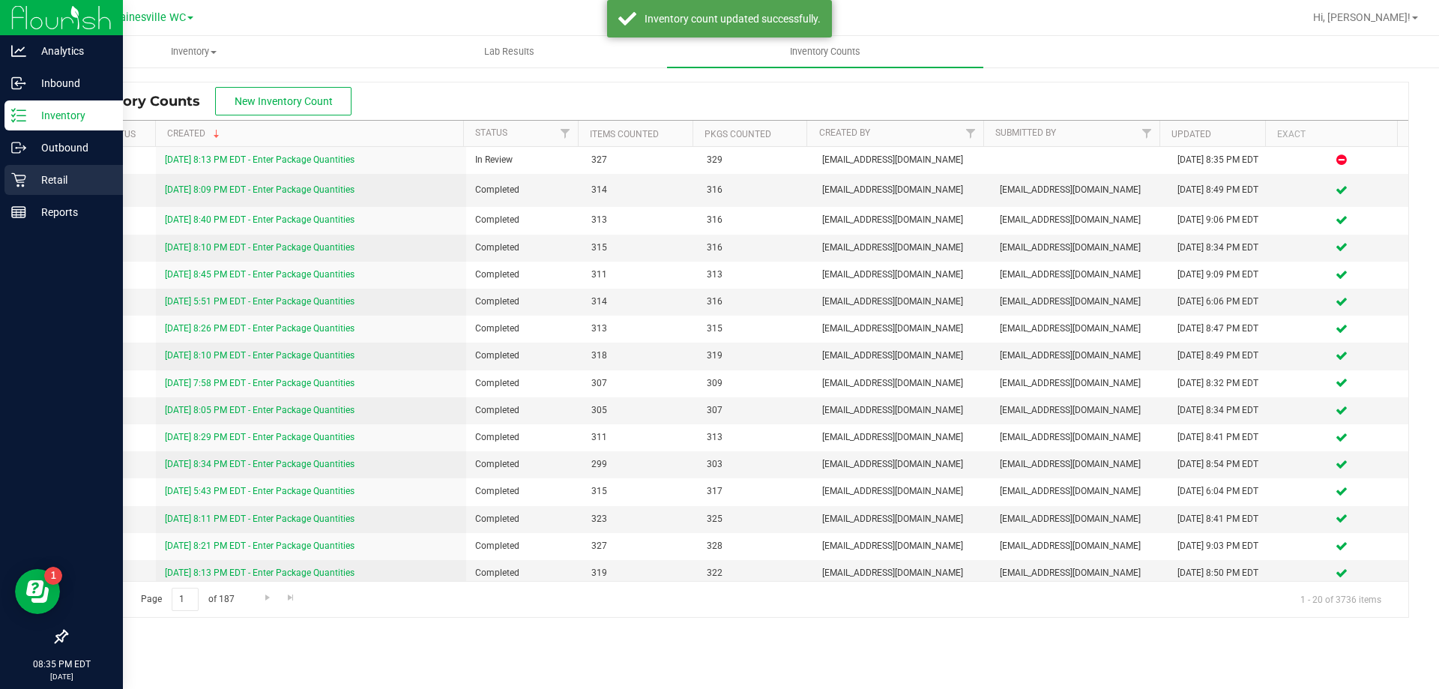
click at [35, 175] on p "Retail" at bounding box center [71, 180] width 90 height 18
